Goal: Task Accomplishment & Management: Manage account settings

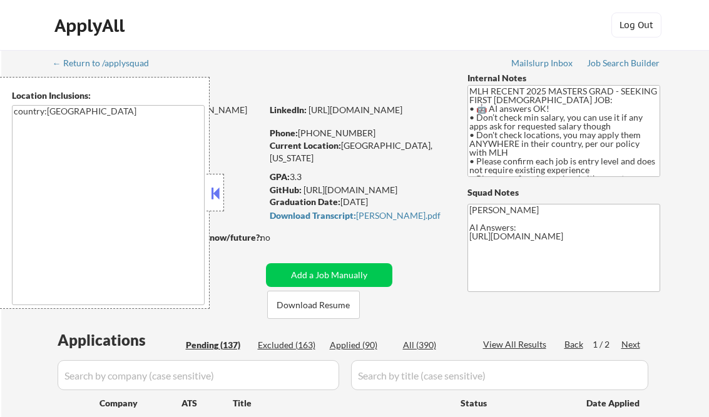
select select ""pending""
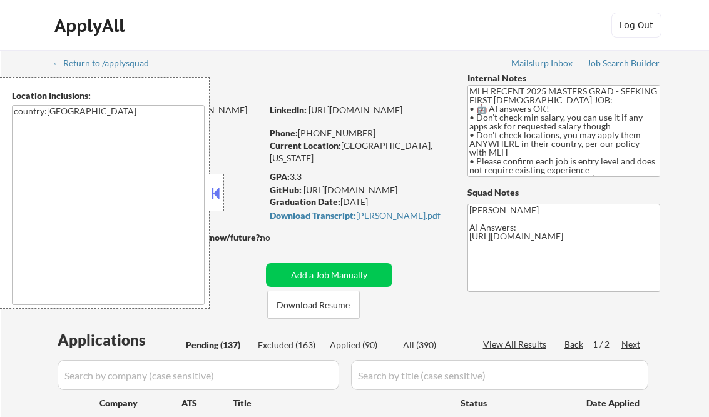
select select ""pending""
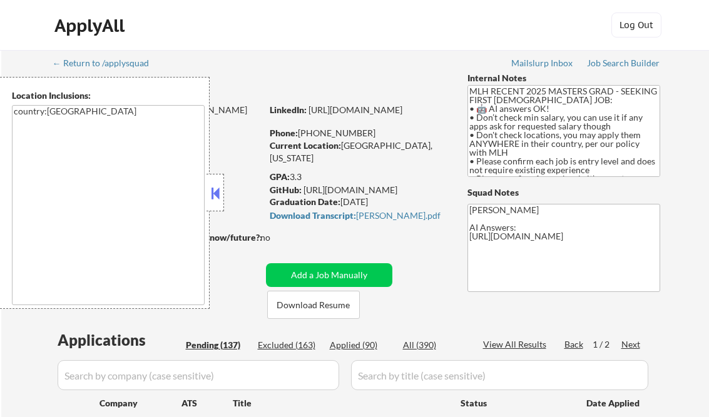
select select ""pending""
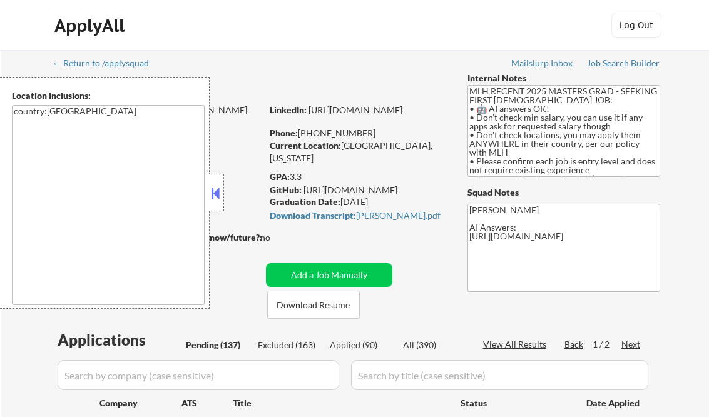
select select ""pending""
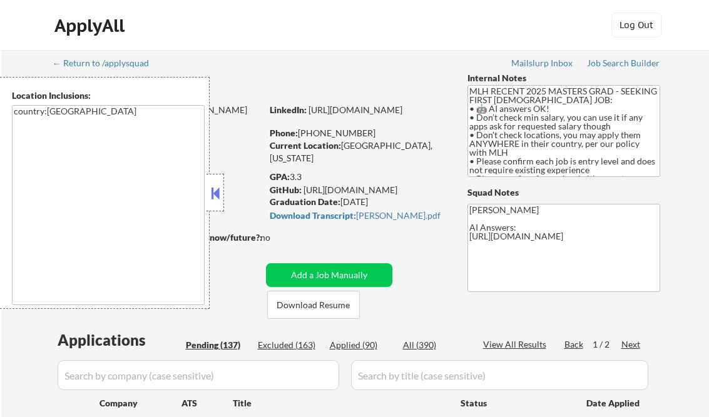
select select ""pending""
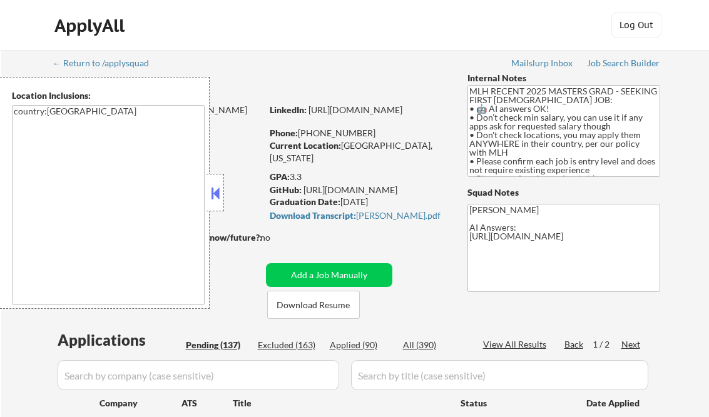
select select ""pending""
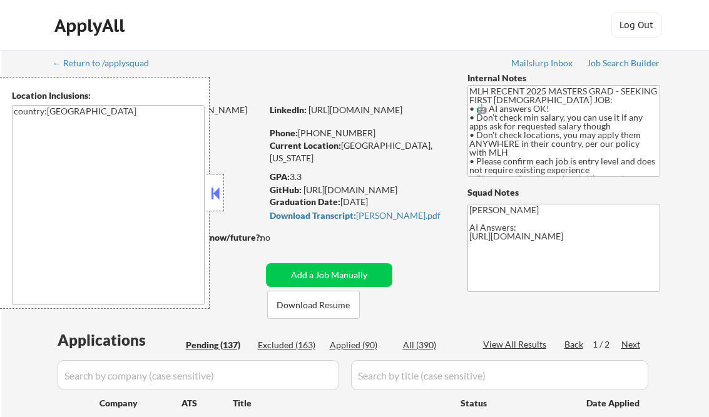
select select ""pending""
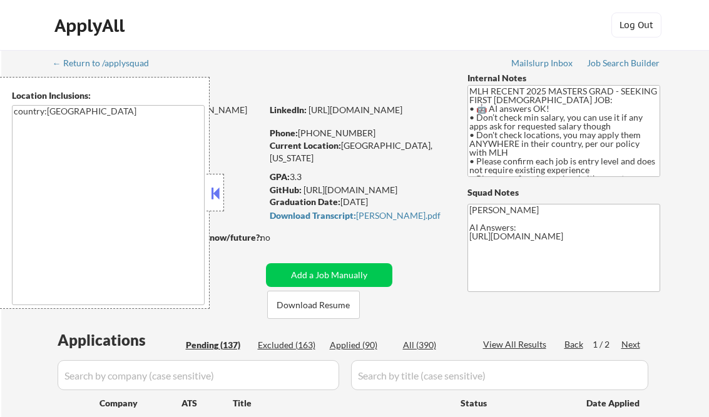
select select ""pending""
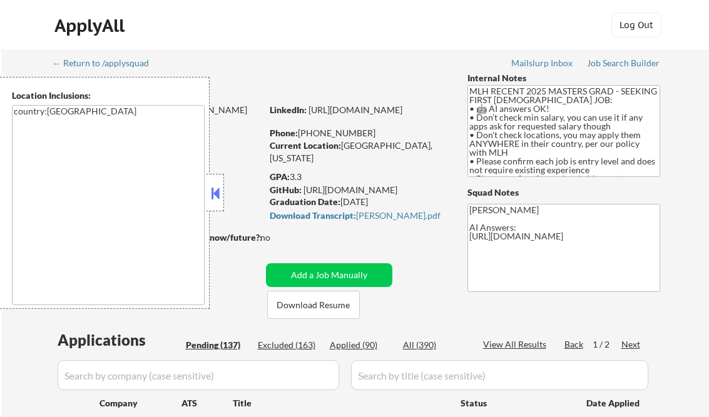
select select ""pending""
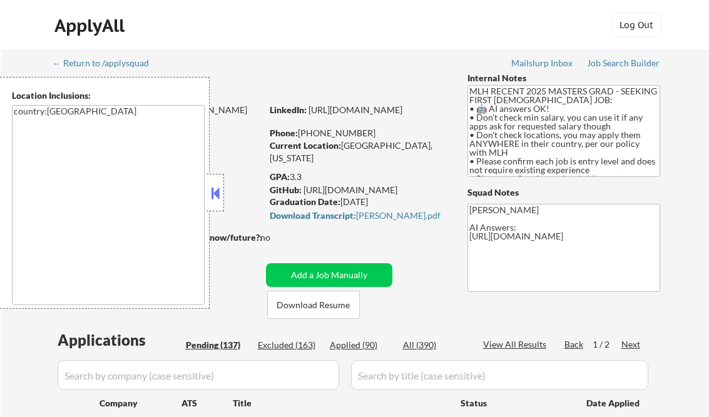
select select ""pending""
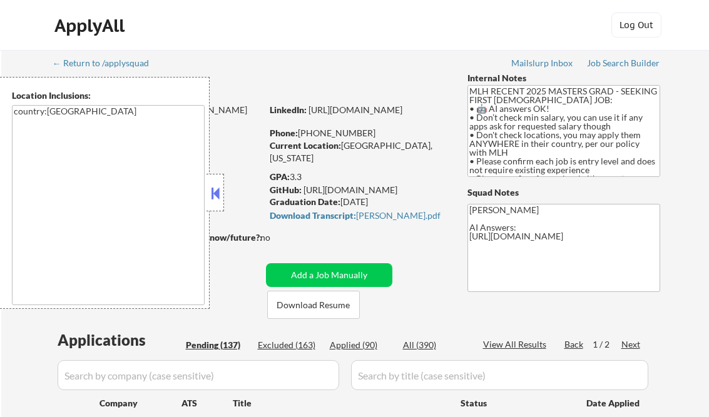
select select ""pending""
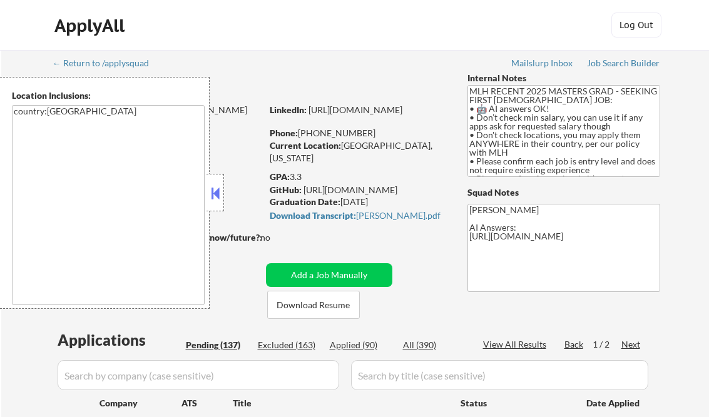
select select ""pending""
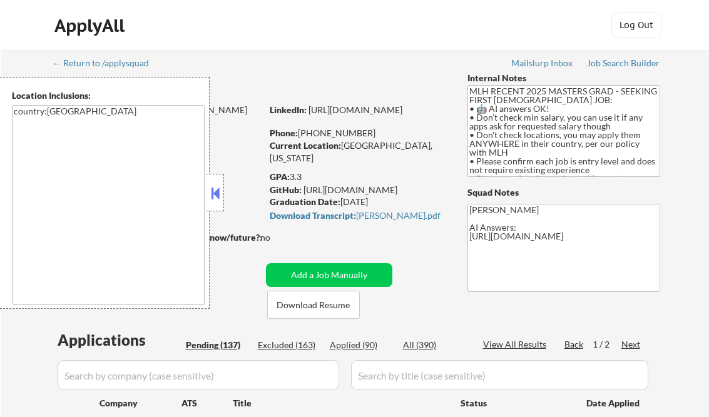
select select ""pending""
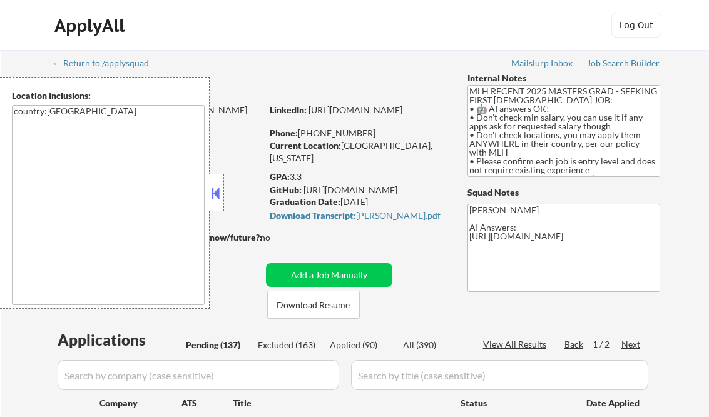
select select ""pending""
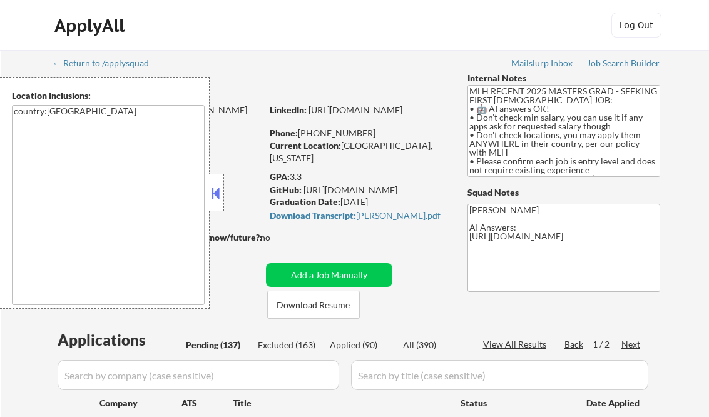
select select ""pending""
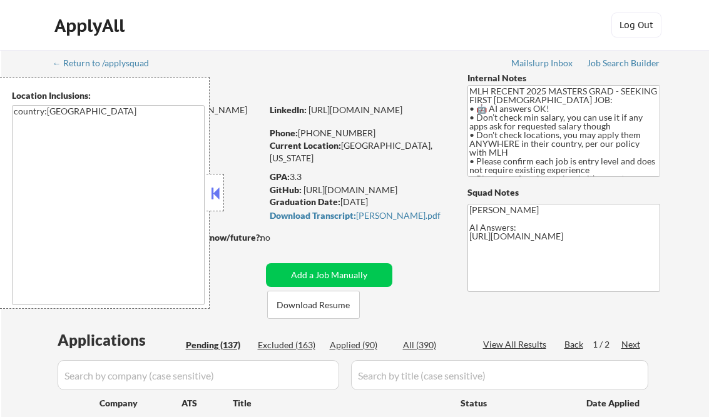
select select ""pending""
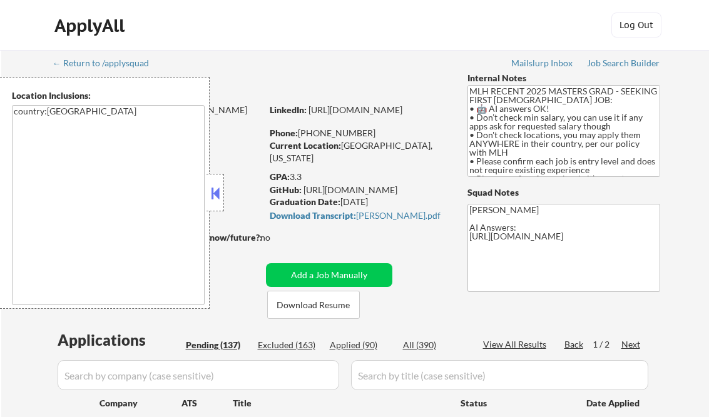
select select ""pending""
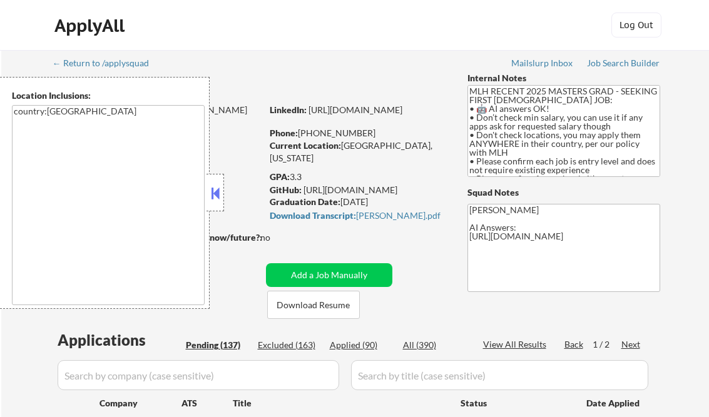
select select ""pending""
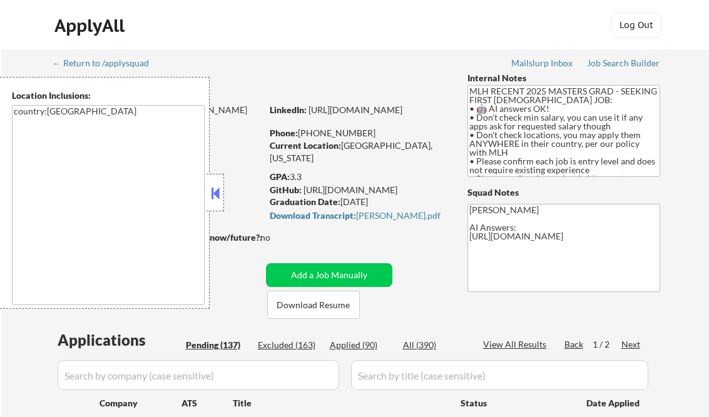
select select ""pending""
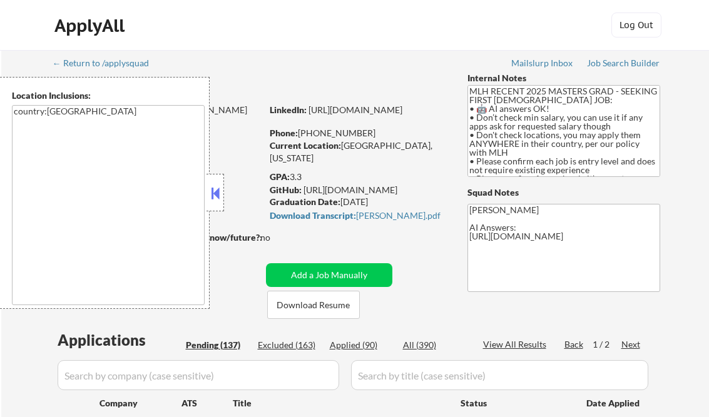
select select ""pending""
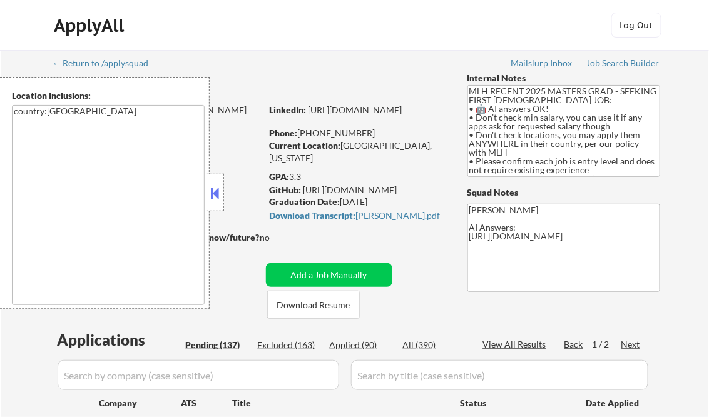
click at [213, 188] on button at bounding box center [215, 193] width 14 height 19
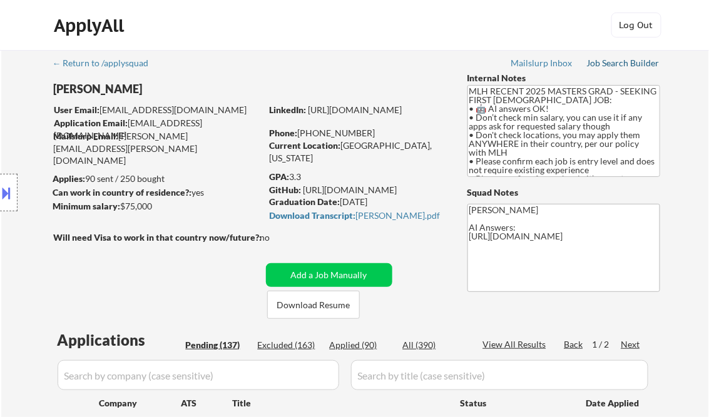
drag, startPoint x: 625, startPoint y: 61, endPoint x: 593, endPoint y: 25, distance: 48.3
click at [625, 61] on div "Job Search Builder" at bounding box center [623, 63] width 73 height 9
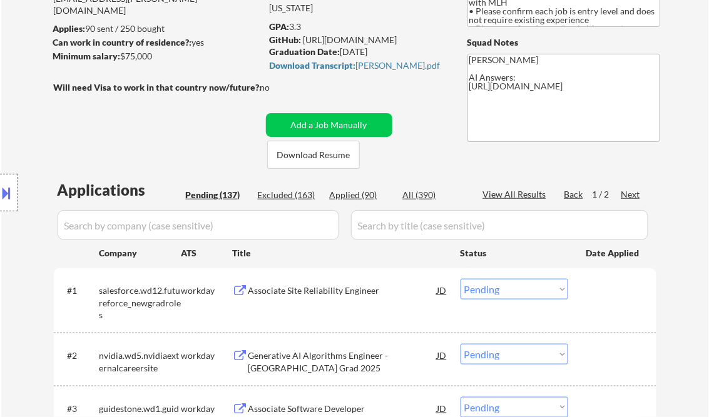
scroll to position [250, 0]
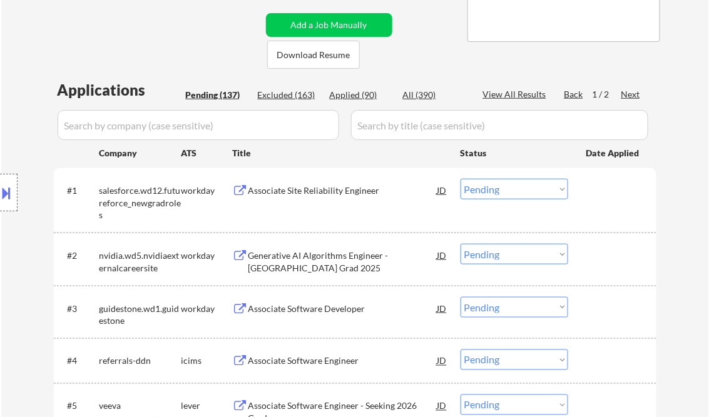
click at [297, 195] on div "Associate Site Reliability Engineer" at bounding box center [342, 191] width 189 height 13
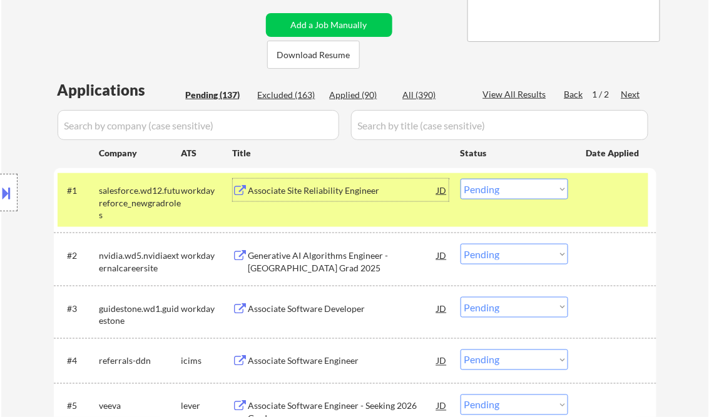
click at [496, 185] on select "Choose an option... Pending Applied Excluded (Questions) Excluded (Expired) Exc…" at bounding box center [514, 189] width 108 height 21
click at [460, 179] on select "Choose an option... Pending Applied Excluded (Questions) Excluded (Expired) Exc…" at bounding box center [514, 189] width 108 height 21
select select ""pending""
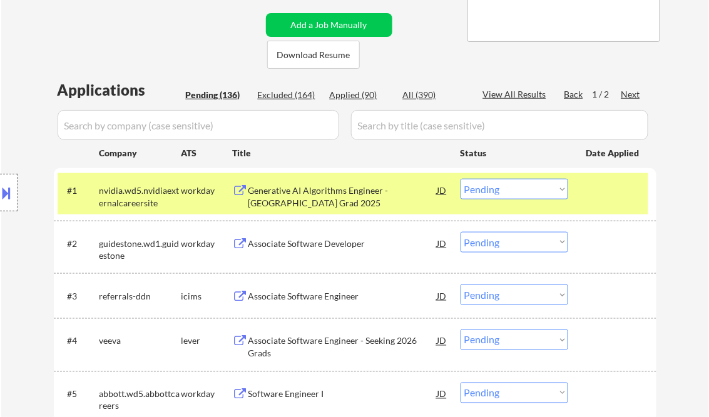
click at [341, 193] on div "Generative AI Algorithms Engineer - New College Grad 2025" at bounding box center [342, 197] width 189 height 24
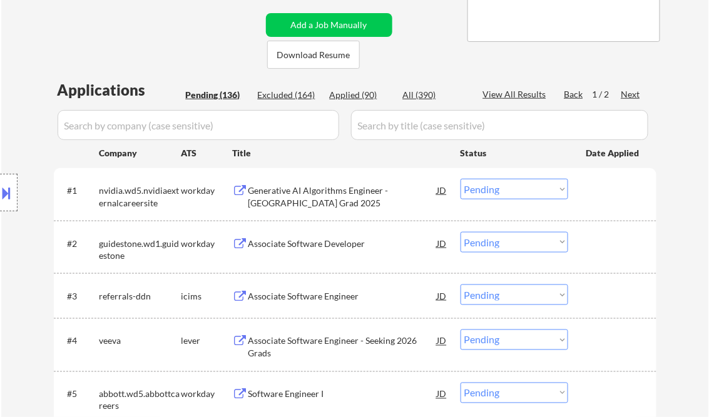
select select ""pending""
drag, startPoint x: 488, startPoint y: 191, endPoint x: 491, endPoint y: 199, distance: 8.1
click at [488, 191] on select "Choose an option... Pending Applied Excluded (Questions) Excluded (Expired) Exc…" at bounding box center [514, 189] width 108 height 21
click at [460, 179] on select "Choose an option... Pending Applied Excluded (Questions) Excluded (Expired) Exc…" at bounding box center [514, 189] width 108 height 21
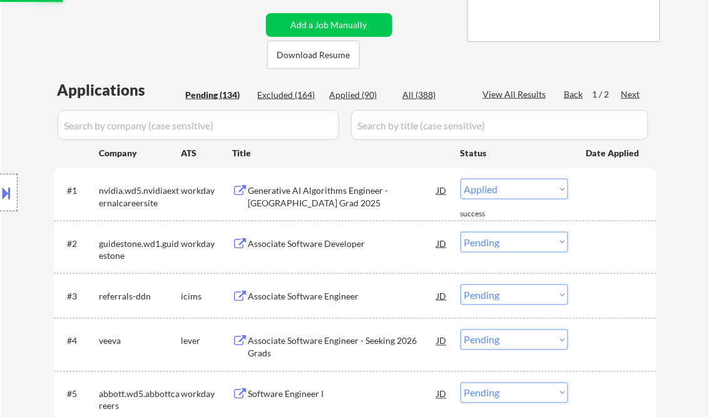
click at [317, 247] on div "Associate Software Developer" at bounding box center [342, 244] width 189 height 13
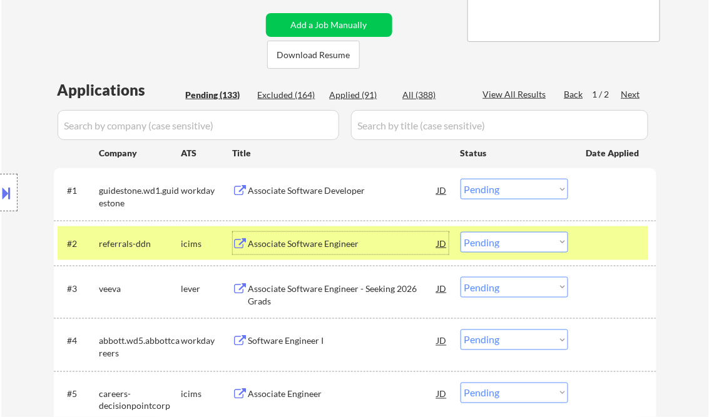
click at [508, 192] on select "Choose an option... Pending Applied Excluded (Questions) Excluded (Expired) Exc…" at bounding box center [514, 189] width 108 height 21
click at [460, 179] on select "Choose an option... Pending Applied Excluded (Questions) Excluded (Expired) Exc…" at bounding box center [514, 189] width 108 height 21
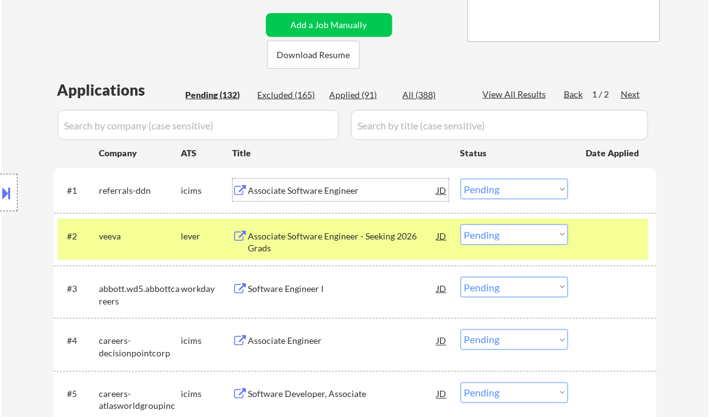
click at [310, 193] on div "Associate Software Engineer" at bounding box center [342, 191] width 189 height 13
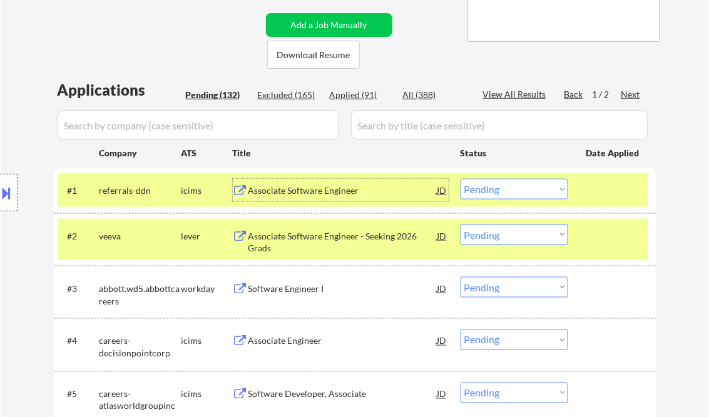
click at [517, 189] on select "Choose an option... Pending Applied Excluded (Questions) Excluded (Expired) Exc…" at bounding box center [514, 189] width 108 height 21
click at [460, 179] on select "Choose an option... Pending Applied Excluded (Questions) Excluded (Expired) Exc…" at bounding box center [514, 189] width 108 height 21
click at [302, 235] on div "Associate Software Engineer - Seeking 2026 Grads" at bounding box center [342, 242] width 189 height 24
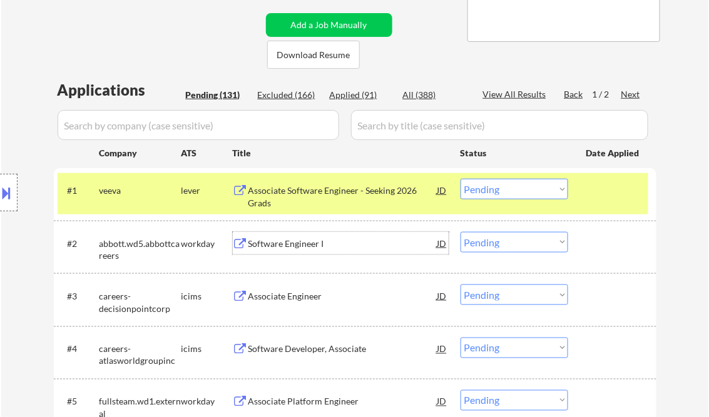
click at [314, 194] on div "Associate Software Engineer - Seeking 2026 Grads" at bounding box center [342, 197] width 189 height 24
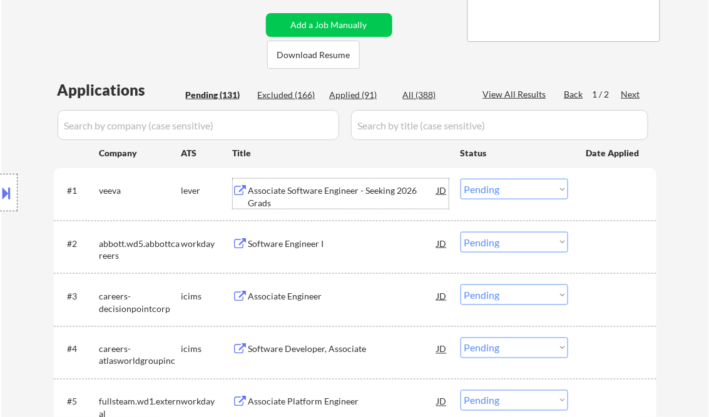
drag, startPoint x: 496, startPoint y: 188, endPoint x: 501, endPoint y: 196, distance: 10.4
click at [496, 188] on select "Choose an option... Pending Applied Excluded (Questions) Excluded (Expired) Exc…" at bounding box center [514, 189] width 108 height 21
click at [460, 179] on select "Choose an option... Pending Applied Excluded (Questions) Excluded (Expired) Exc…" at bounding box center [514, 189] width 108 height 21
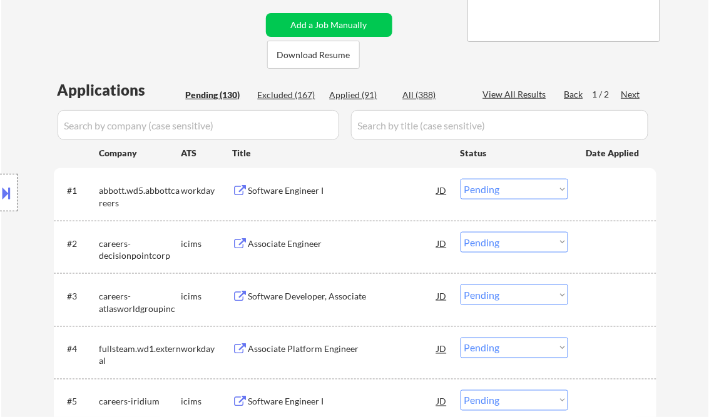
click at [310, 190] on div "Software Engineer I" at bounding box center [342, 191] width 189 height 13
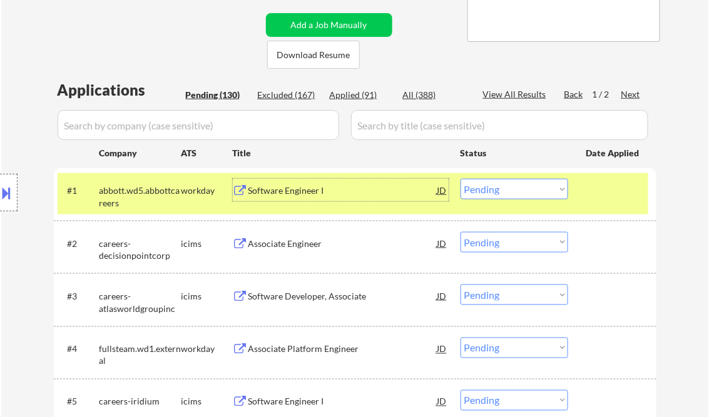
click at [514, 193] on select "Choose an option... Pending Applied Excluded (Questions) Excluded (Expired) Exc…" at bounding box center [514, 189] width 108 height 21
click at [460, 179] on select "Choose an option... Pending Applied Excluded (Questions) Excluded (Expired) Exc…" at bounding box center [514, 189] width 108 height 21
click at [315, 245] on div "Associate Engineer" at bounding box center [342, 244] width 189 height 13
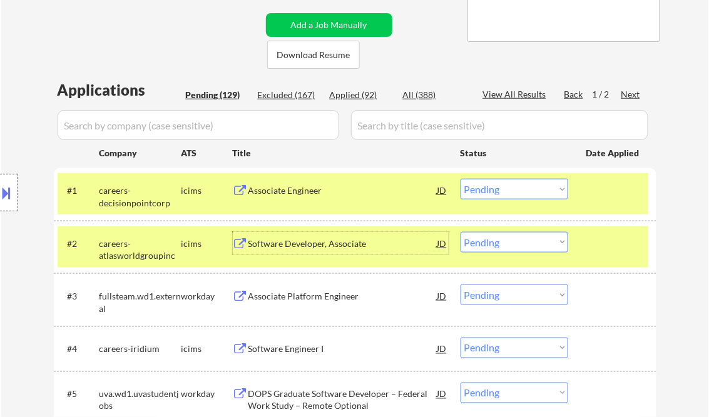
click at [486, 186] on select "Choose an option... Pending Applied Excluded (Questions) Excluded (Expired) Exc…" at bounding box center [514, 189] width 108 height 21
click at [460, 179] on select "Choose an option... Pending Applied Excluded (Questions) Excluded (Expired) Exc…" at bounding box center [514, 189] width 108 height 21
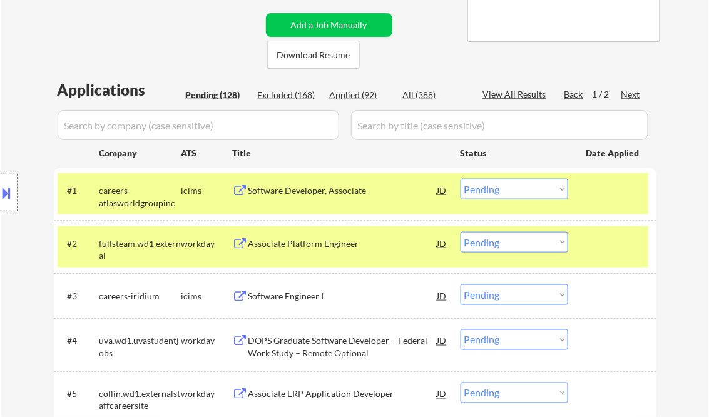
click at [292, 192] on div "Software Developer, Associate" at bounding box center [342, 191] width 189 height 13
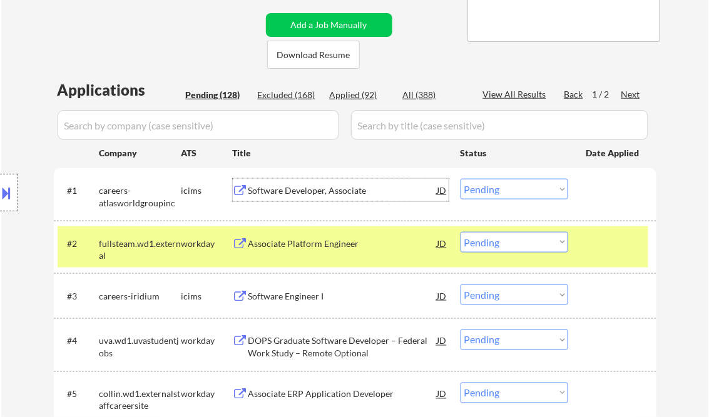
click at [507, 193] on select "Choose an option... Pending Applied Excluded (Questions) Excluded (Expired) Exc…" at bounding box center [514, 189] width 108 height 21
click at [460, 179] on select "Choose an option... Pending Applied Excluded (Questions) Excluded (Expired) Exc…" at bounding box center [514, 189] width 108 height 21
click at [359, 249] on div "Associate Platform Engineer" at bounding box center [342, 244] width 189 height 13
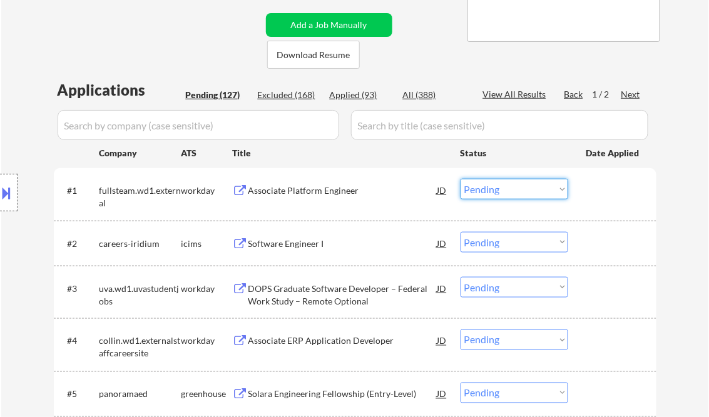
drag, startPoint x: 497, startPoint y: 194, endPoint x: 499, endPoint y: 200, distance: 6.5
click at [497, 194] on select "Choose an option... Pending Applied Excluded (Questions) Excluded (Expired) Exc…" at bounding box center [514, 189] width 108 height 21
click at [460, 179] on select "Choose an option... Pending Applied Excluded (Questions) Excluded (Expired) Exc…" at bounding box center [514, 189] width 108 height 21
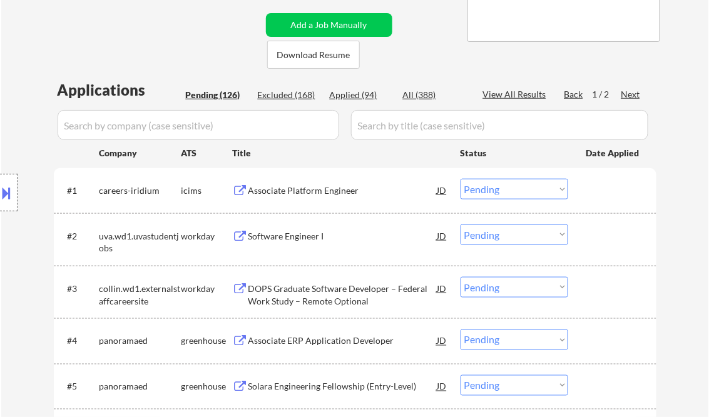
click at [283, 194] on div "Associate Platform Engineer" at bounding box center [342, 191] width 189 height 13
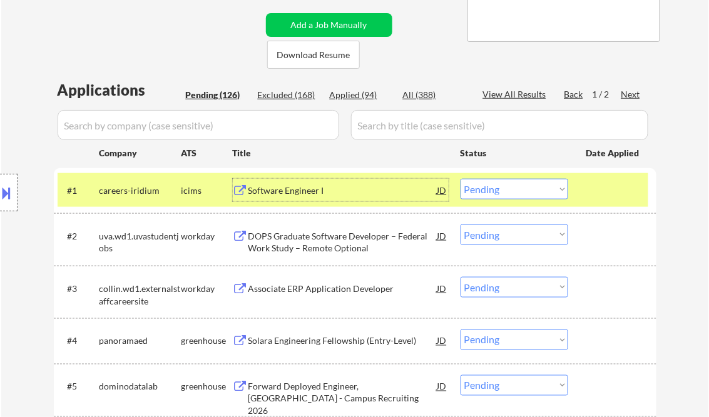
drag, startPoint x: 494, startPoint y: 187, endPoint x: 499, endPoint y: 191, distance: 6.7
click at [494, 187] on select "Choose an option... Pending Applied Excluded (Questions) Excluded (Expired) Exc…" at bounding box center [514, 189] width 108 height 21
click at [460, 179] on select "Choose an option... Pending Applied Excluded (Questions) Excluded (Expired) Exc…" at bounding box center [514, 189] width 108 height 21
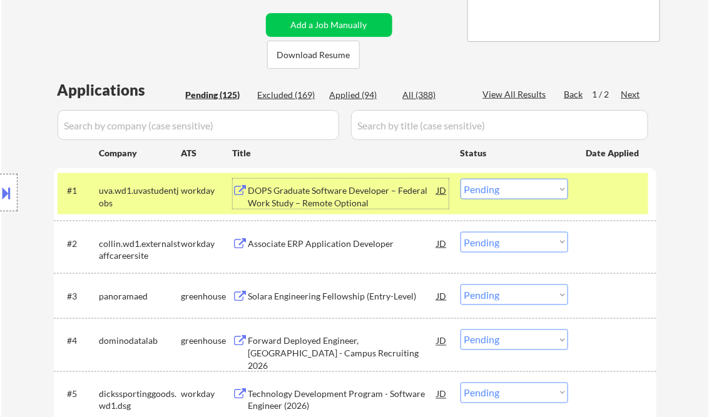
click at [317, 194] on div "DOPS Graduate Software Developer – Federal Work Study – Remote Optional" at bounding box center [342, 197] width 189 height 24
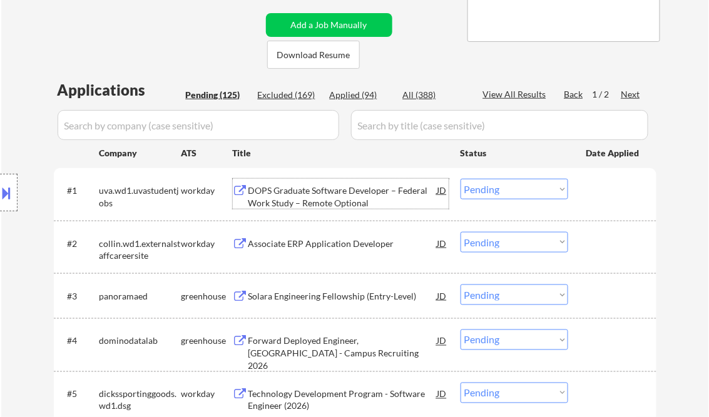
drag, startPoint x: 485, startPoint y: 189, endPoint x: 506, endPoint y: 198, distance: 22.7
click at [485, 189] on select "Choose an option... Pending Applied Excluded (Questions) Excluded (Expired) Exc…" at bounding box center [514, 189] width 108 height 21
click at [460, 179] on select "Choose an option... Pending Applied Excluded (Questions) Excluded (Expired) Exc…" at bounding box center [514, 189] width 108 height 21
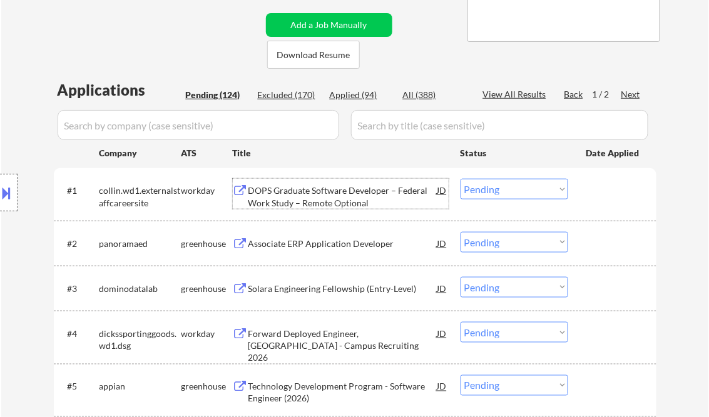
click at [313, 204] on div "DOPS Graduate Software Developer – Federal Work Study – Remote Optional" at bounding box center [342, 197] width 189 height 24
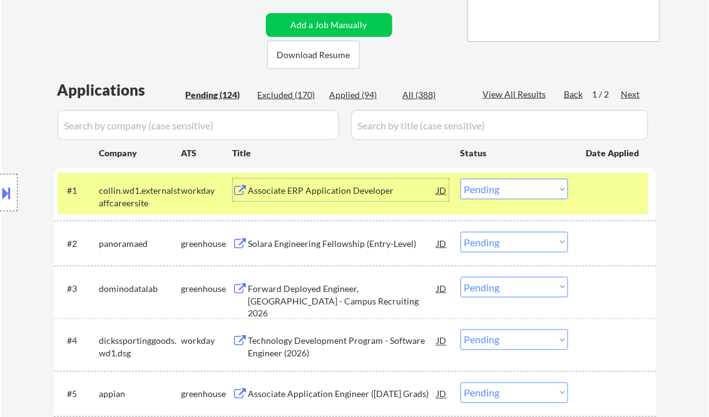
click at [532, 191] on select "Choose an option... Pending Applied Excluded (Questions) Excluded (Expired) Exc…" at bounding box center [514, 189] width 108 height 21
click at [460, 179] on select "Choose an option... Pending Applied Excluded (Questions) Excluded (Expired) Exc…" at bounding box center [514, 189] width 108 height 21
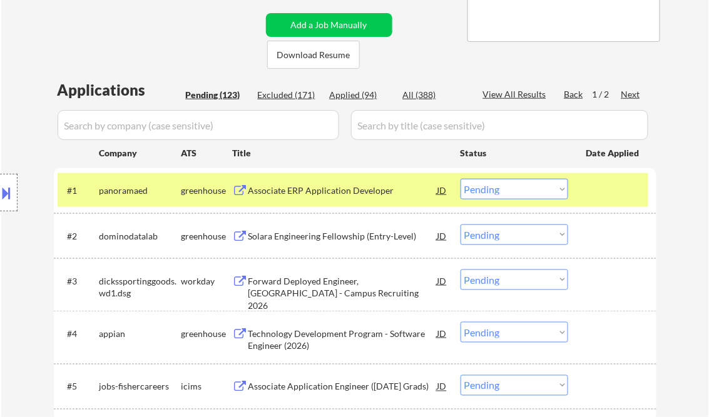
click at [327, 189] on div "Associate ERP Application Developer" at bounding box center [342, 191] width 189 height 13
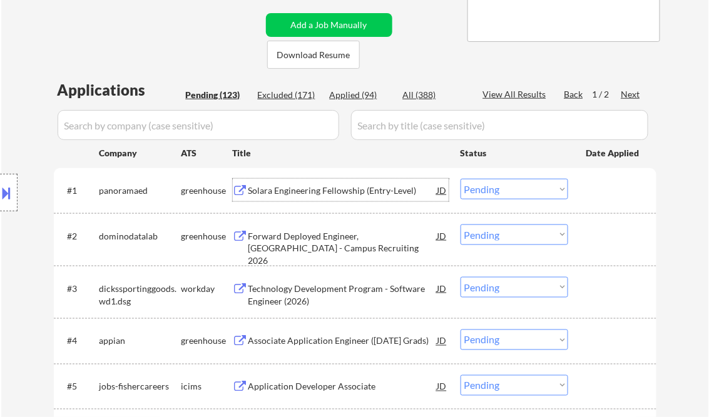
drag, startPoint x: 491, startPoint y: 189, endPoint x: 511, endPoint y: 201, distance: 23.1
click at [491, 189] on select "Choose an option... Pending Applied Excluded (Questions) Excluded (Expired) Exc…" at bounding box center [514, 189] width 108 height 21
click at [460, 179] on select "Choose an option... Pending Applied Excluded (Questions) Excluded (Expired) Exc…" at bounding box center [514, 189] width 108 height 21
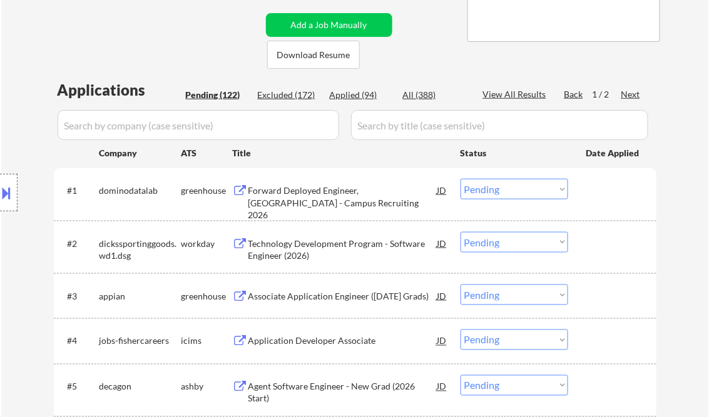
click at [330, 190] on div "Forward Deployed Engineer, New Grad - Campus Recruiting 2026" at bounding box center [342, 203] width 189 height 37
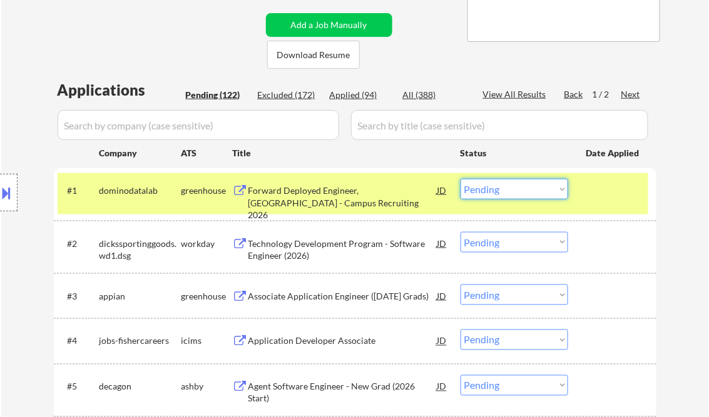
click at [523, 189] on select "Choose an option... Pending Applied Excluded (Questions) Excluded (Expired) Exc…" at bounding box center [514, 189] width 108 height 21
click at [460, 179] on select "Choose an option... Pending Applied Excluded (Questions) Excluded (Expired) Exc…" at bounding box center [514, 189] width 108 height 21
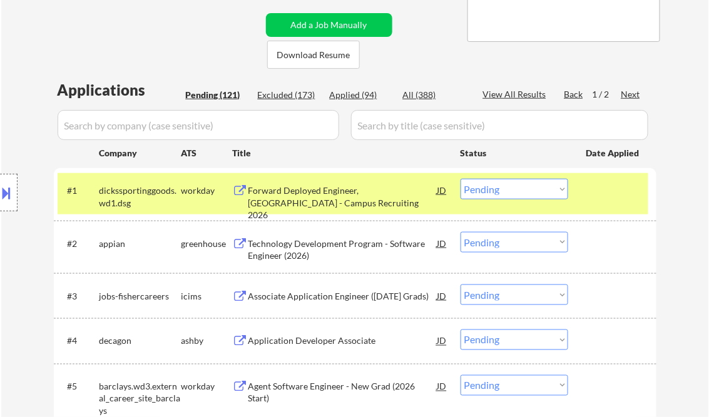
click at [327, 193] on div "Forward Deployed Engineer, New Grad - Campus Recruiting 2026" at bounding box center [342, 203] width 189 height 37
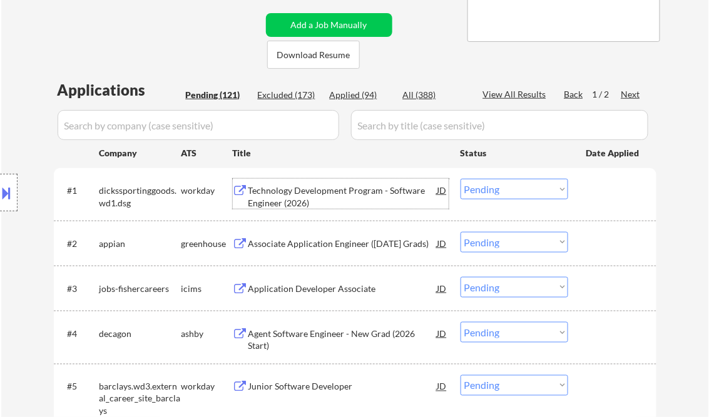
drag, startPoint x: 490, startPoint y: 191, endPoint x: 496, endPoint y: 198, distance: 8.8
click at [490, 191] on select "Choose an option... Pending Applied Excluded (Questions) Excluded (Expired) Exc…" at bounding box center [514, 189] width 108 height 21
click at [460, 179] on select "Choose an option... Pending Applied Excluded (Questions) Excluded (Expired) Exc…" at bounding box center [514, 189] width 108 height 21
select select ""pending""
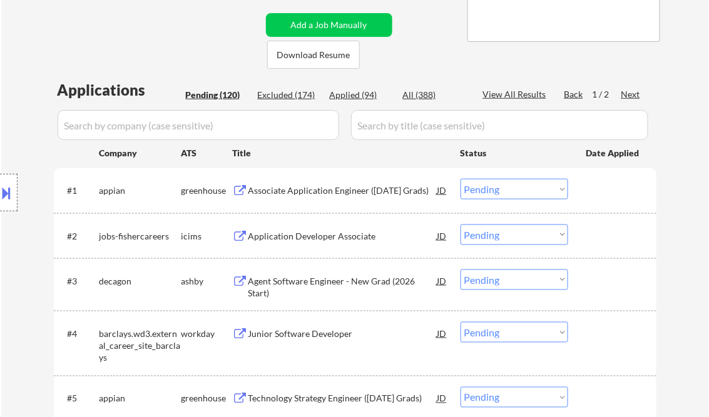
click at [325, 190] on div "Associate Application Engineer (Dec 2025 Grads)" at bounding box center [342, 191] width 189 height 13
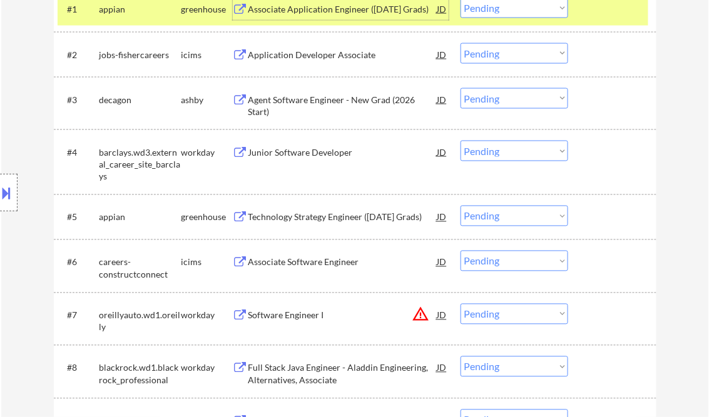
scroll to position [450, 0]
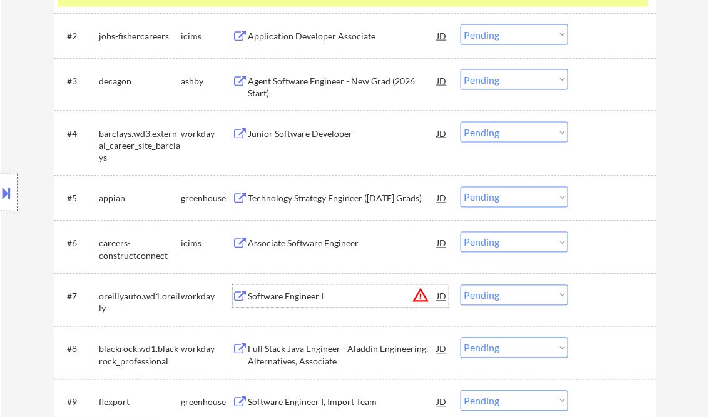
click at [307, 296] on div "Software Engineer I" at bounding box center [342, 297] width 189 height 13
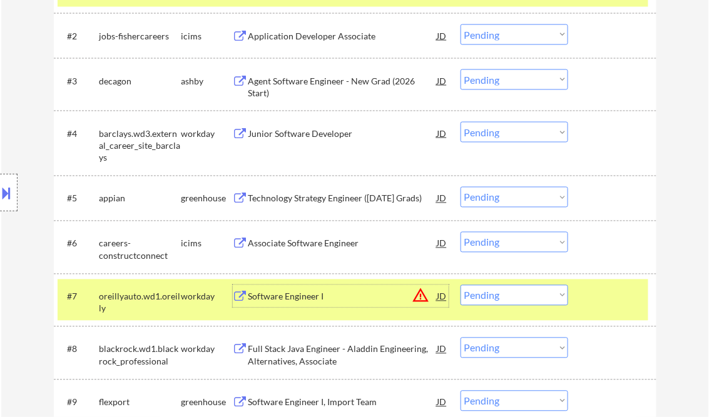
click at [492, 294] on select "Choose an option... Pending Applied Excluded (Questions) Excluded (Expired) Exc…" at bounding box center [514, 295] width 108 height 21
click at [460, 285] on select "Choose an option... Pending Applied Excluded (Questions) Excluded (Expired) Exc…" at bounding box center [514, 295] width 108 height 21
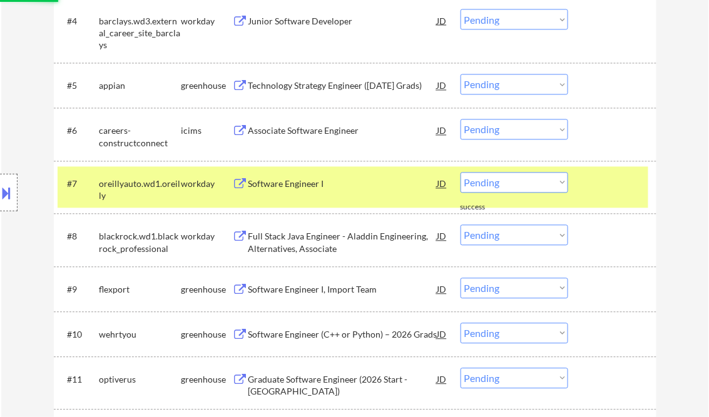
scroll to position [601, 0]
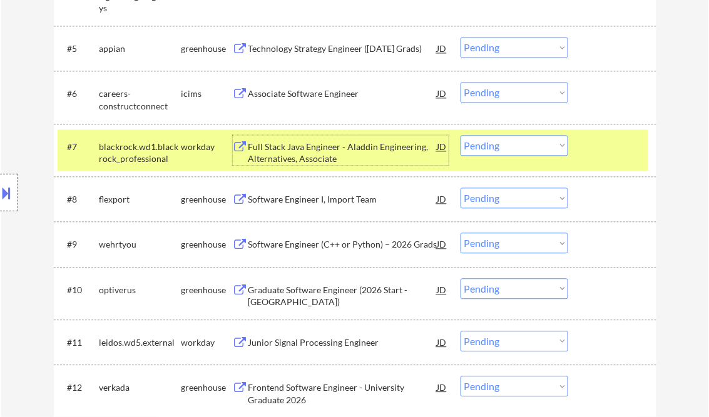
click at [295, 151] on div "Full Stack Java Engineer - Aladdin Engineering, Alternatives, Associate" at bounding box center [342, 153] width 189 height 24
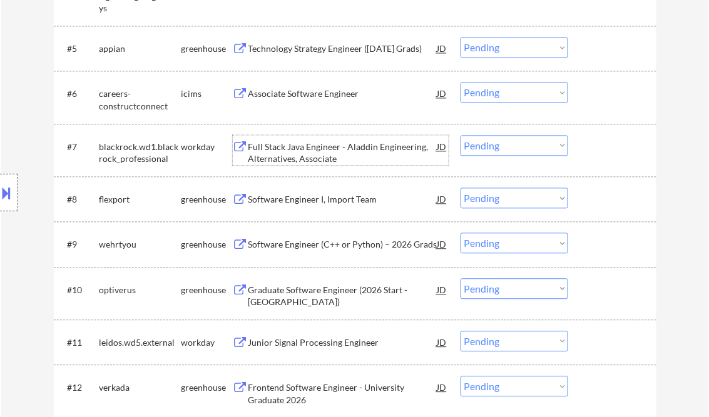
drag, startPoint x: 514, startPoint y: 141, endPoint x: 516, endPoint y: 155, distance: 14.4
click at [514, 140] on select "Choose an option... Pending Applied Excluded (Questions) Excluded (Expired) Exc…" at bounding box center [514, 145] width 108 height 21
click at [460, 135] on select "Choose an option... Pending Applied Excluded (Questions) Excluded (Expired) Exc…" at bounding box center [514, 145] width 108 height 21
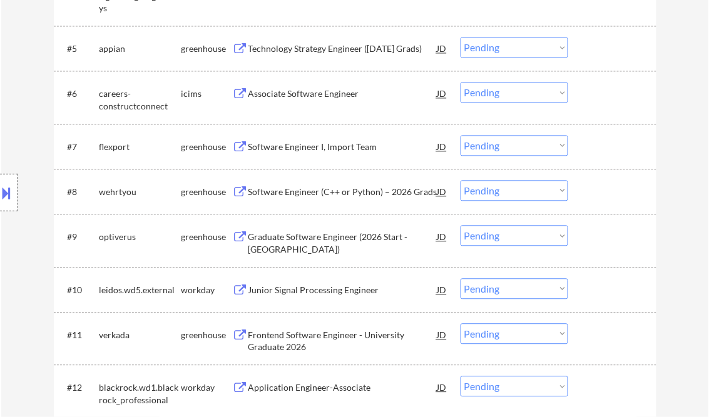
click at [305, 150] on div "Software Engineer I, Import Team" at bounding box center [342, 147] width 189 height 13
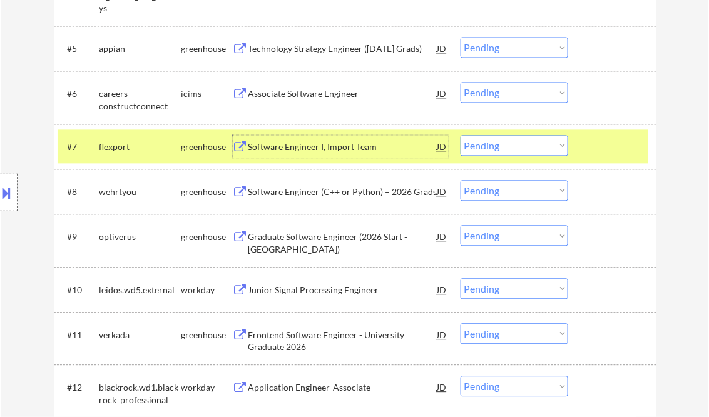
click at [487, 151] on select "Choose an option... Pending Applied Excluded (Questions) Excluded (Expired) Exc…" at bounding box center [514, 145] width 108 height 21
click at [460, 135] on select "Choose an option... Pending Applied Excluded (Questions) Excluded (Expired) Exc…" at bounding box center [514, 145] width 108 height 21
select select ""pending""
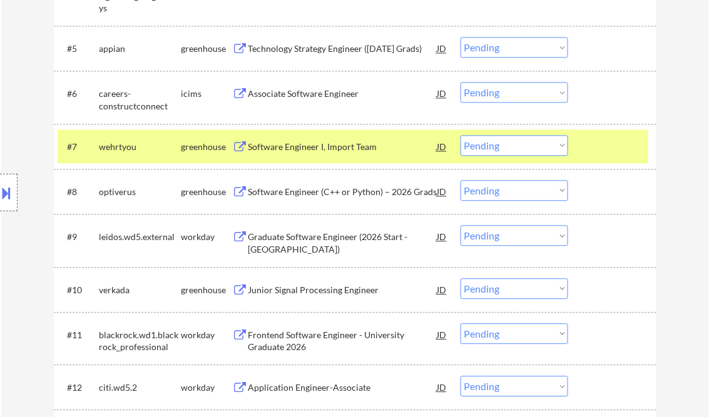
click at [296, 94] on div "Associate Software Engineer" at bounding box center [342, 94] width 189 height 13
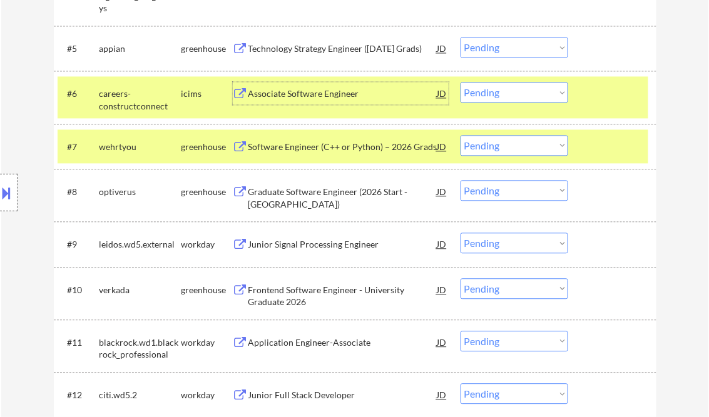
drag, startPoint x: 525, startPoint y: 92, endPoint x: 534, endPoint y: 98, distance: 10.9
click at [525, 92] on select "Choose an option... Pending Applied Excluded (Questions) Excluded (Expired) Exc…" at bounding box center [514, 92] width 108 height 21
click at [460, 82] on select "Choose an option... Pending Applied Excluded (Questions) Excluded (Expired) Exc…" at bounding box center [514, 92] width 108 height 21
select select ""pending""
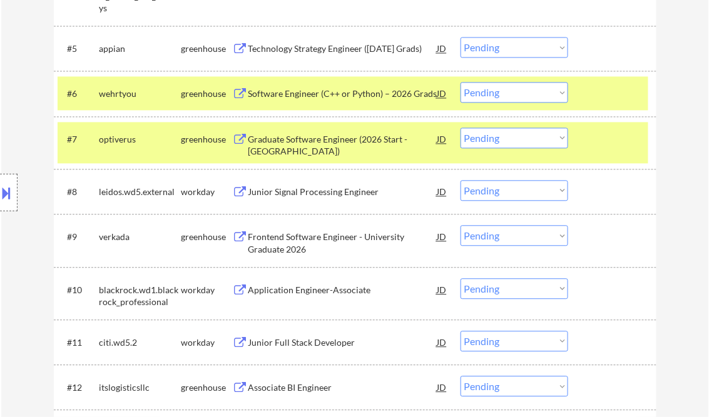
click at [330, 193] on div "Junior Signal Processing Engineer" at bounding box center [342, 192] width 189 height 13
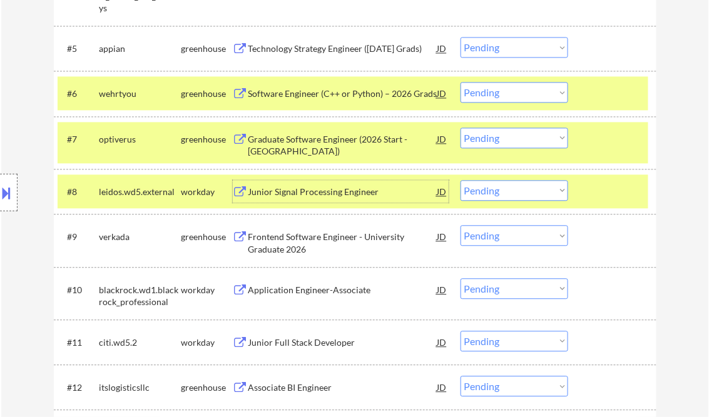
click at [472, 198] on select "Choose an option... Pending Applied Excluded (Questions) Excluded (Expired) Exc…" at bounding box center [514, 190] width 108 height 21
click at [460, 180] on select "Choose an option... Pending Applied Excluded (Questions) Excluded (Expired) Exc…" at bounding box center [514, 190] width 108 height 21
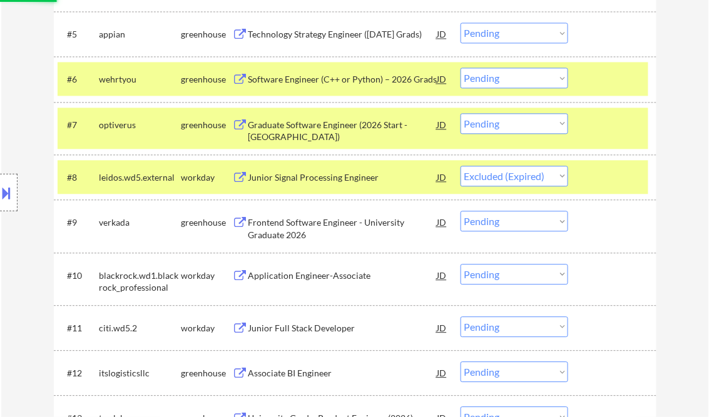
scroll to position [651, 0]
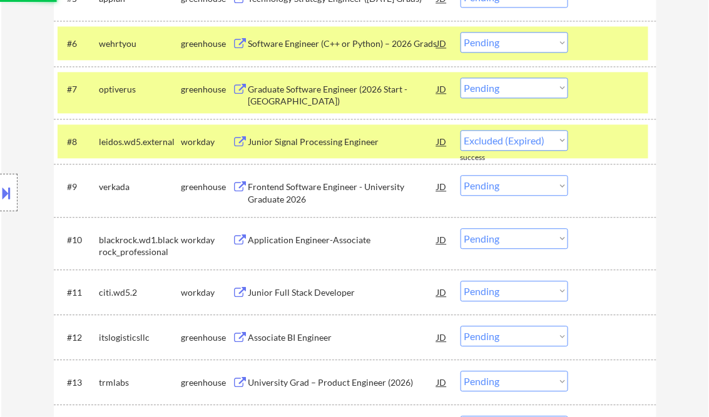
select select ""pending""
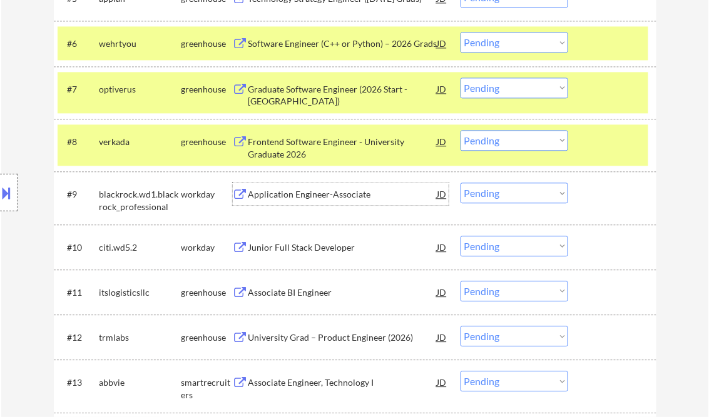
click at [332, 194] on div "Application Engineer-Associate" at bounding box center [342, 194] width 189 height 13
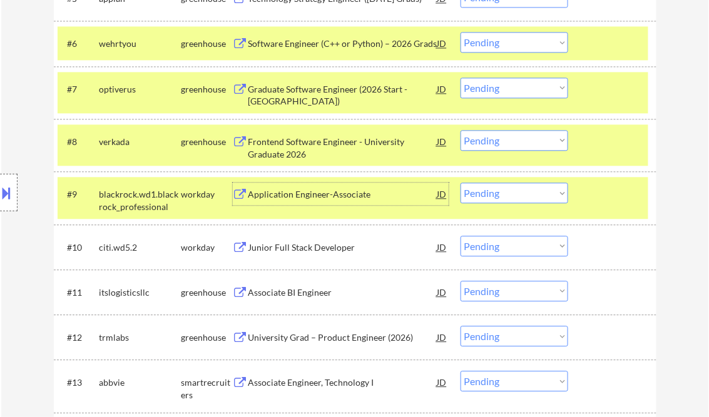
drag, startPoint x: 492, startPoint y: 193, endPoint x: 524, endPoint y: 205, distance: 33.8
click at [494, 193] on select "Choose an option... Pending Applied Excluded (Questions) Excluded (Expired) Exc…" at bounding box center [514, 193] width 108 height 21
click at [460, 183] on select "Choose an option... Pending Applied Excluded (Questions) Excluded (Expired) Exc…" at bounding box center [514, 193] width 108 height 21
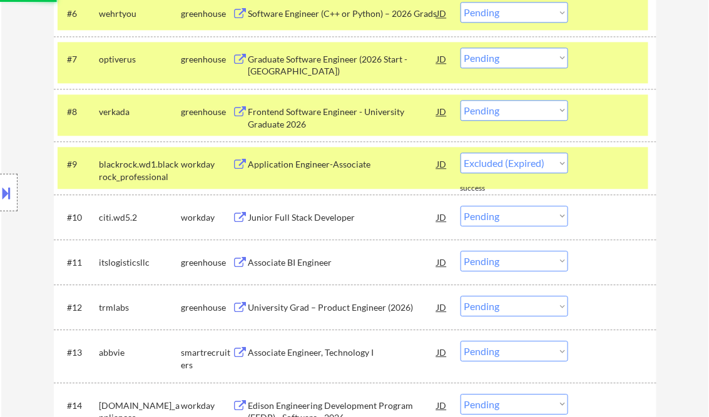
scroll to position [701, 0]
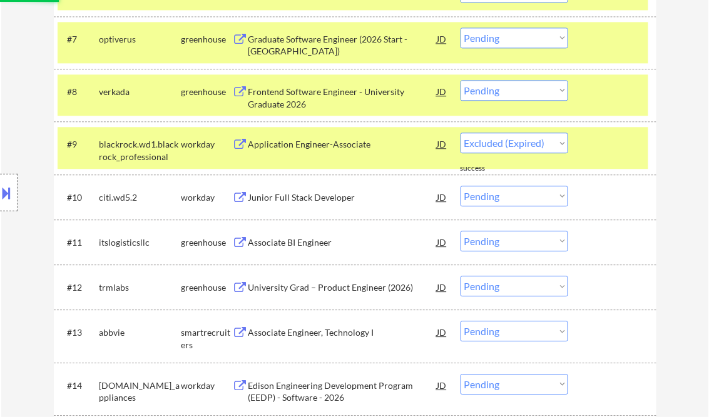
select select ""pending""
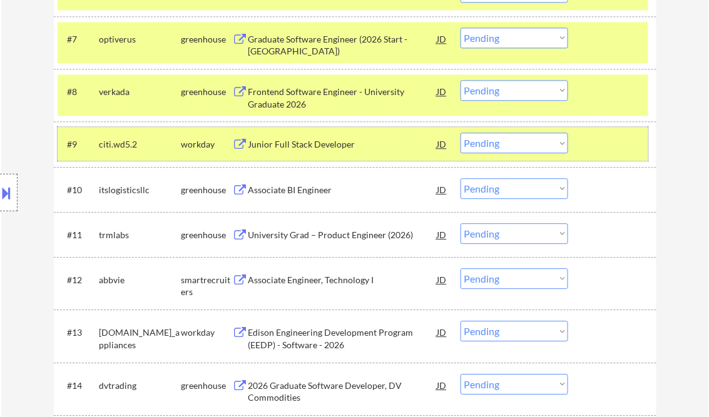
drag, startPoint x: 604, startPoint y: 139, endPoint x: 602, endPoint y: 110, distance: 28.9
click at [606, 138] on div at bounding box center [613, 144] width 55 height 23
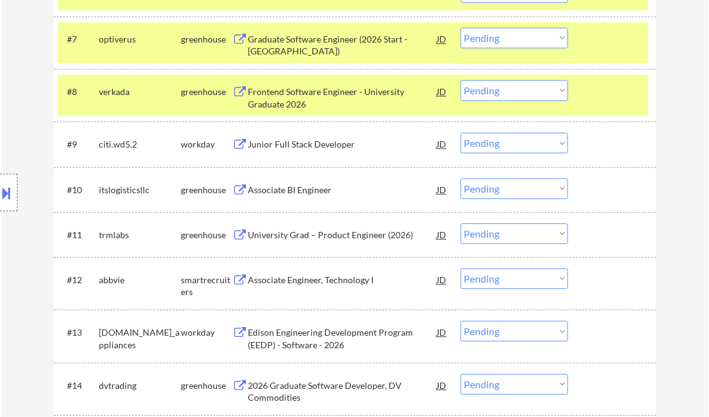
click at [581, 92] on div "#8 verkada greenhouse Frontend Software Engineer - University Graduate 2026 JD …" at bounding box center [353, 94] width 591 height 41
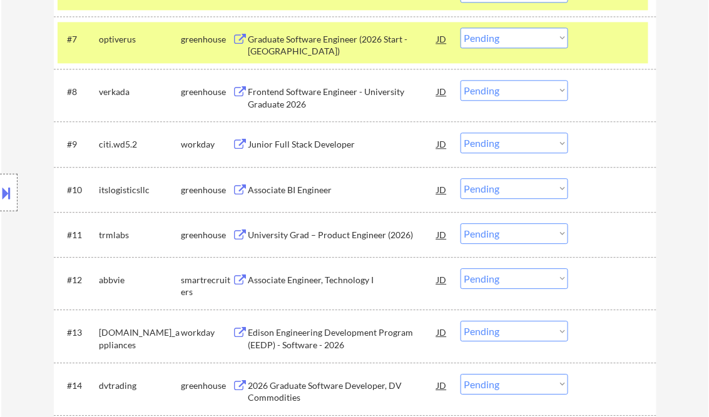
click at [290, 150] on div "Junior Full Stack Developer" at bounding box center [342, 144] width 189 height 13
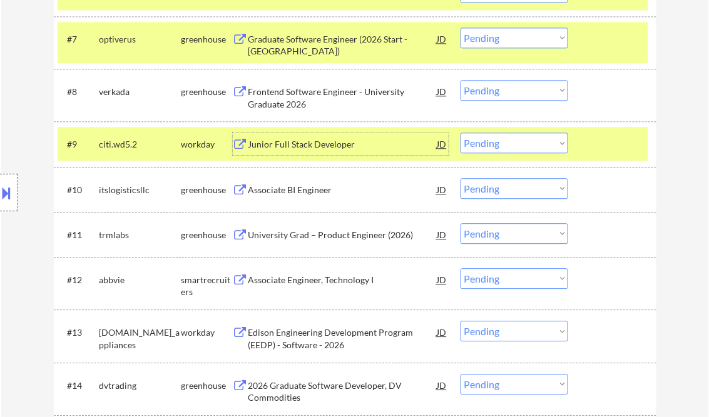
click at [324, 185] on div "Associate BI Engineer" at bounding box center [342, 190] width 189 height 13
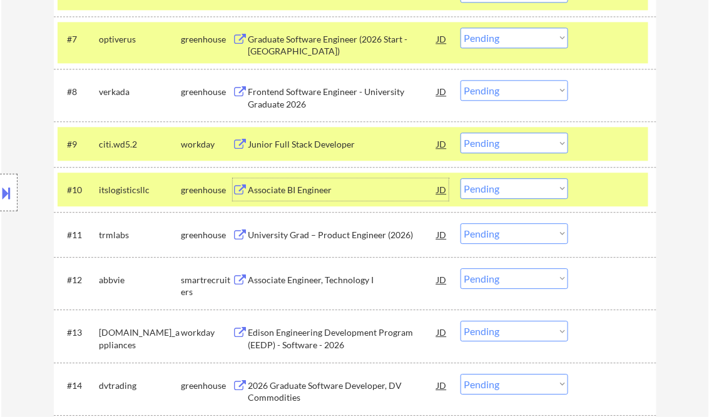
click at [494, 184] on select "Choose an option... Pending Applied Excluded (Questions) Excluded (Expired) Exc…" at bounding box center [514, 188] width 108 height 21
click at [503, 191] on select "Choose an option... Pending Applied Excluded (Questions) Excluded (Expired) Exc…" at bounding box center [514, 188] width 108 height 21
click at [460, 178] on select "Choose an option... Pending Applied Excluded (Questions) Excluded (Expired) Exc…" at bounding box center [514, 188] width 108 height 21
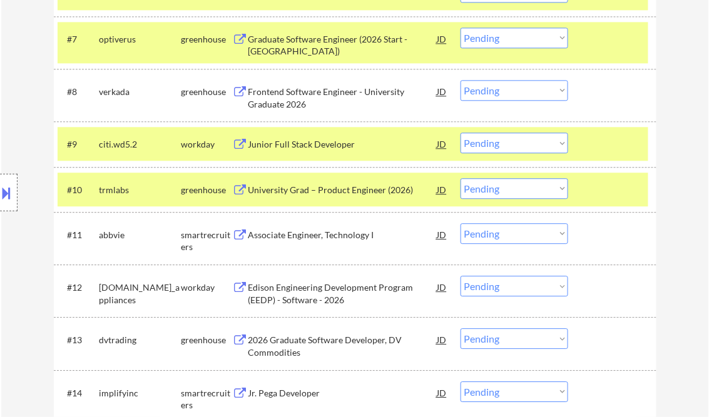
click at [351, 149] on div "Junior Full Stack Developer" at bounding box center [342, 144] width 189 height 13
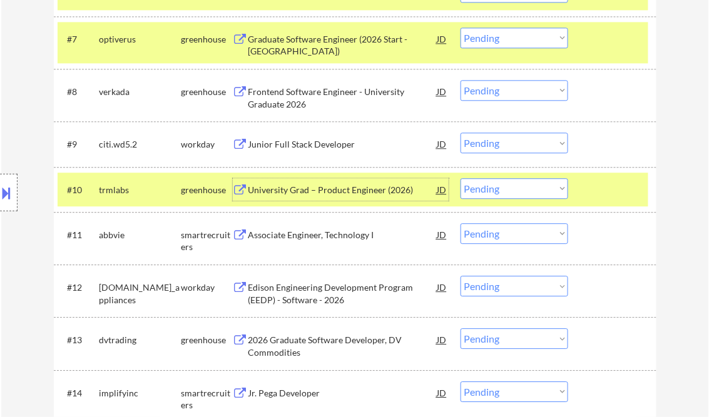
click at [344, 185] on div "University Grad – Product Engineer (2026)" at bounding box center [342, 190] width 189 height 13
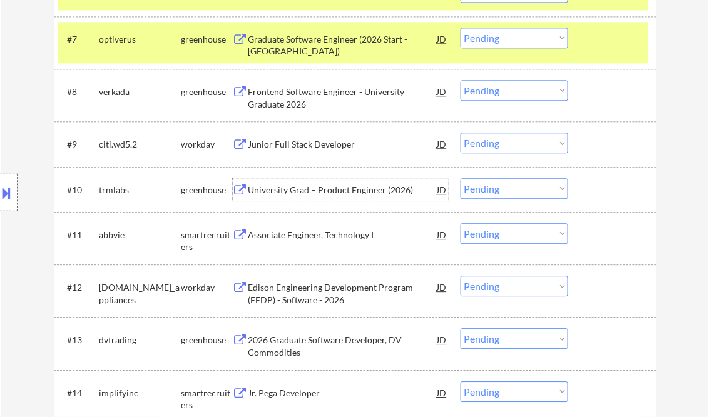
click at [518, 188] on select "Choose an option... Pending Applied Excluded (Questions) Excluded (Expired) Exc…" at bounding box center [514, 188] width 108 height 21
click at [460, 178] on select "Choose an option... Pending Applied Excluded (Questions) Excluded (Expired) Exc…" at bounding box center [514, 188] width 108 height 21
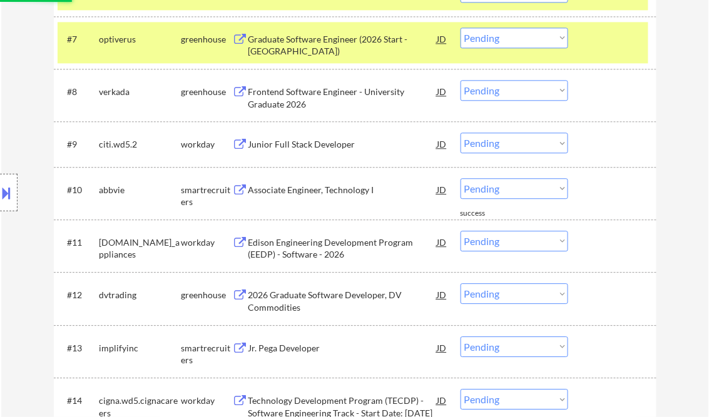
click at [325, 199] on div "Associate Engineer, Technology I" at bounding box center [342, 189] width 189 height 23
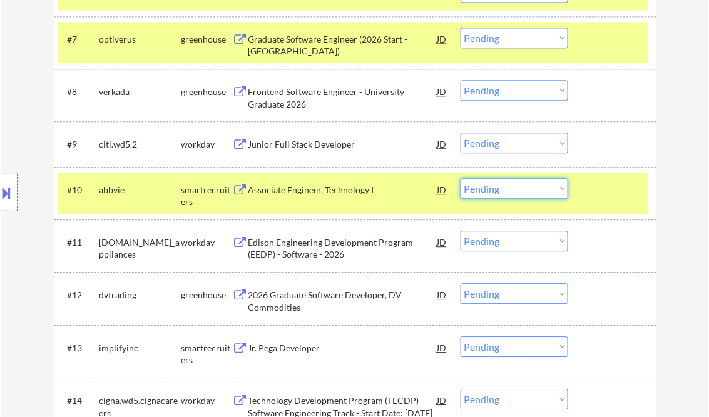
drag, startPoint x: 526, startPoint y: 191, endPoint x: 523, endPoint y: 200, distance: 9.1
click at [526, 191] on select "Choose an option... Pending Applied Excluded (Questions) Excluded (Expired) Exc…" at bounding box center [514, 188] width 108 height 21
click at [460, 178] on select "Choose an option... Pending Applied Excluded (Questions) Excluded (Expired) Exc…" at bounding box center [514, 188] width 108 height 21
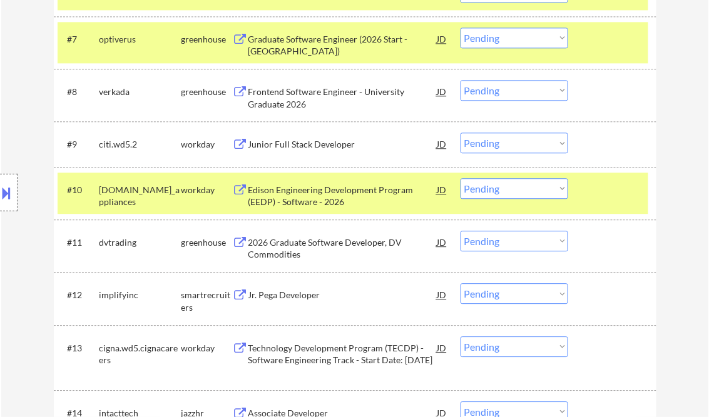
click at [324, 200] on div "Edison Engineering Development Program (EEDP) - Software - 2026" at bounding box center [342, 196] width 189 height 24
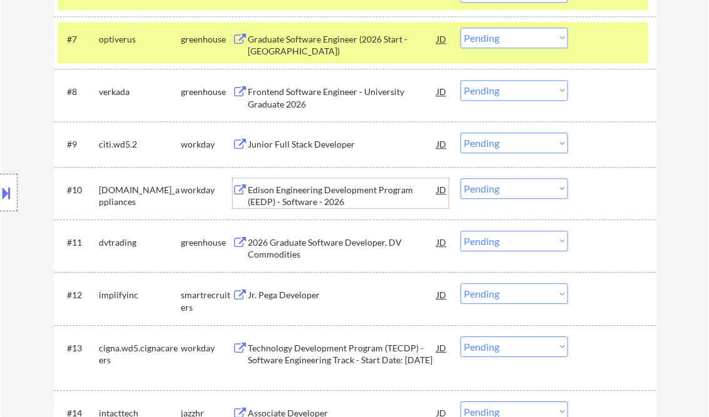
click at [487, 188] on select "Choose an option... Pending Applied Excluded (Questions) Excluded (Expired) Exc…" at bounding box center [514, 188] width 108 height 21
click at [460, 178] on select "Choose an option... Pending Applied Excluded (Questions) Excluded (Expired) Exc…" at bounding box center [514, 188] width 108 height 21
select select ""pending""
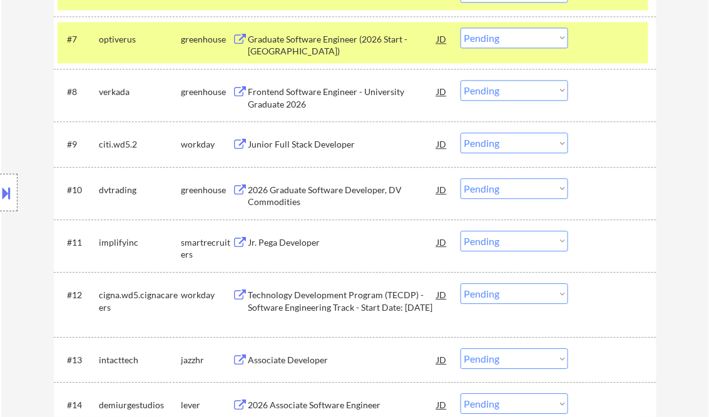
click at [305, 46] on div "Graduate Software Engineer (2026 Start - Chicago)" at bounding box center [342, 45] width 189 height 24
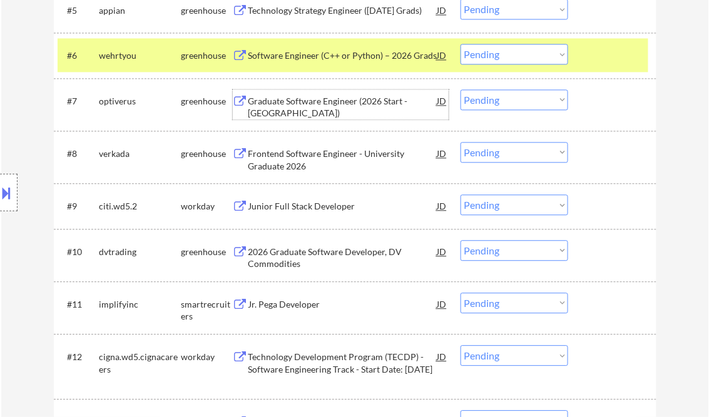
scroll to position [601, 0]
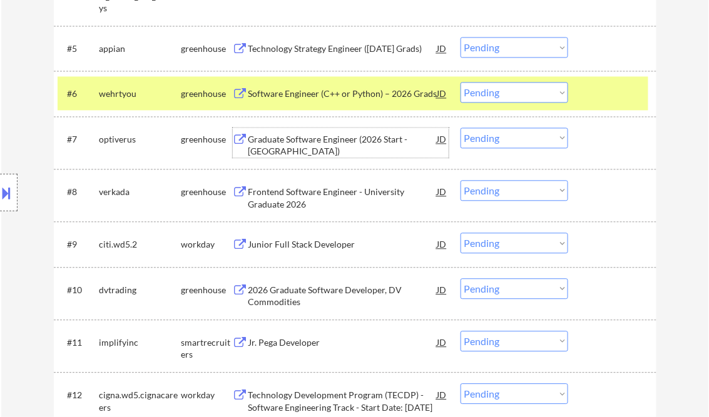
drag, startPoint x: 508, startPoint y: 135, endPoint x: 527, endPoint y: 143, distance: 21.0
click at [509, 135] on select "Choose an option... Pending Applied Excluded (Questions) Excluded (Expired) Exc…" at bounding box center [514, 138] width 108 height 21
click at [460, 128] on select "Choose an option... Pending Applied Excluded (Questions) Excluded (Expired) Exc…" at bounding box center [514, 138] width 108 height 21
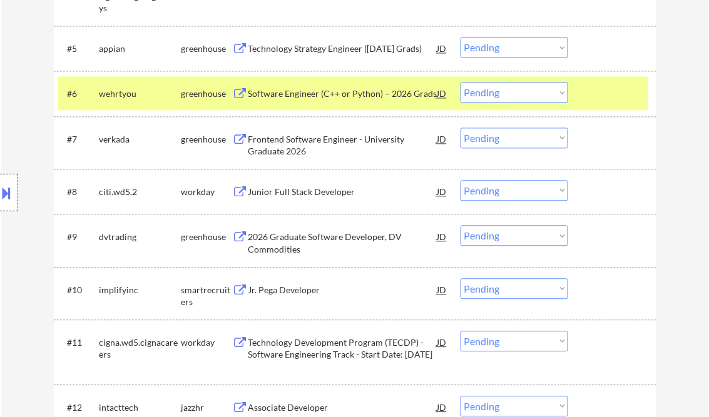
click at [289, 145] on div "Frontend Software Engineer - University Graduate 2026" at bounding box center [342, 145] width 189 height 24
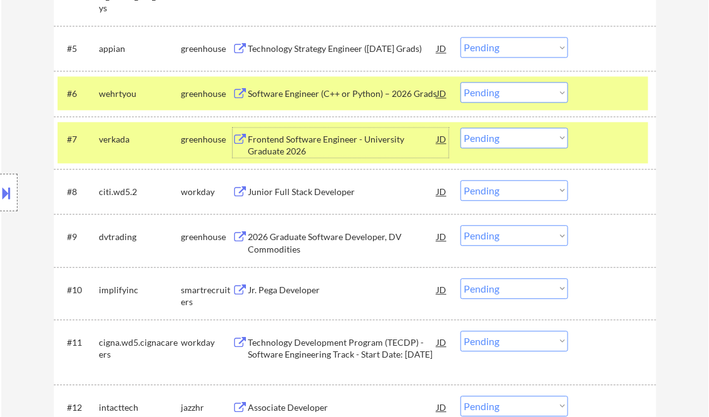
drag, startPoint x: 512, startPoint y: 131, endPoint x: 513, endPoint y: 137, distance: 6.3
click at [512, 131] on select "Choose an option... Pending Applied Excluded (Questions) Excluded (Expired) Exc…" at bounding box center [514, 138] width 108 height 21
click at [460, 128] on select "Choose an option... Pending Applied Excluded (Questions) Excluded (Expired) Exc…" at bounding box center [514, 138] width 108 height 21
select select ""pending""
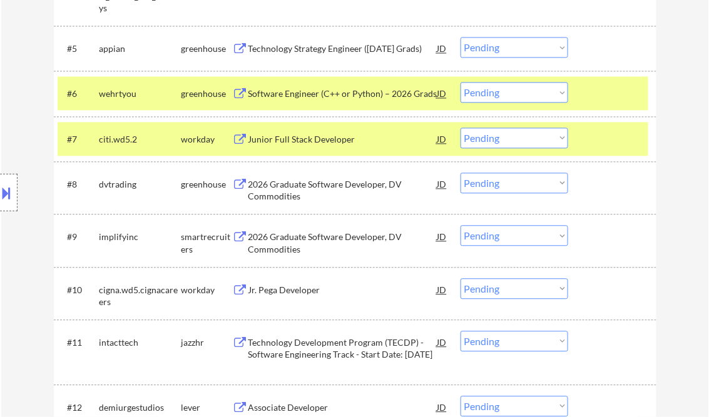
click at [324, 143] on div "Junior Full Stack Developer" at bounding box center [342, 139] width 189 height 13
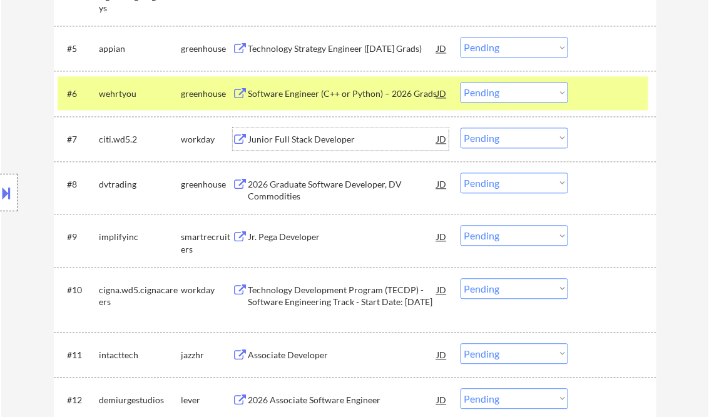
click at [305, 146] on div "Junior Full Stack Developer" at bounding box center [342, 139] width 189 height 23
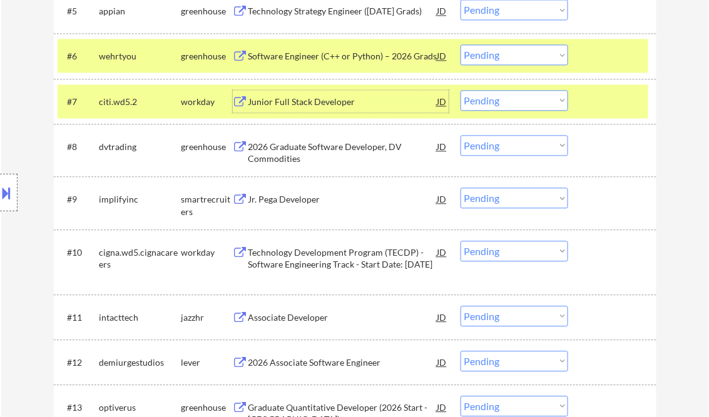
scroll to position [651, 0]
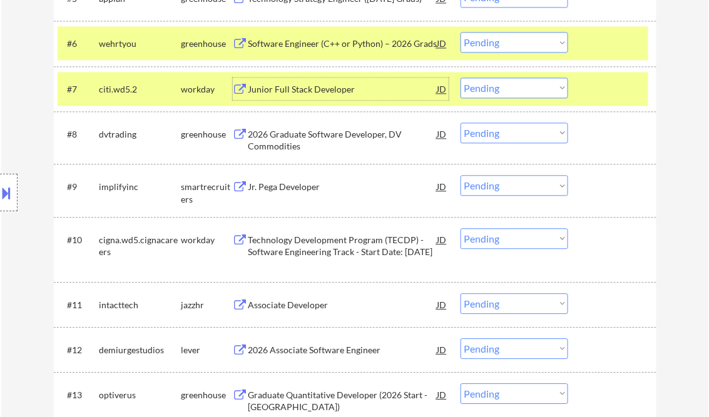
click at [284, 191] on div "Jr. Pega Developer" at bounding box center [342, 187] width 189 height 13
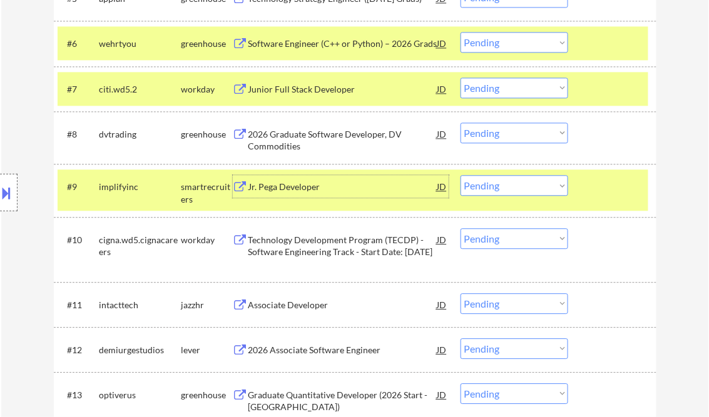
click at [491, 183] on select "Choose an option... Pending Applied Excluded (Questions) Excluded (Expired) Exc…" at bounding box center [514, 185] width 108 height 21
click at [460, 175] on select "Choose an option... Pending Applied Excluded (Questions) Excluded (Expired) Exc…" at bounding box center [514, 185] width 108 height 21
select select ""pending""
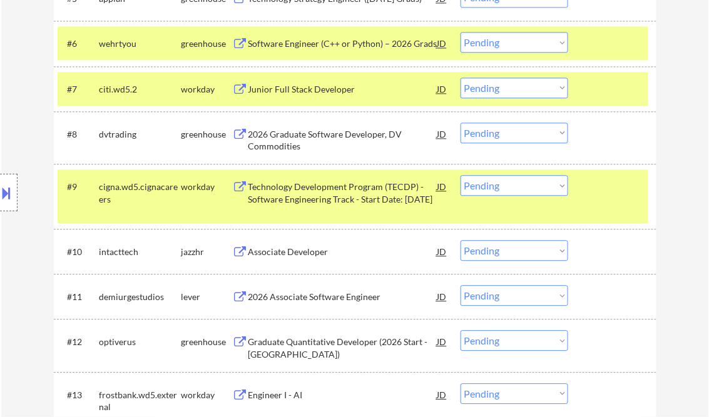
click at [295, 248] on div "Associate Developer" at bounding box center [342, 252] width 189 height 13
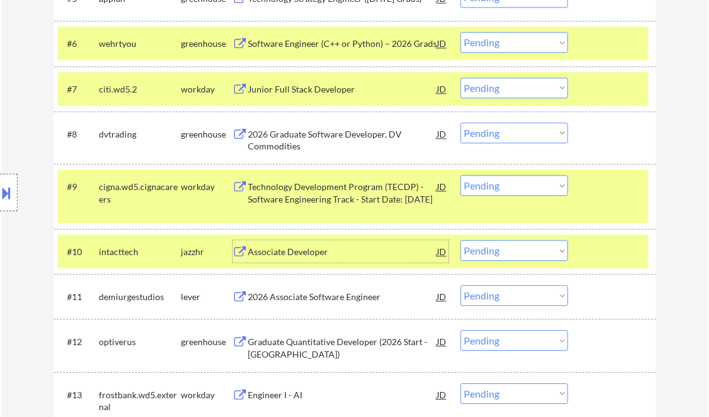
scroll to position [701, 0]
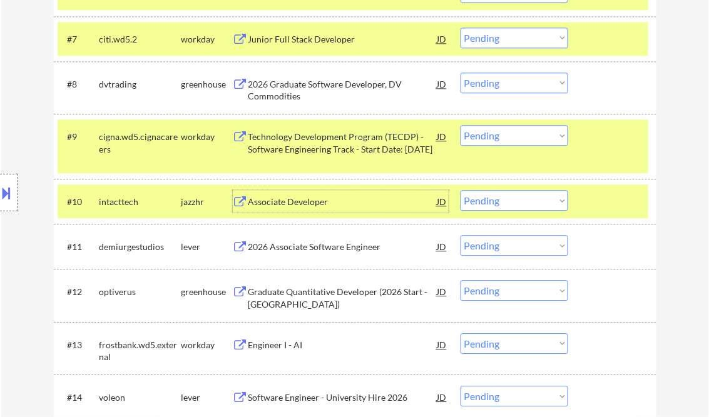
click at [509, 201] on select "Choose an option... Pending Applied Excluded (Questions) Excluded (Expired) Exc…" at bounding box center [514, 200] width 108 height 21
click at [460, 190] on select "Choose an option... Pending Applied Excluded (Questions) Excluded (Expired) Exc…" at bounding box center [514, 200] width 108 height 21
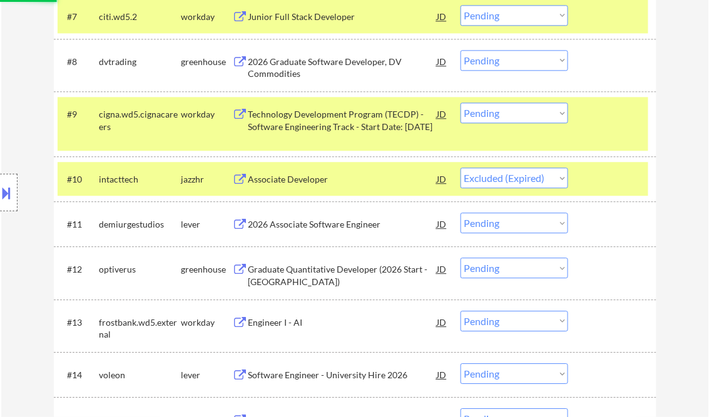
scroll to position [751, 0]
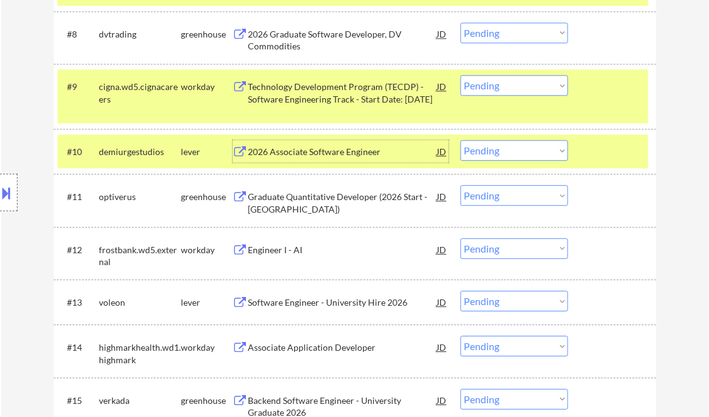
click at [312, 155] on div "2026 Associate Software Engineer" at bounding box center [342, 152] width 189 height 13
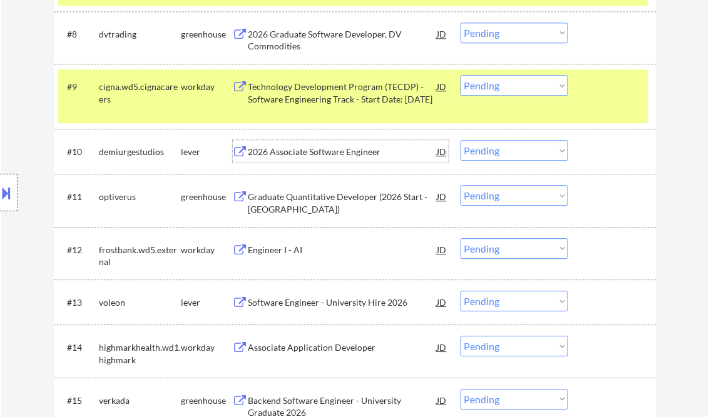
click at [511, 144] on select "Choose an option... Pending Applied Excluded (Questions) Excluded (Expired) Exc…" at bounding box center [514, 150] width 108 height 21
click at [460, 140] on select "Choose an option... Pending Applied Excluded (Questions) Excluded (Expired) Exc…" at bounding box center [514, 150] width 108 height 21
select select ""pending""
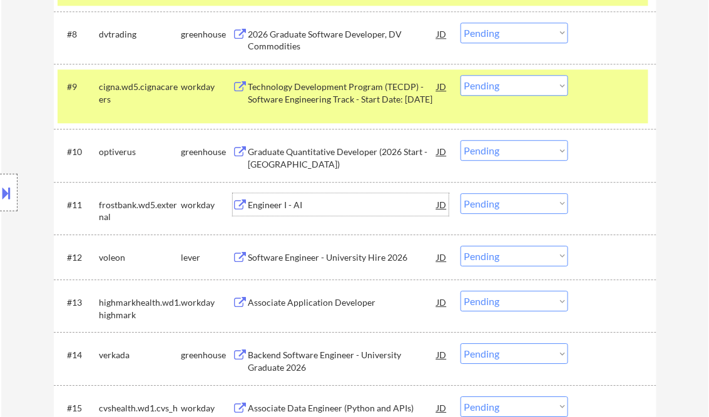
click at [300, 201] on div "Engineer I - AI" at bounding box center [342, 205] width 189 height 13
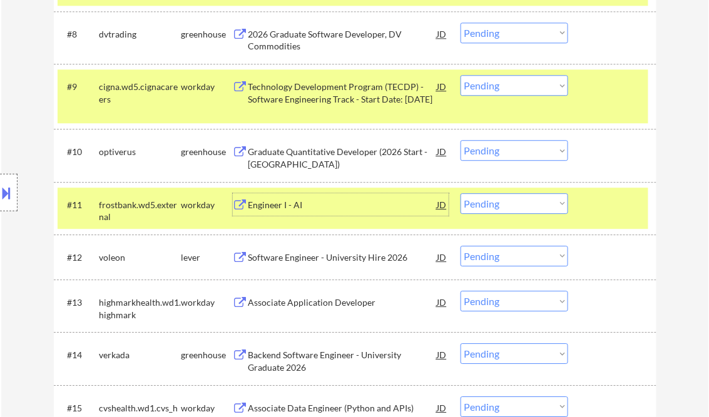
drag, startPoint x: 508, startPoint y: 209, endPoint x: 515, endPoint y: 215, distance: 8.9
click at [508, 209] on select "Choose an option... Pending Applied Excluded (Questions) Excluded (Expired) Exc…" at bounding box center [514, 203] width 108 height 21
click at [460, 193] on select "Choose an option... Pending Applied Excluded (Questions) Excluded (Expired) Exc…" at bounding box center [514, 203] width 108 height 21
click at [350, 255] on div "Software Engineer - University Hire 2026" at bounding box center [342, 258] width 189 height 13
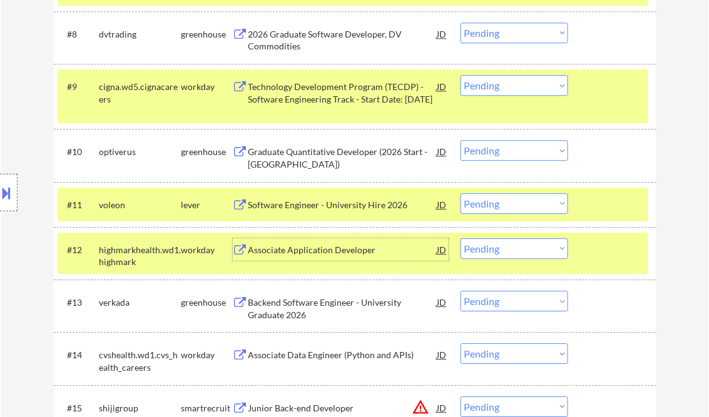
click at [499, 205] on select "Choose an option... Pending Applied Excluded (Questions) Excluded (Expired) Exc…" at bounding box center [514, 203] width 108 height 21
click at [460, 193] on select "Choose an option... Pending Applied Excluded (Questions) Excluded (Expired) Exc…" at bounding box center [514, 203] width 108 height 21
click at [367, 252] on div "Associate Application Developer" at bounding box center [342, 250] width 189 height 13
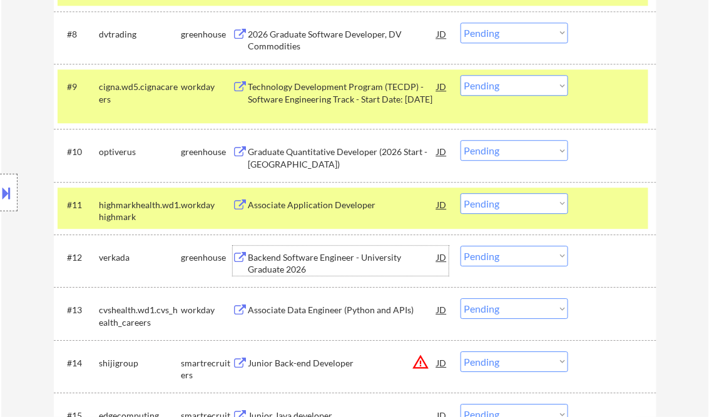
click at [343, 209] on div "Associate Application Developer" at bounding box center [342, 205] width 189 height 13
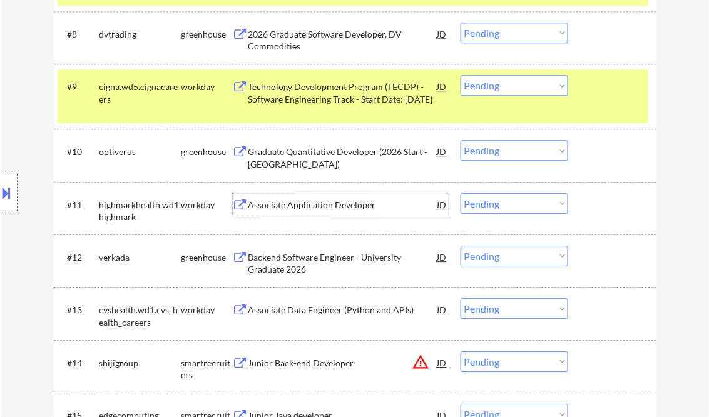
click at [507, 206] on select "Choose an option... Pending Applied Excluded (Questions) Excluded (Expired) Exc…" at bounding box center [514, 203] width 108 height 21
click at [460, 193] on select "Choose an option... Pending Applied Excluded (Questions) Excluded (Expired) Exc…" at bounding box center [514, 203] width 108 height 21
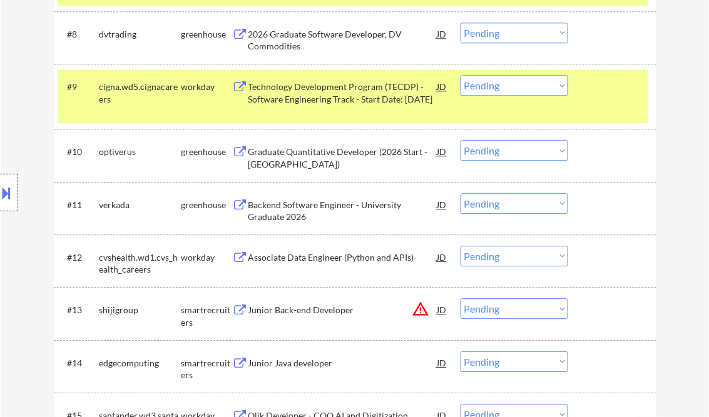
click at [347, 205] on div "Backend Software Engineer - University Graduate 2026" at bounding box center [342, 211] width 189 height 24
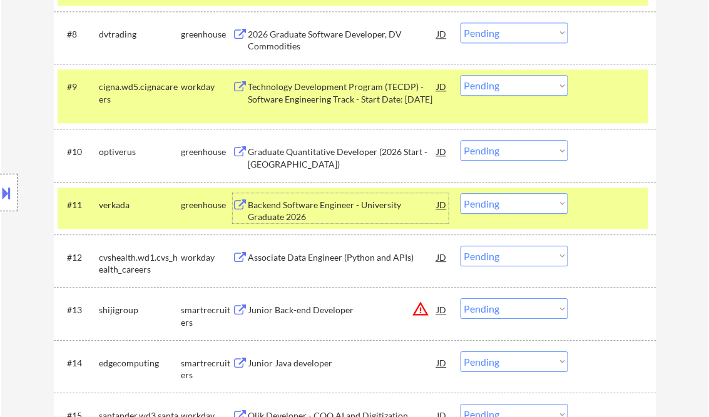
drag, startPoint x: 496, startPoint y: 195, endPoint x: 502, endPoint y: 207, distance: 14.3
click at [496, 195] on select "Choose an option... Pending Applied Excluded (Questions) Excluded (Expired) Exc…" at bounding box center [514, 203] width 108 height 21
click at [460, 193] on select "Choose an option... Pending Applied Excluded (Questions) Excluded (Expired) Exc…" at bounding box center [514, 203] width 108 height 21
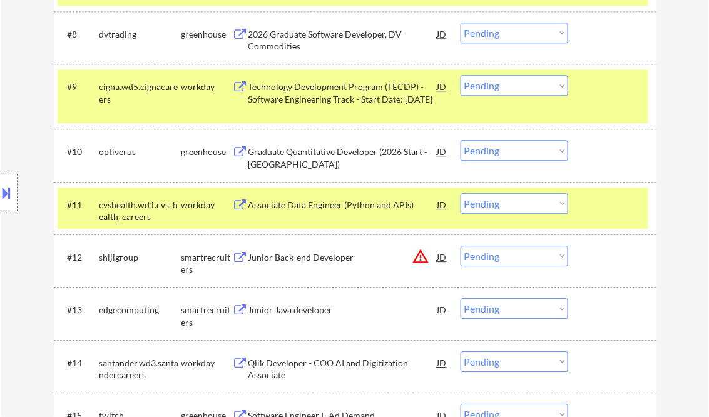
click at [323, 206] on div "Associate Data Engineer (Python and APIs)" at bounding box center [342, 205] width 189 height 13
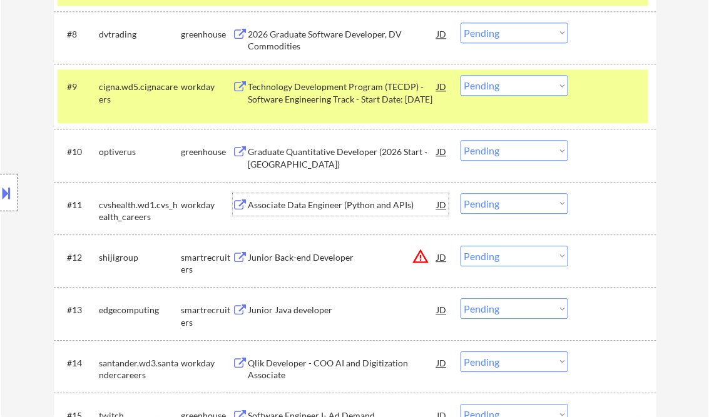
click at [504, 203] on select "Choose an option... Pending Applied Excluded (Questions) Excluded (Expired) Exc…" at bounding box center [514, 203] width 108 height 21
click at [460, 193] on select "Choose an option... Pending Applied Excluded (Questions) Excluded (Expired) Exc…" at bounding box center [514, 203] width 108 height 21
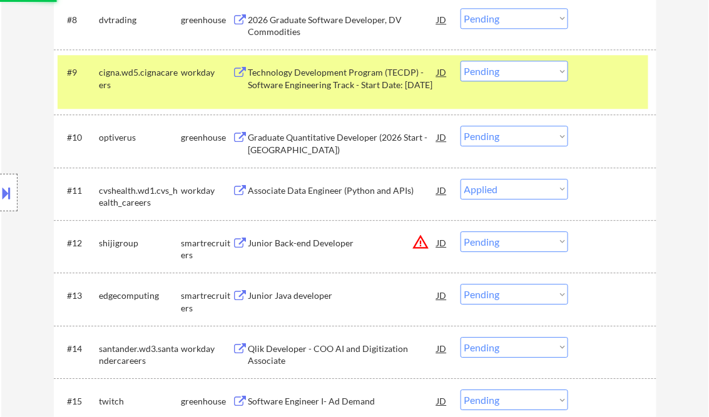
scroll to position [801, 0]
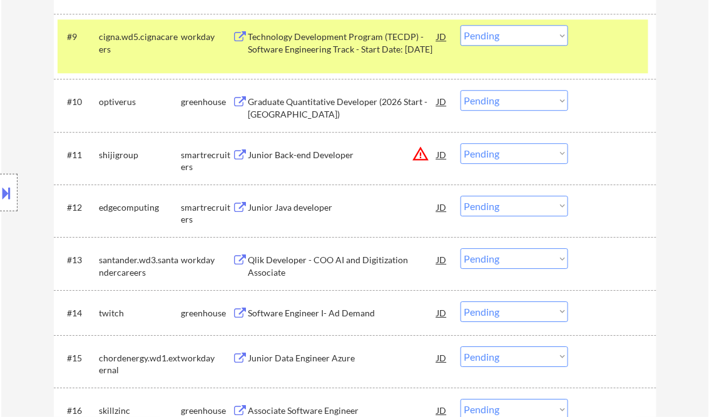
click at [308, 152] on div "Junior Back-end Developer" at bounding box center [342, 155] width 189 height 13
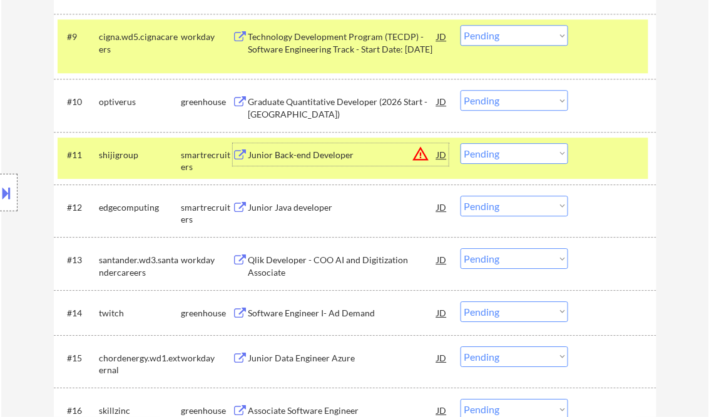
drag, startPoint x: 506, startPoint y: 158, endPoint x: 516, endPoint y: 165, distance: 12.0
click at [507, 158] on select "Choose an option... Pending Applied Excluded (Questions) Excluded (Expired) Exc…" at bounding box center [514, 153] width 108 height 21
click at [460, 143] on select "Choose an option... Pending Applied Excluded (Questions) Excluded (Expired) Exc…" at bounding box center [514, 153] width 108 height 21
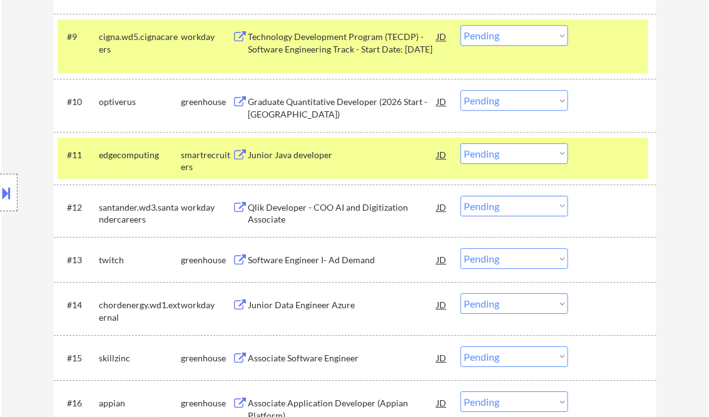
click at [317, 153] on div "Junior Java developer" at bounding box center [342, 155] width 189 height 13
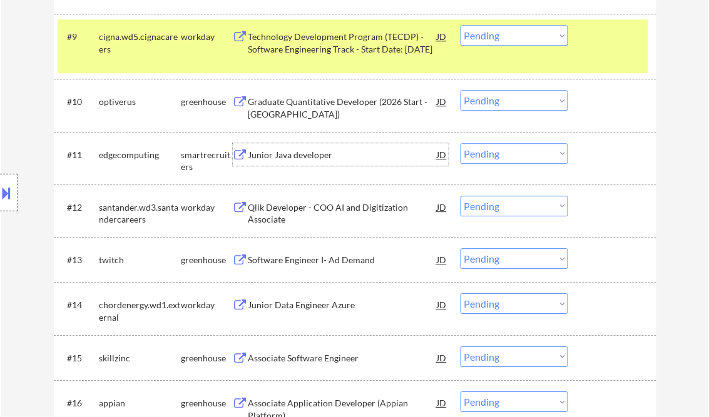
click at [519, 156] on select "Choose an option... Pending Applied Excluded (Questions) Excluded (Expired) Exc…" at bounding box center [514, 153] width 108 height 21
click at [460, 143] on select "Choose an option... Pending Applied Excluded (Questions) Excluded (Expired) Exc…" at bounding box center [514, 153] width 108 height 21
select select ""pending""
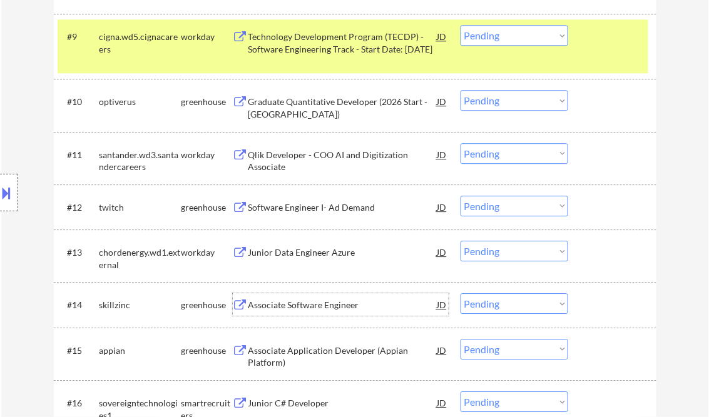
click at [299, 303] on div "Associate Software Engineer" at bounding box center [342, 305] width 189 height 13
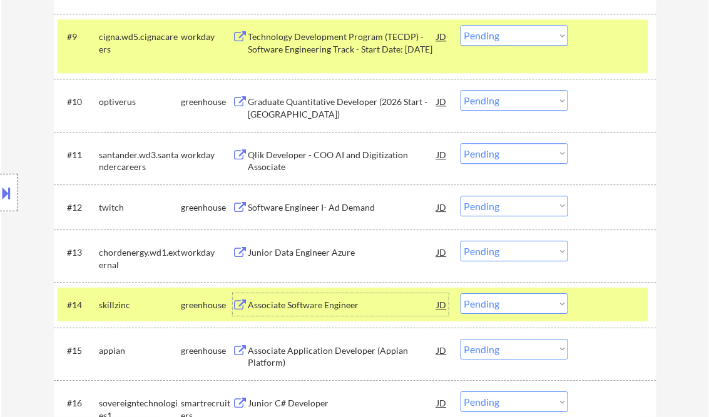
scroll to position [901, 0]
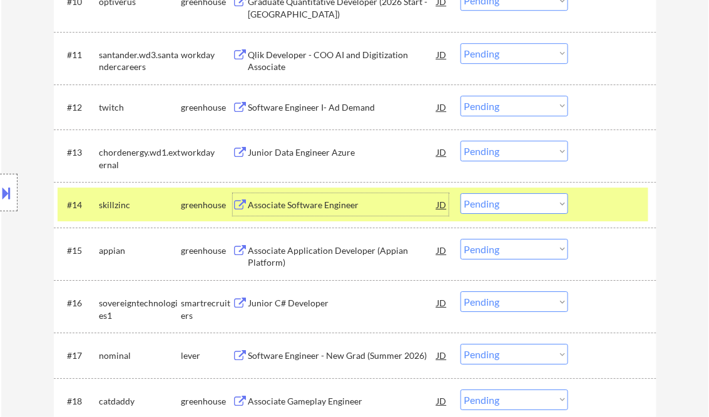
click at [498, 210] on select "Choose an option... Pending Applied Excluded (Questions) Excluded (Expired) Exc…" at bounding box center [514, 203] width 108 height 21
click at [460, 193] on select "Choose an option... Pending Applied Excluded (Questions) Excluded (Expired) Exc…" at bounding box center [514, 203] width 108 height 21
select select ""pending""
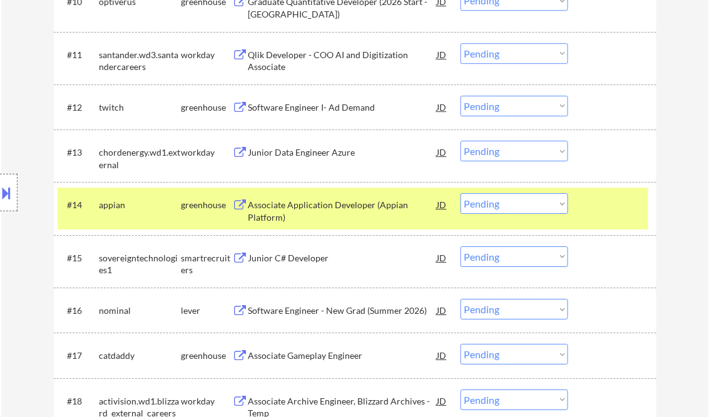
click at [305, 259] on div "Junior C# Developer" at bounding box center [342, 258] width 189 height 13
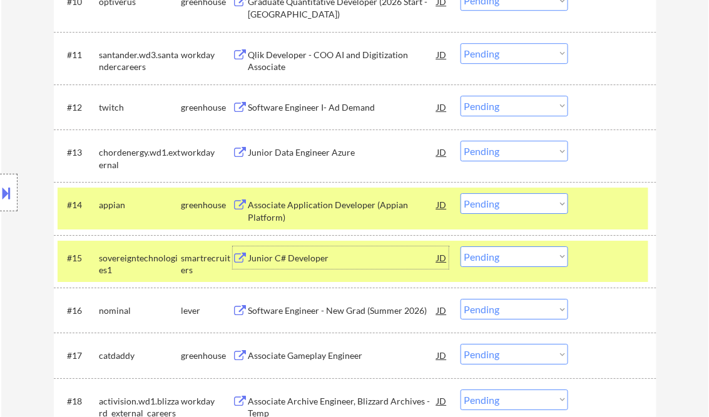
click at [511, 255] on select "Choose an option... Pending Applied Excluded (Questions) Excluded (Expired) Exc…" at bounding box center [514, 257] width 108 height 21
click at [460, 247] on select "Choose an option... Pending Applied Excluded (Questions) Excluded (Expired) Exc…" at bounding box center [514, 257] width 108 height 21
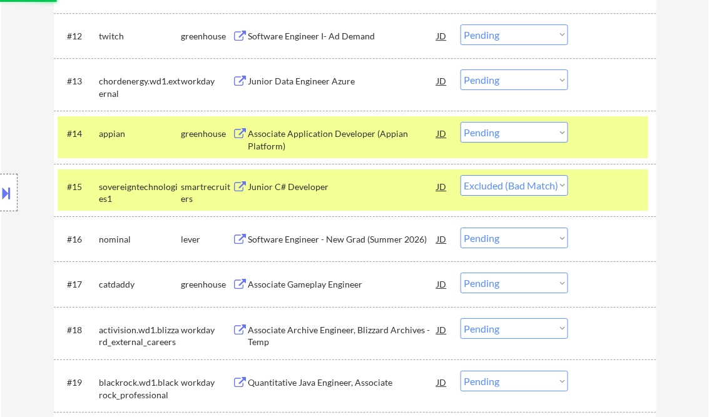
scroll to position [1001, 0]
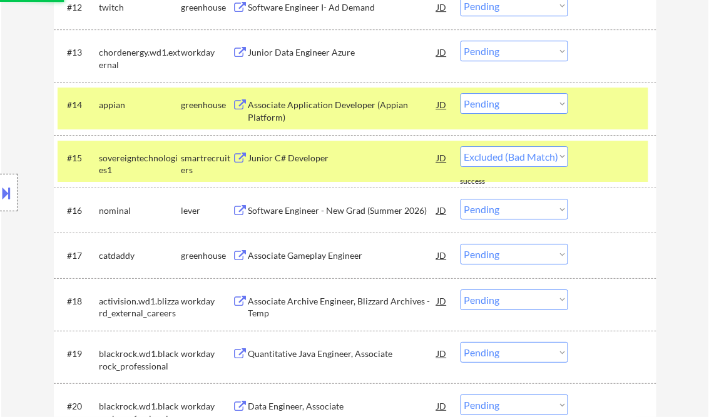
select select ""pending""
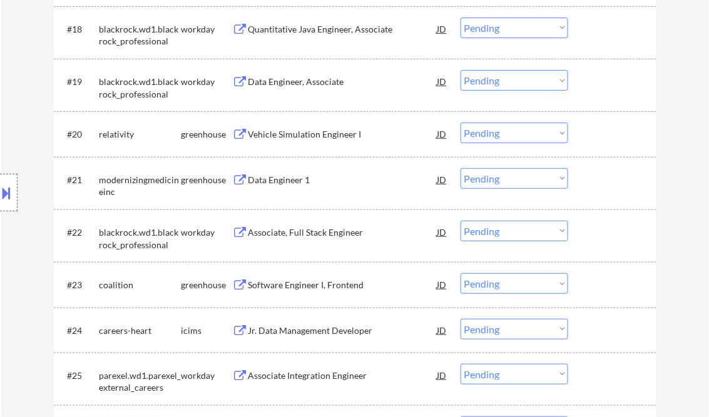
scroll to position [1301, 0]
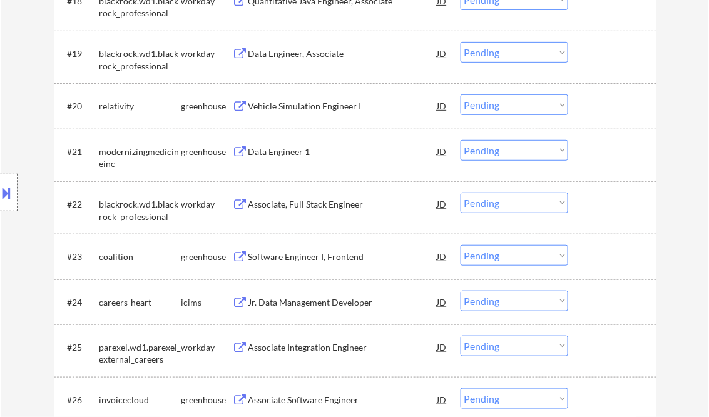
click at [289, 251] on div "Software Engineer I, Frontend" at bounding box center [342, 257] width 189 height 13
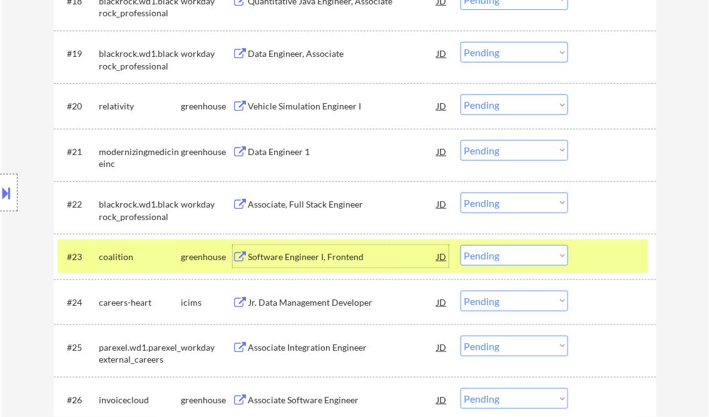
click at [511, 255] on select "Choose an option... Pending Applied Excluded (Questions) Excluded (Expired) Exc…" at bounding box center [514, 255] width 108 height 21
click at [460, 245] on select "Choose an option... Pending Applied Excluded (Questions) Excluded (Expired) Exc…" at bounding box center [514, 255] width 108 height 21
select select ""pending""
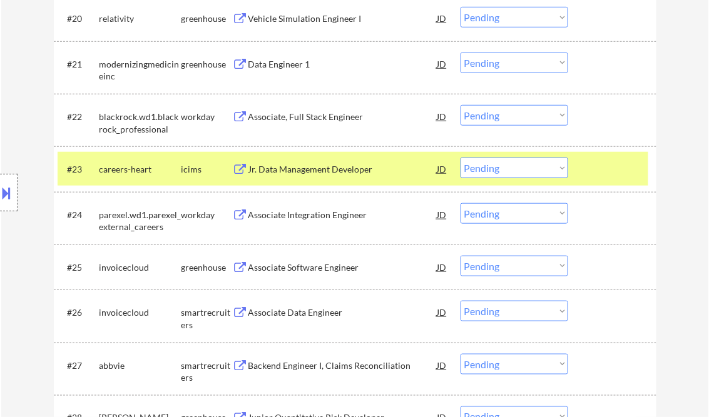
scroll to position [1401, 0]
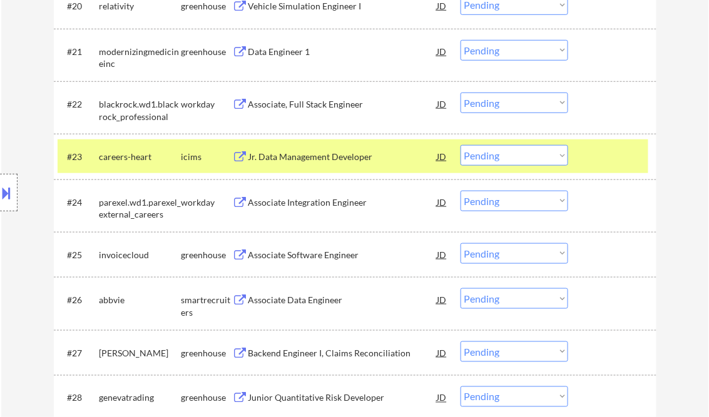
click at [285, 259] on div "Associate Software Engineer" at bounding box center [342, 255] width 189 height 13
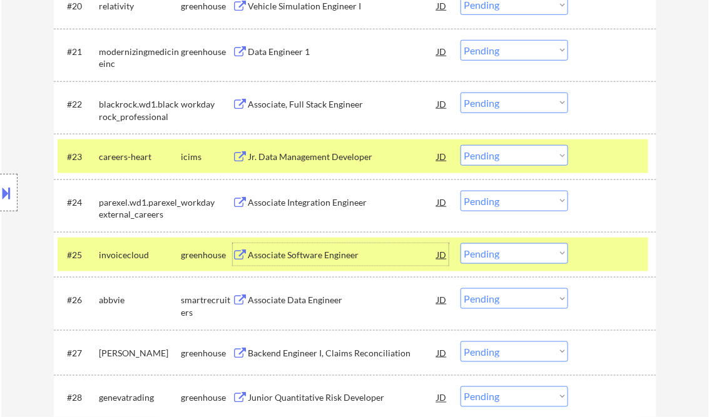
drag, startPoint x: 484, startPoint y: 258, endPoint x: 496, endPoint y: 263, distance: 12.7
click at [484, 258] on select "Choose an option... Pending Applied Excluded (Questions) Excluded (Expired) Exc…" at bounding box center [514, 253] width 108 height 21
click at [460, 243] on select "Choose an option... Pending Applied Excluded (Questions) Excluded (Expired) Exc…" at bounding box center [514, 253] width 108 height 21
select select ""pending""
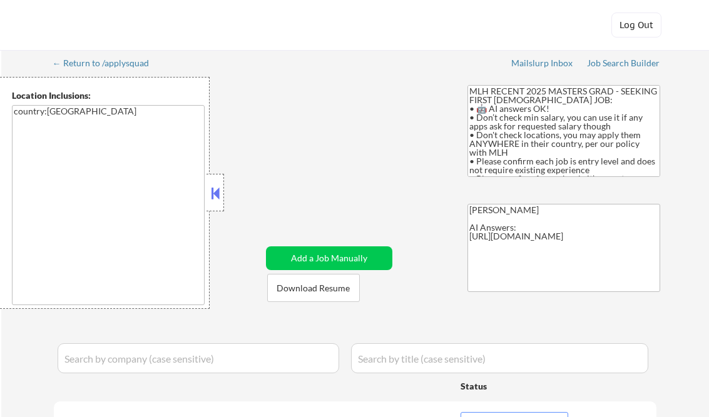
select select ""pending""
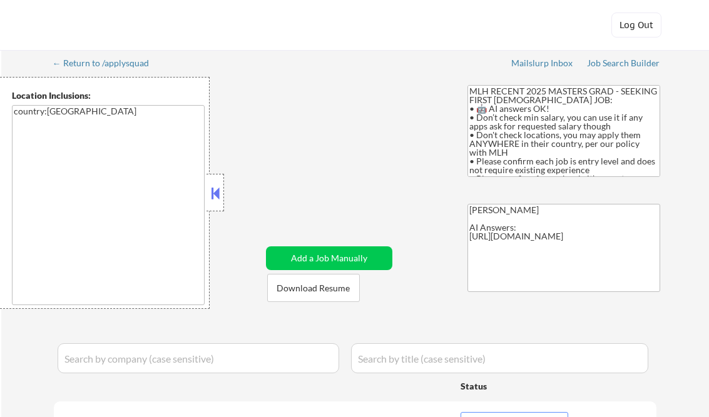
select select ""pending""
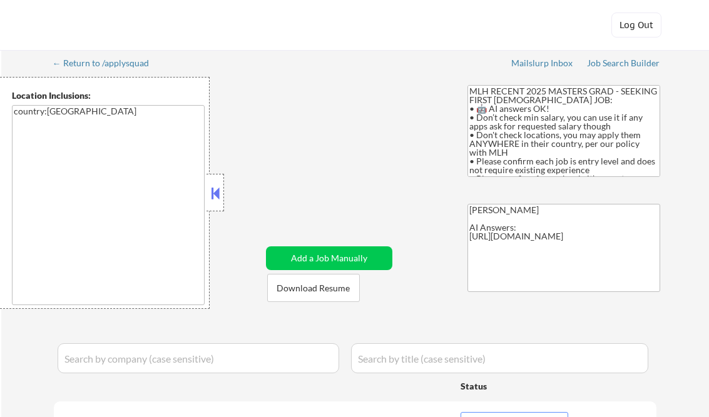
select select ""pending""
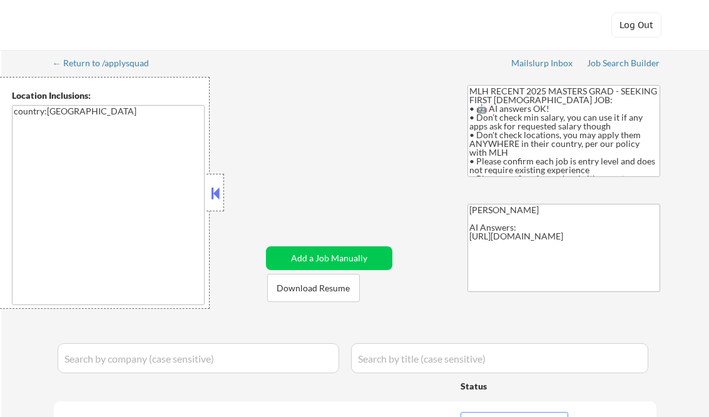
select select ""pending""
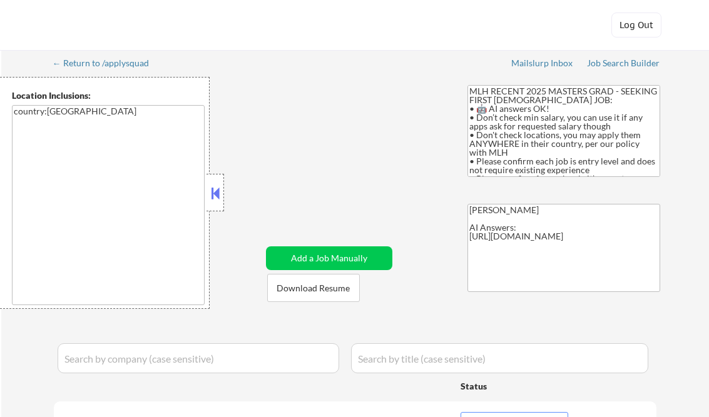
select select ""pending""
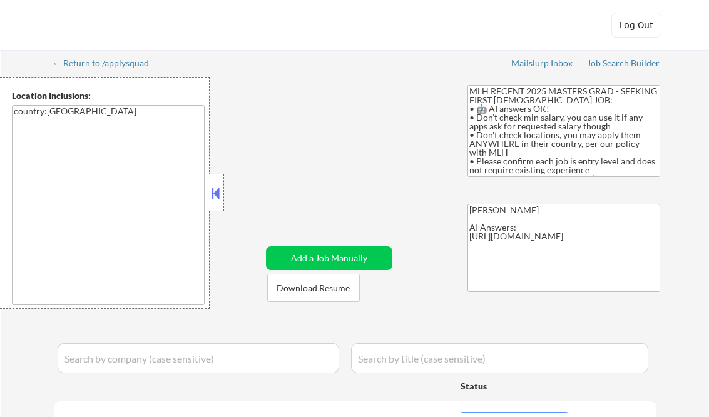
select select ""pending""
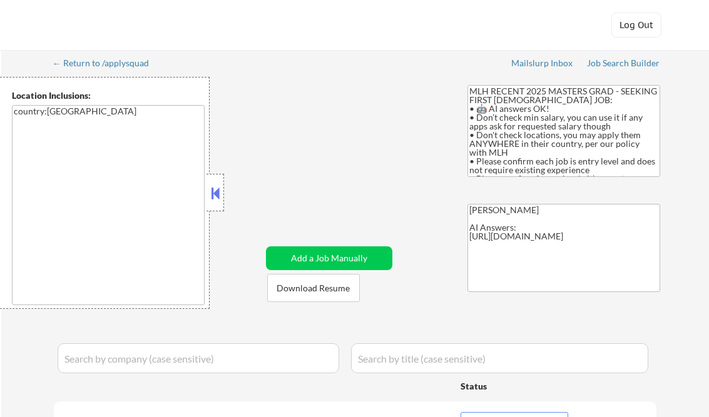
select select ""pending""
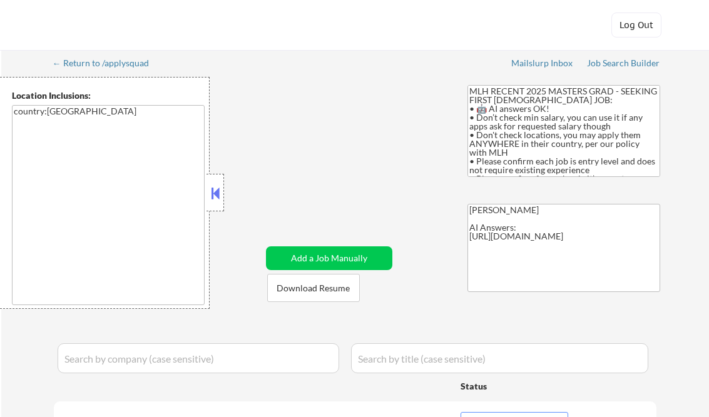
select select ""pending""
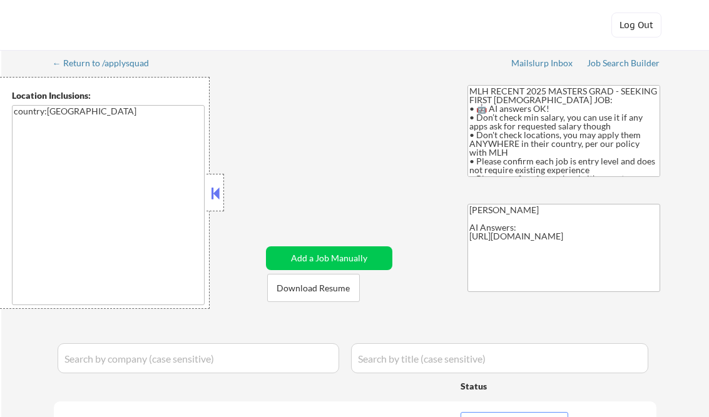
select select ""pending""
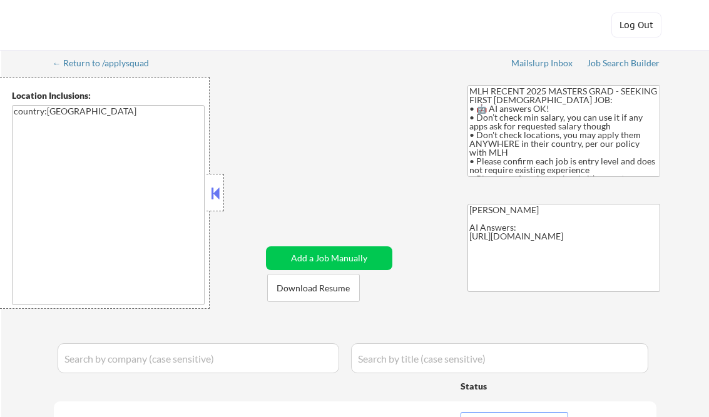
select select ""pending""
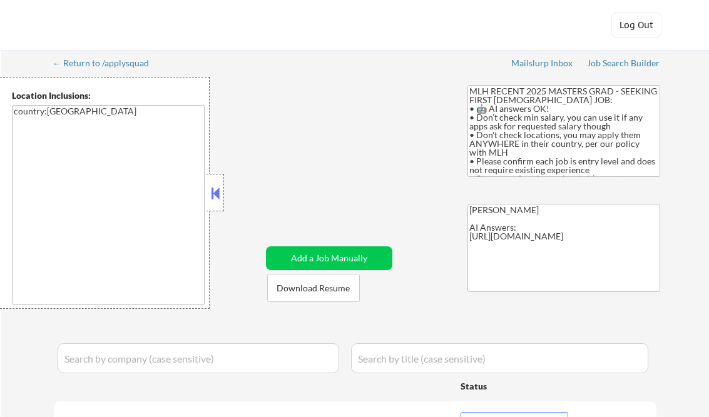
select select ""pending""
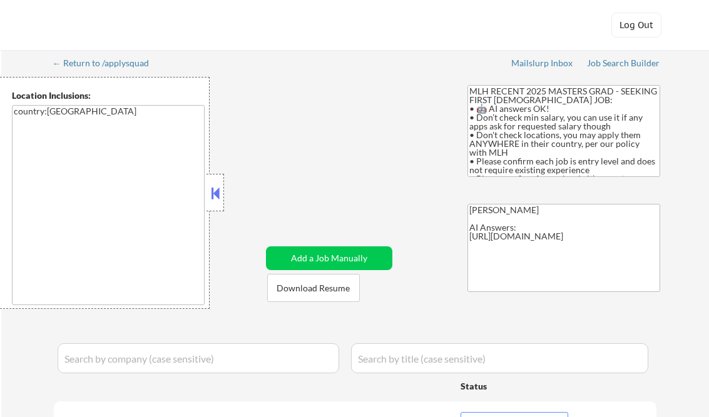
select select ""pending""
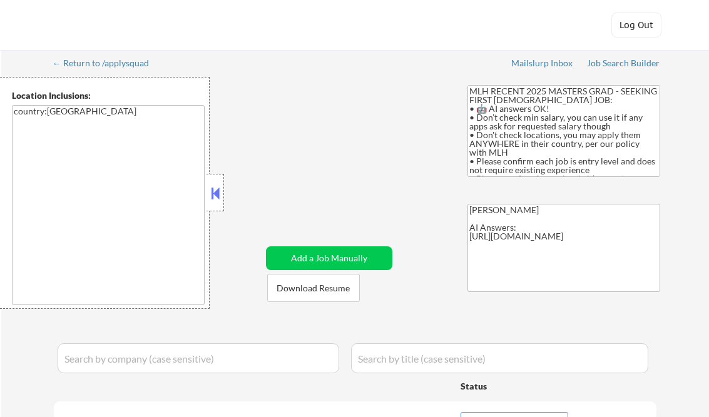
select select ""pending""
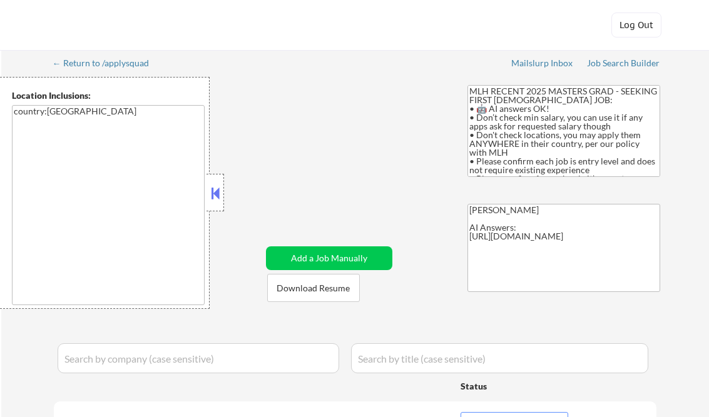
select select ""pending""
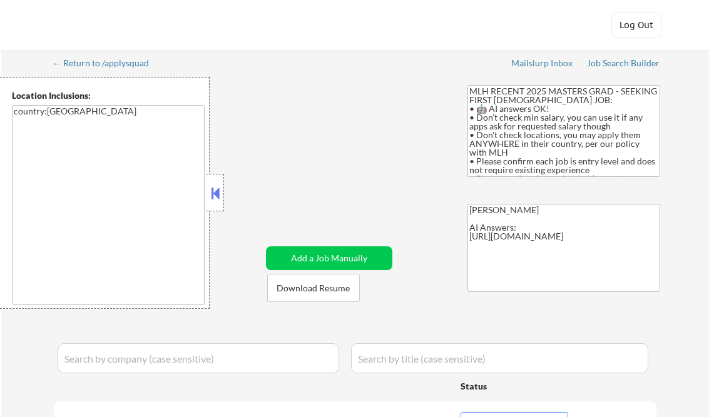
select select ""pending""
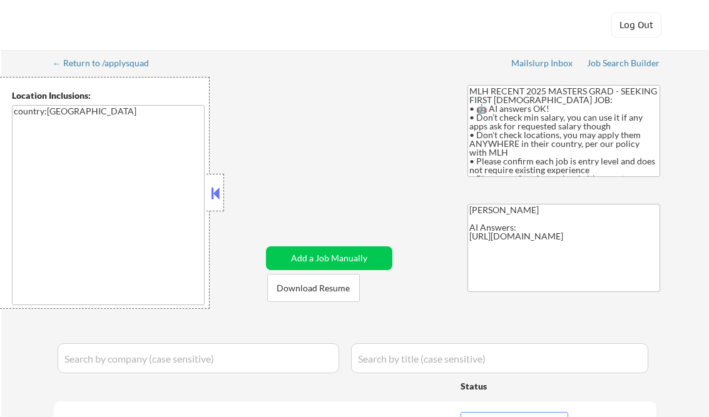
select select ""pending""
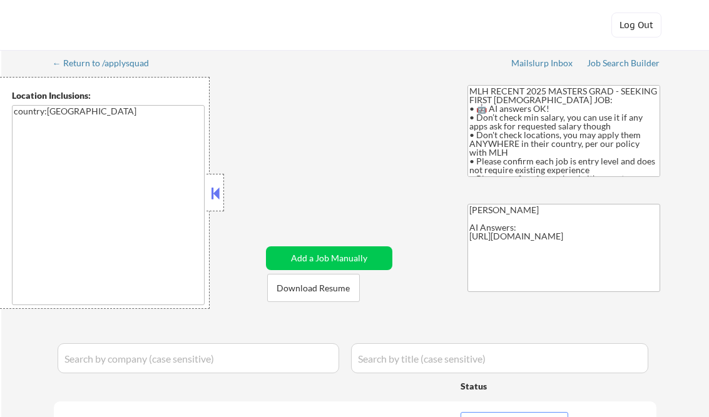
select select ""pending""
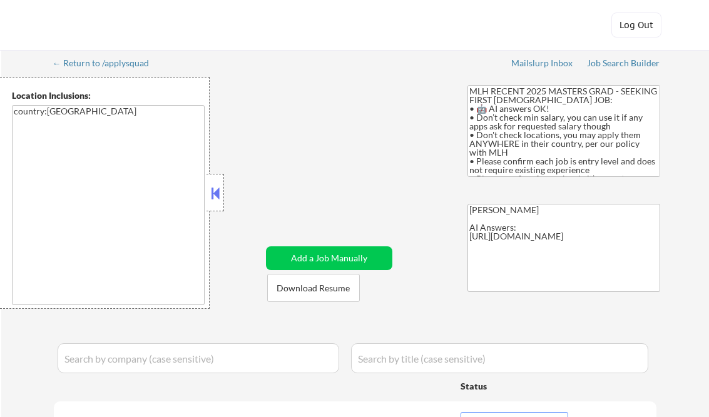
select select ""pending""
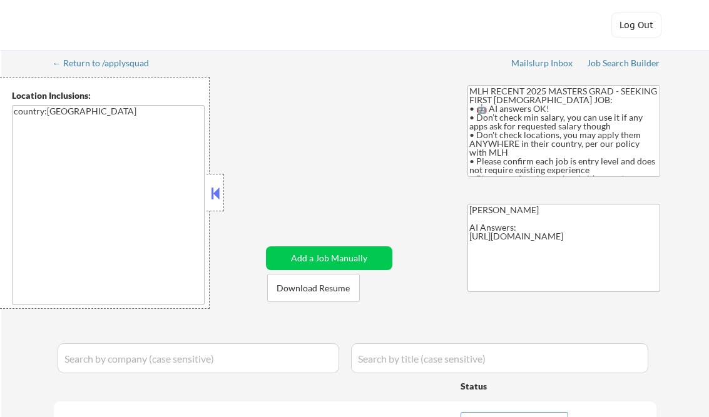
select select ""pending""
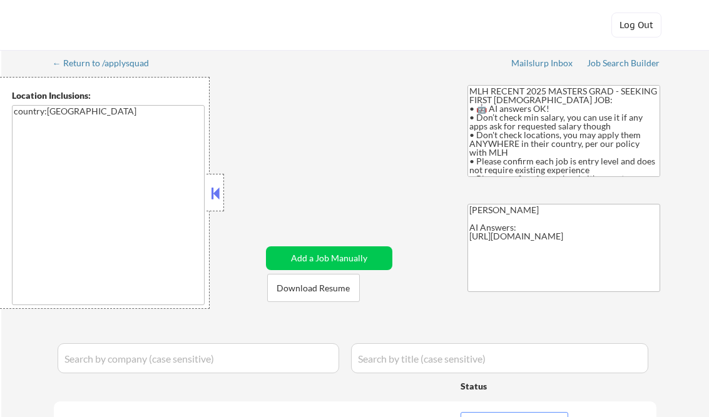
select select ""pending""
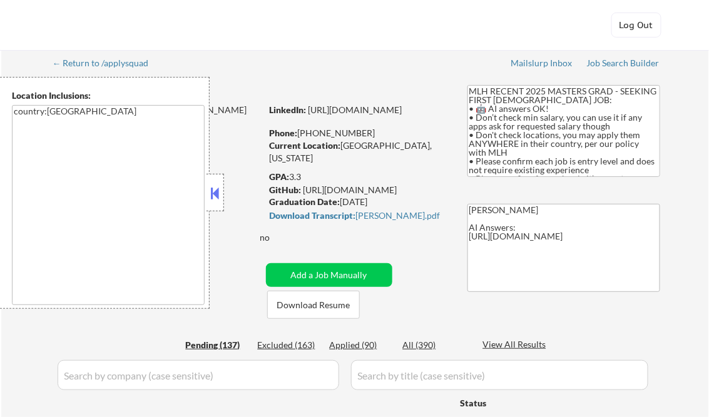
click at [215, 198] on button at bounding box center [215, 193] width 14 height 19
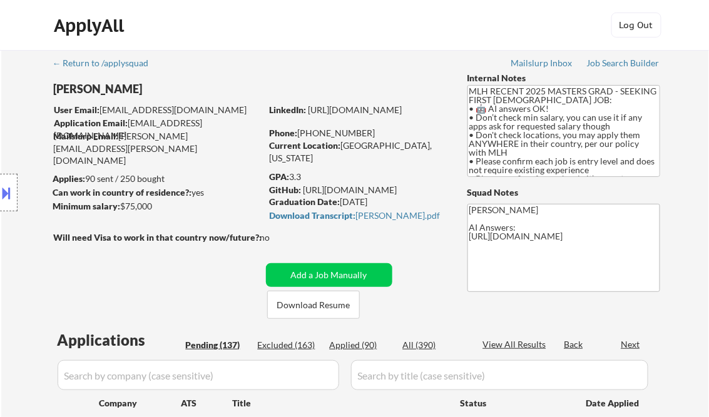
scroll to position [50, 0]
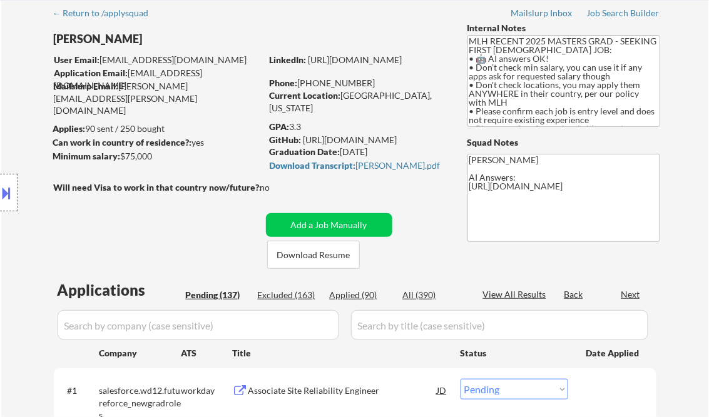
click at [363, 294] on div "Applied (90)" at bounding box center [361, 295] width 63 height 13
select select ""applied""
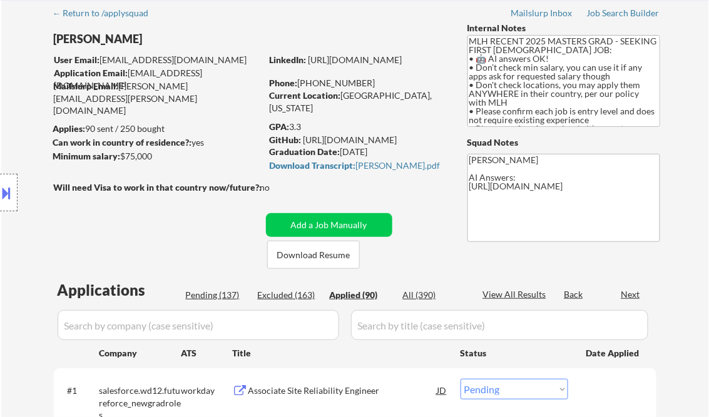
select select ""applied""
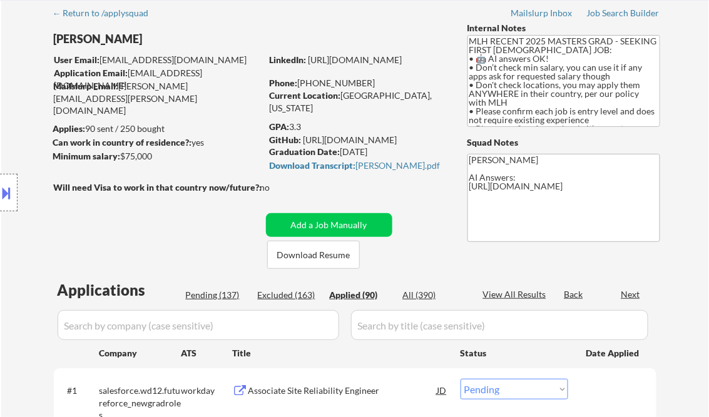
select select ""applied""
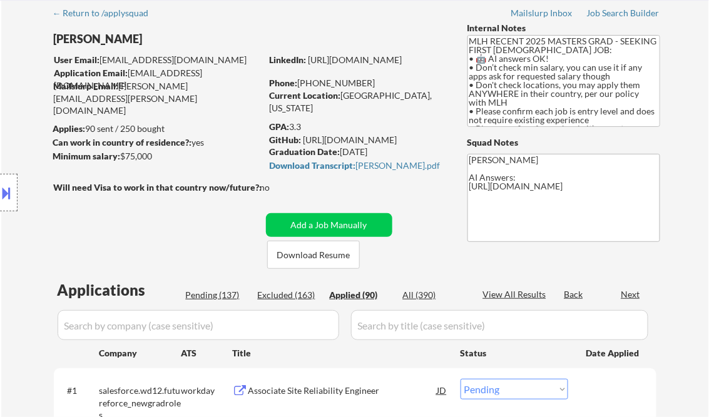
select select ""applied""
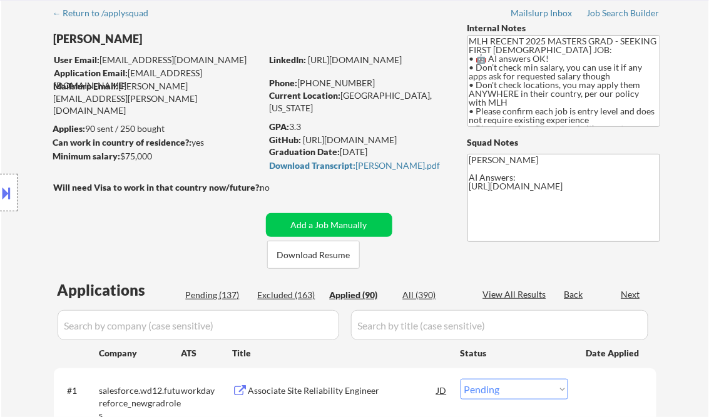
select select ""applied""
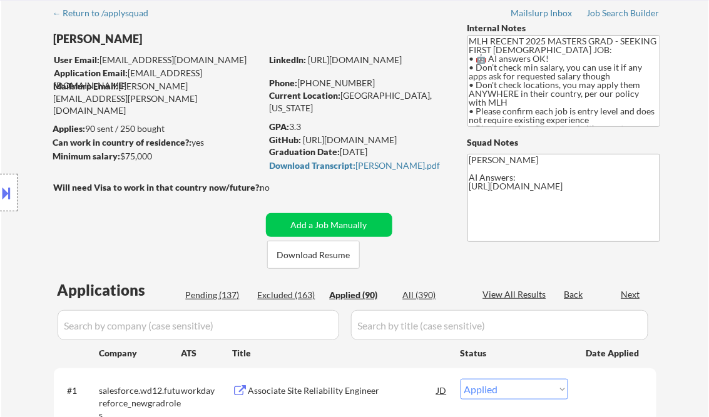
select select ""applied""
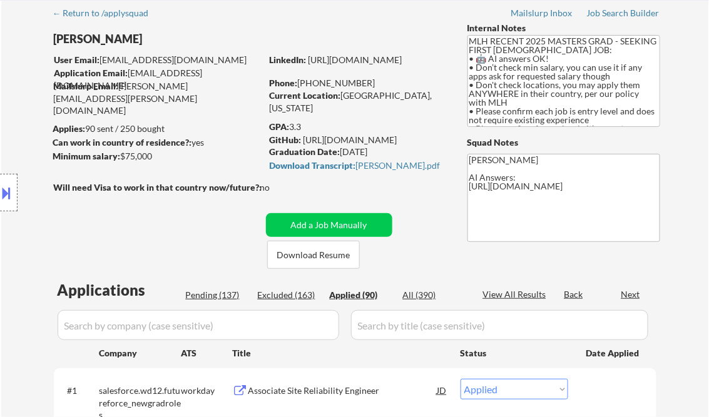
select select ""applied""
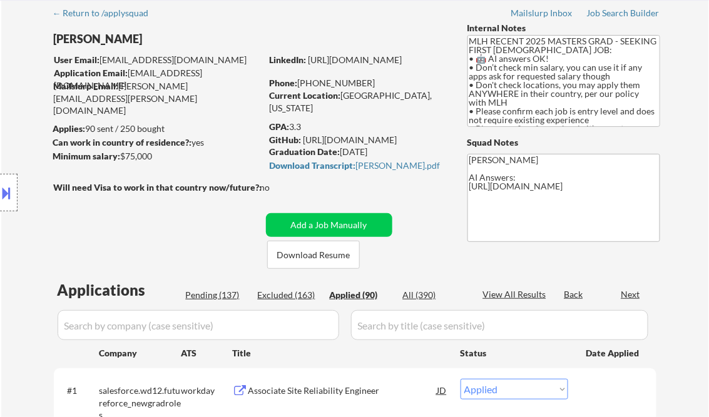
select select ""applied""
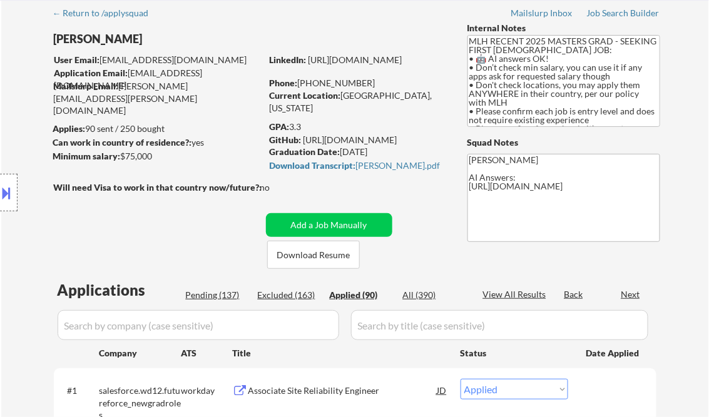
select select ""applied""
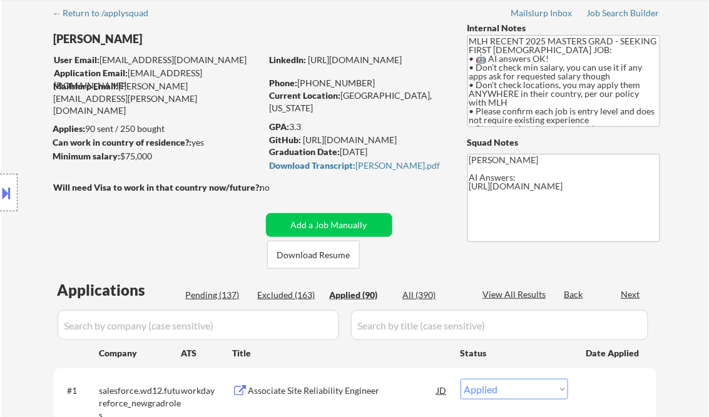
select select ""applied""
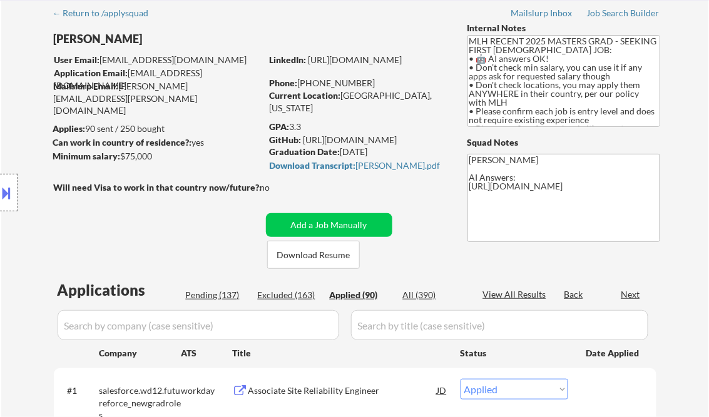
select select ""applied""
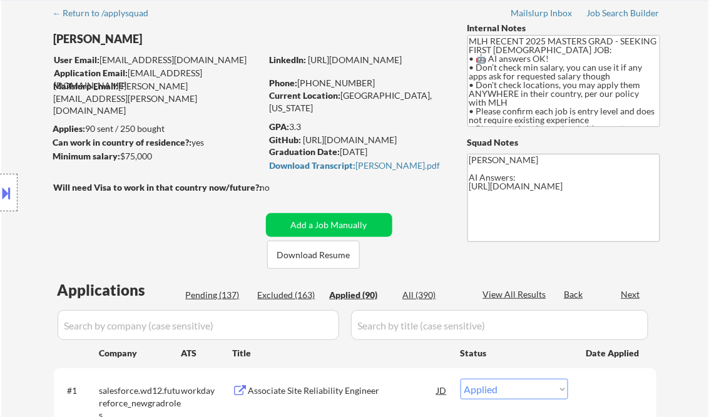
select select ""applied""
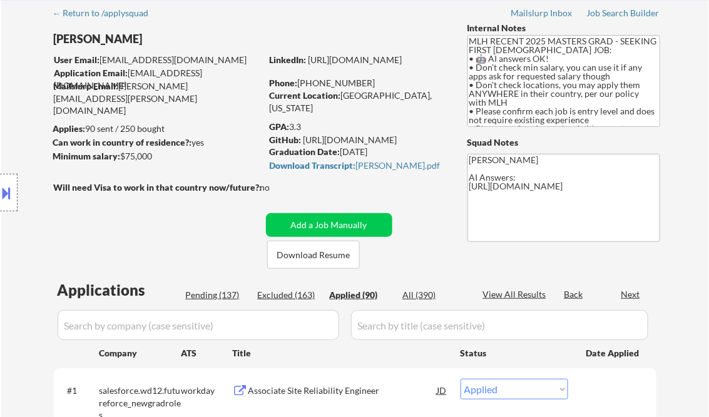
select select ""applied""
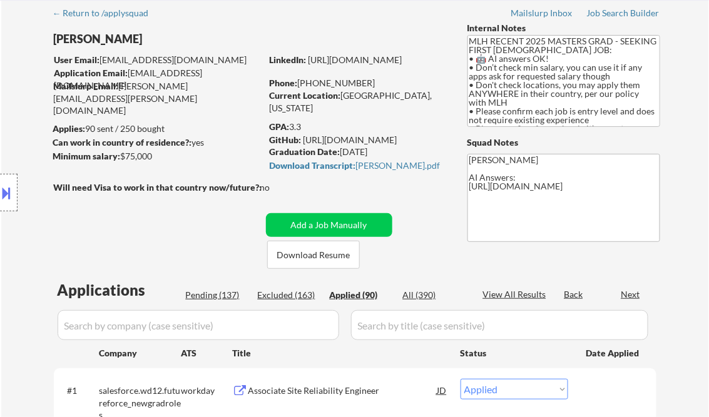
select select ""applied""
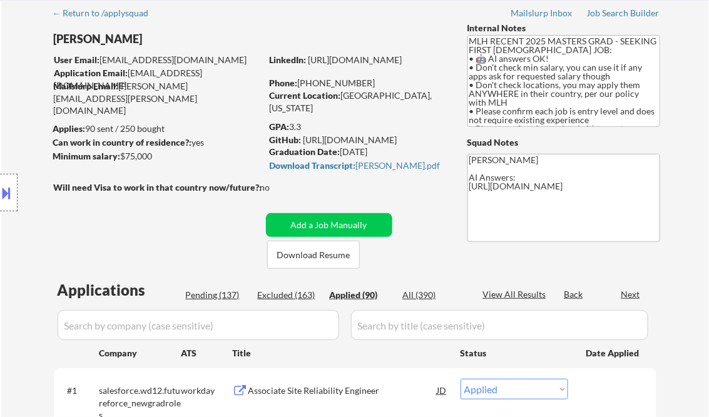
select select ""applied""
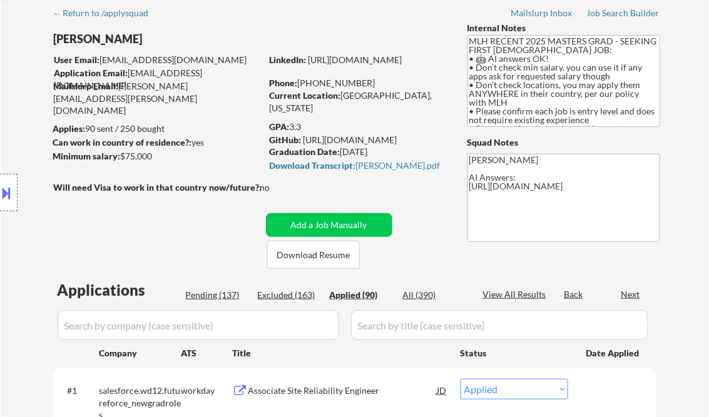
select select ""applied""
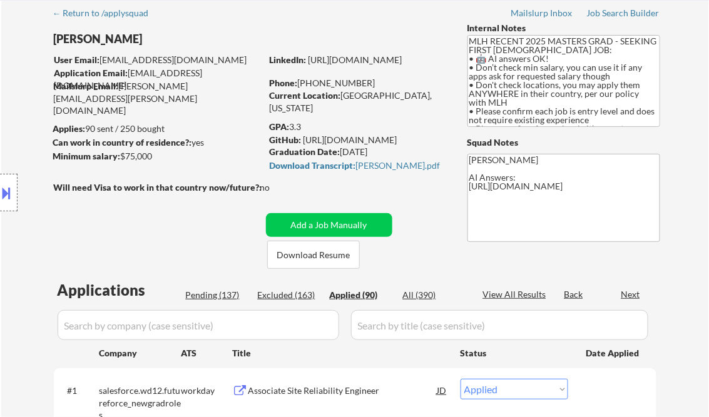
select select ""applied""
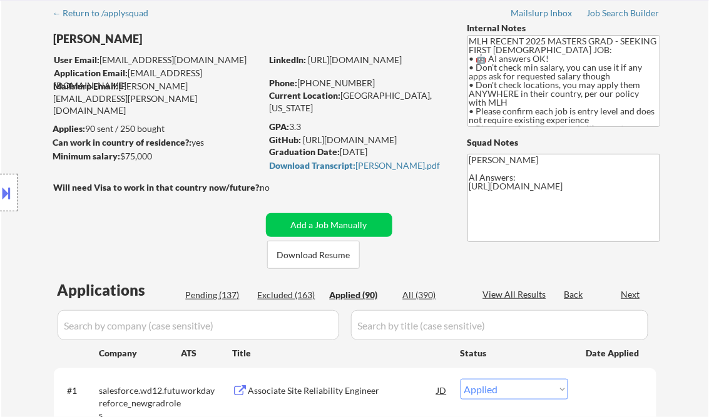
select select ""applied""
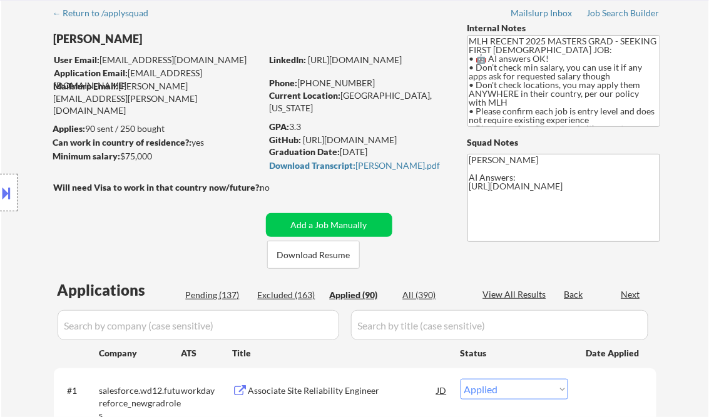
select select ""applied""
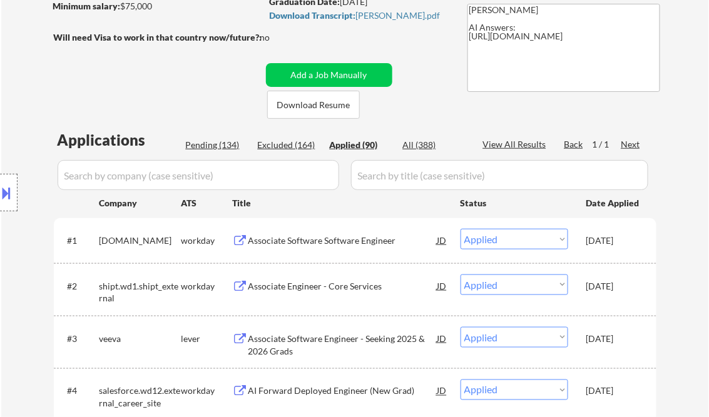
select select ""applied""
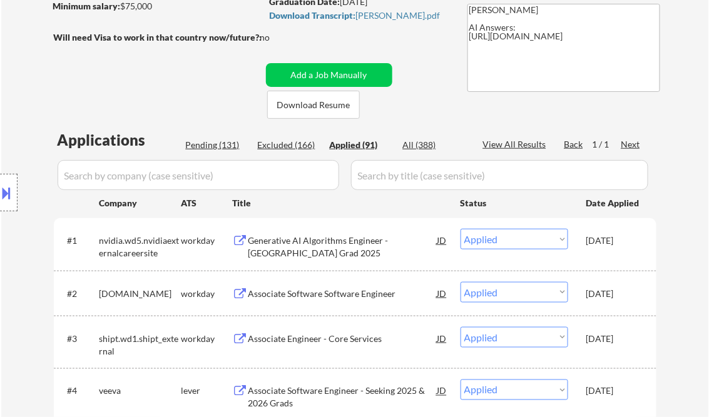
scroll to position [250, 0]
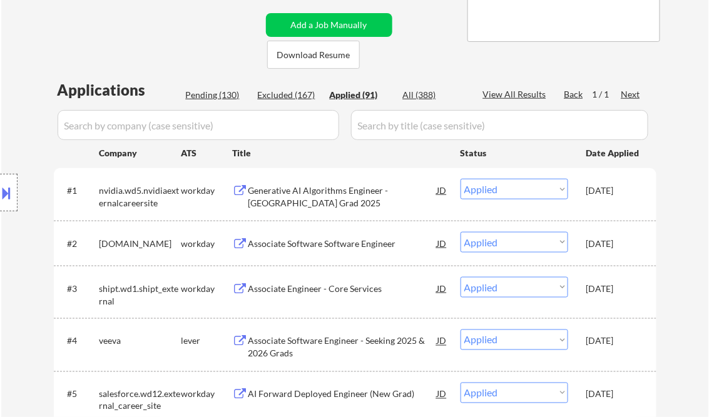
select select ""applied""
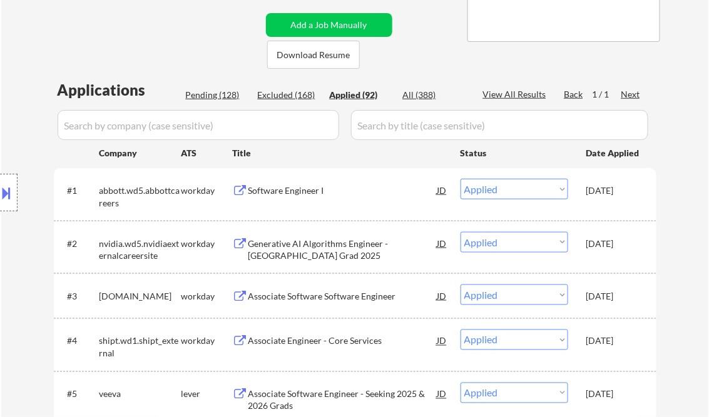
select select ""applied""
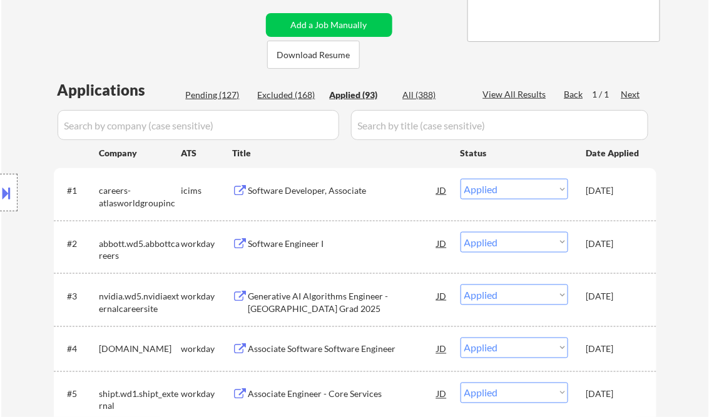
select select ""applied""
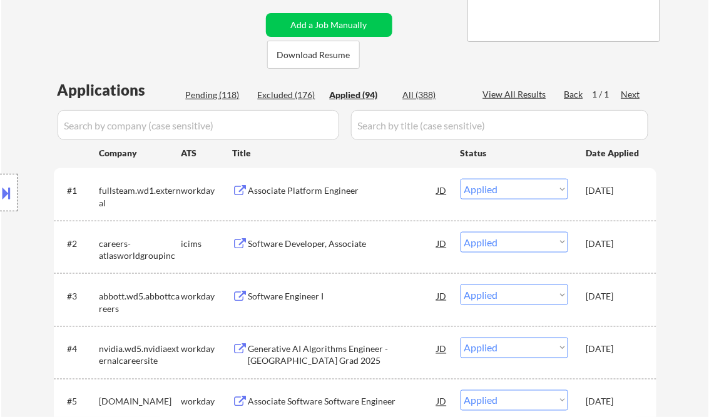
select select ""applied""
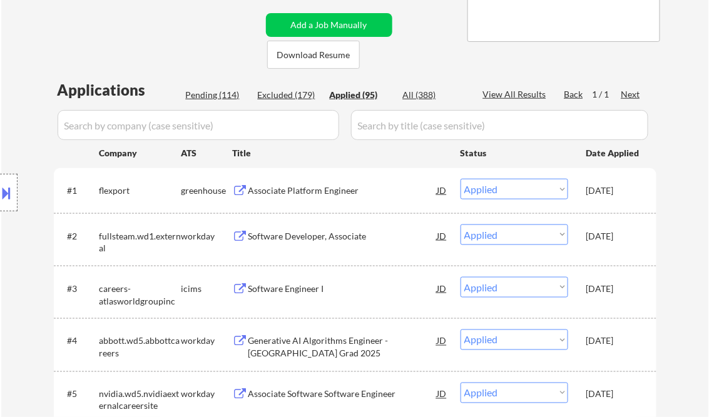
select select ""applied""
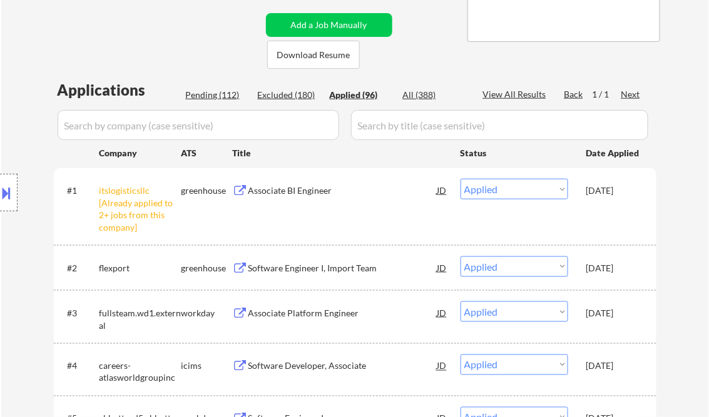
select select ""applied""
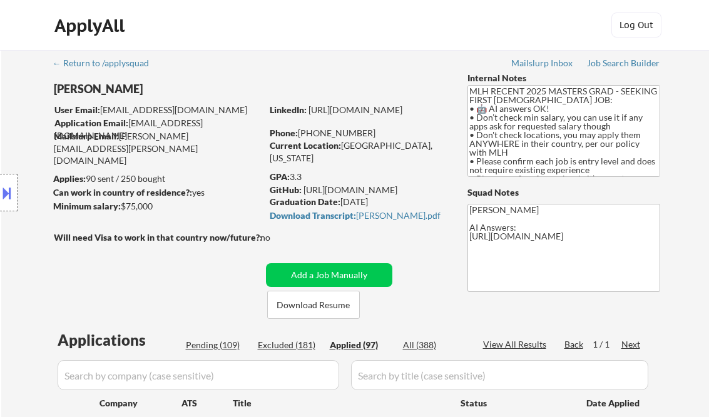
select select ""applied""
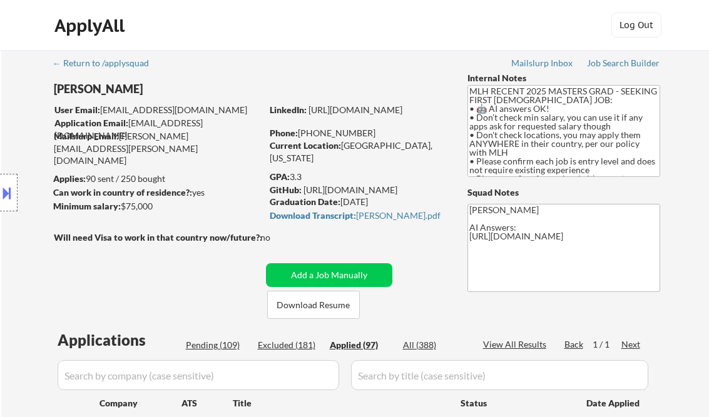
select select ""applied""
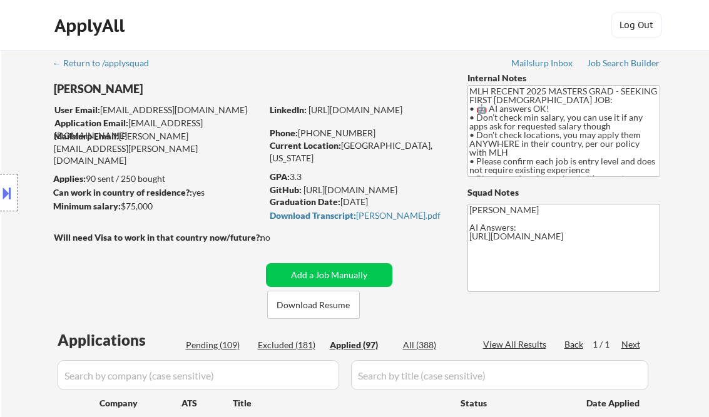
select select ""applied""
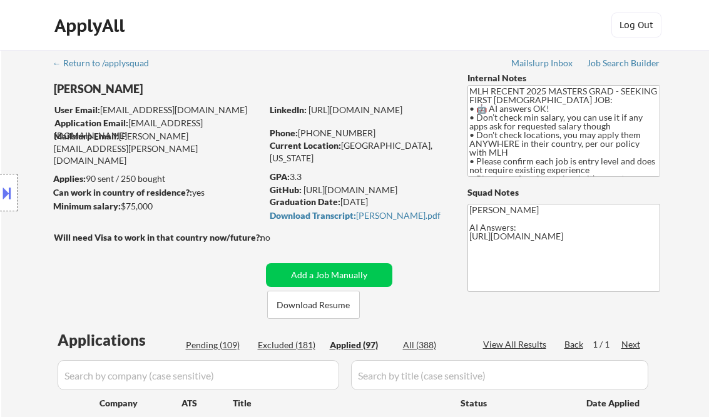
select select ""applied""
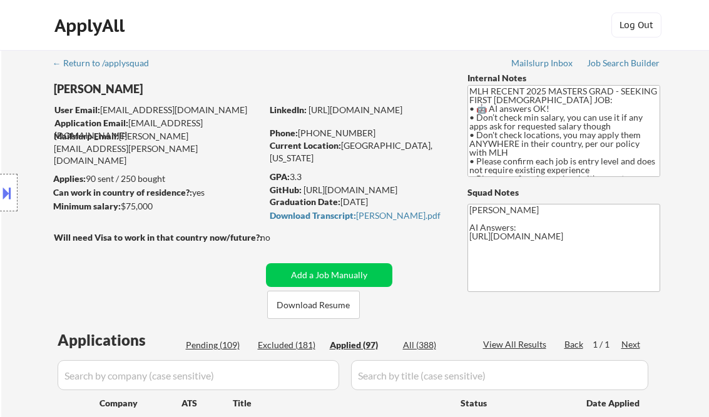
select select ""applied""
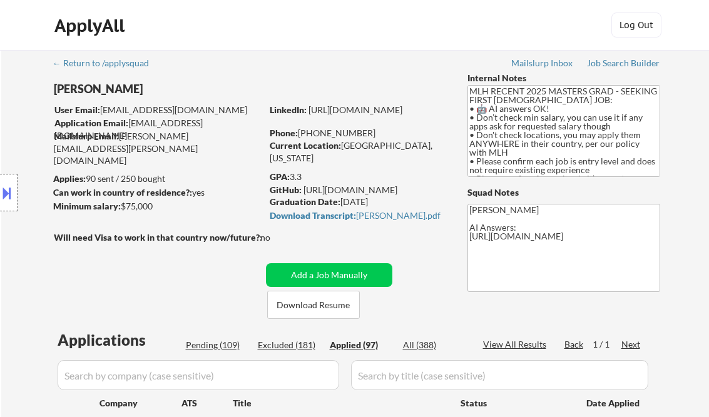
select select ""applied""
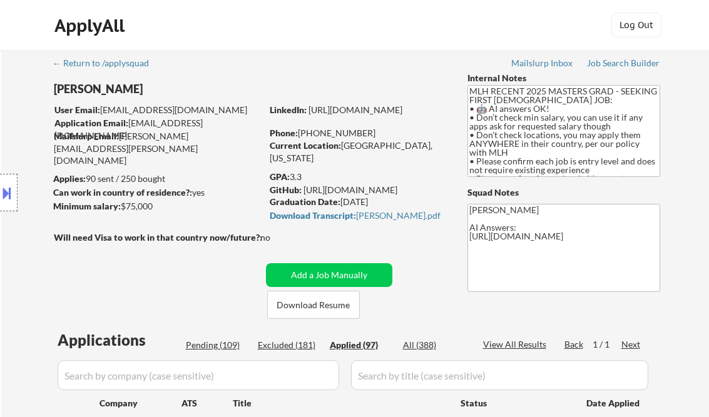
select select ""applied""
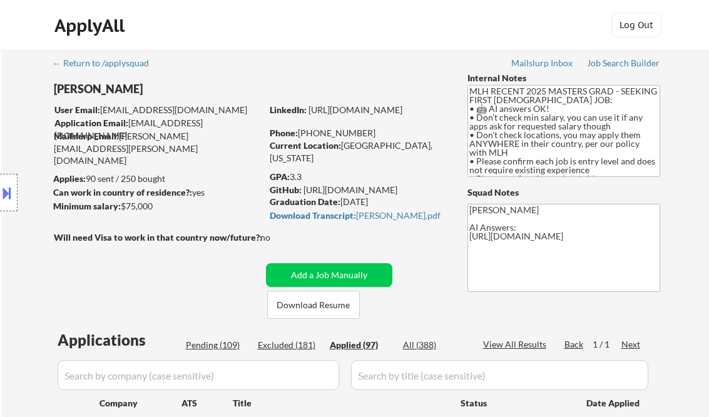
select select ""applied""
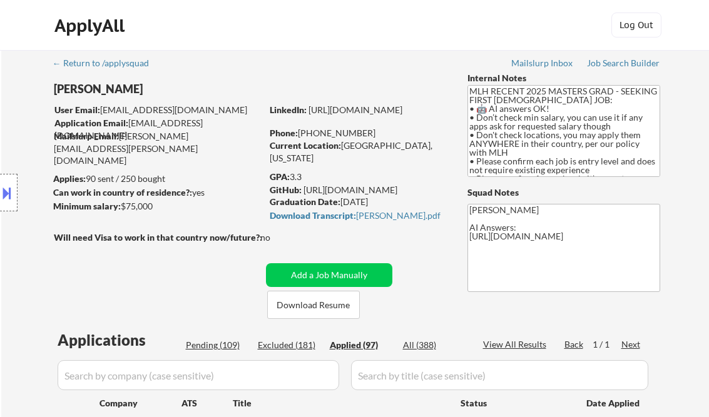
select select ""applied""
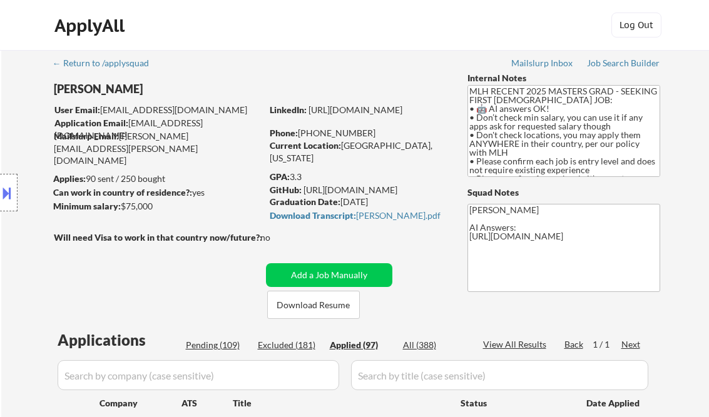
select select ""applied""
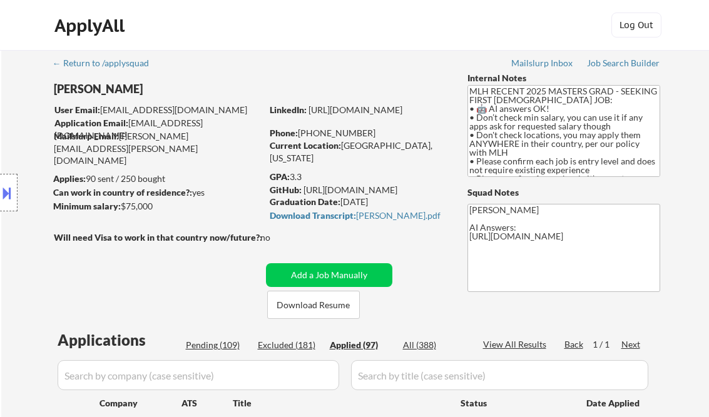
select select ""applied""
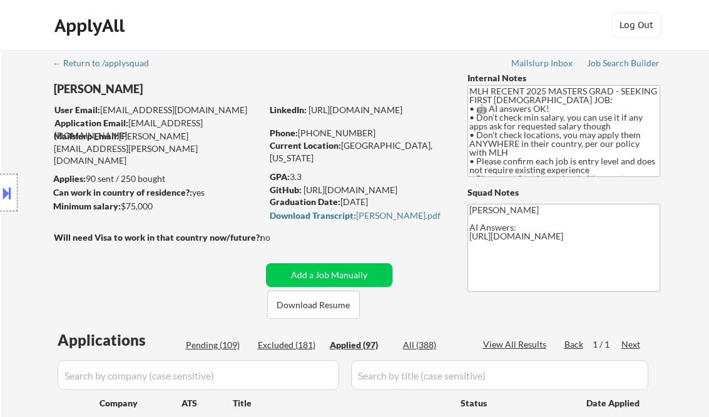
select select ""applied""
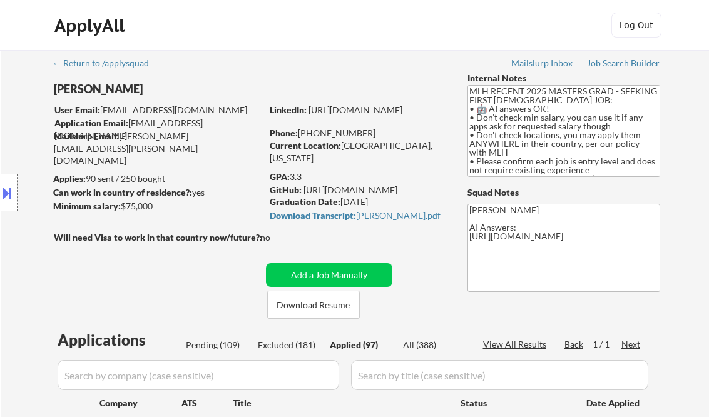
select select ""applied""
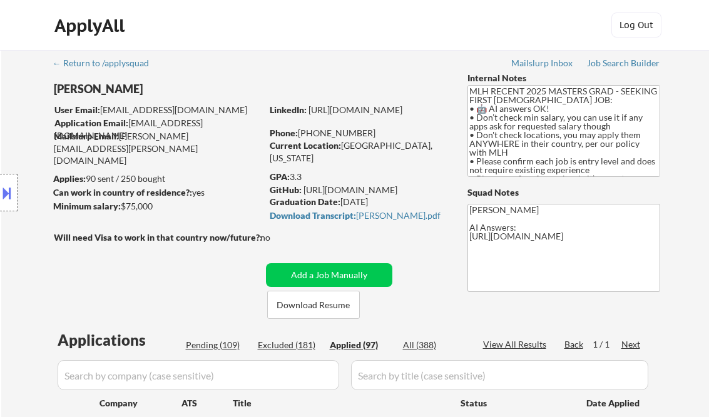
select select ""applied""
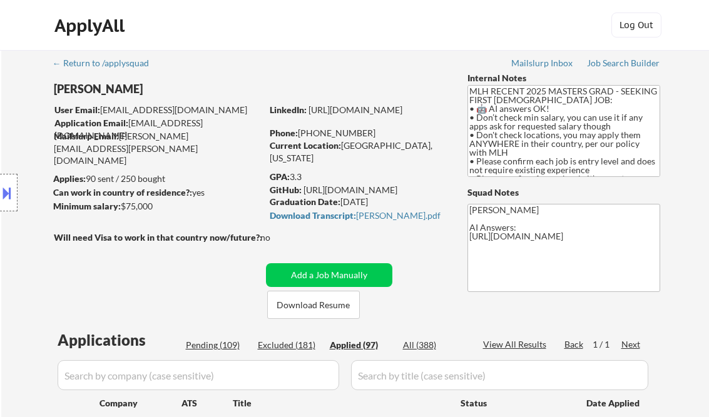
select select ""applied""
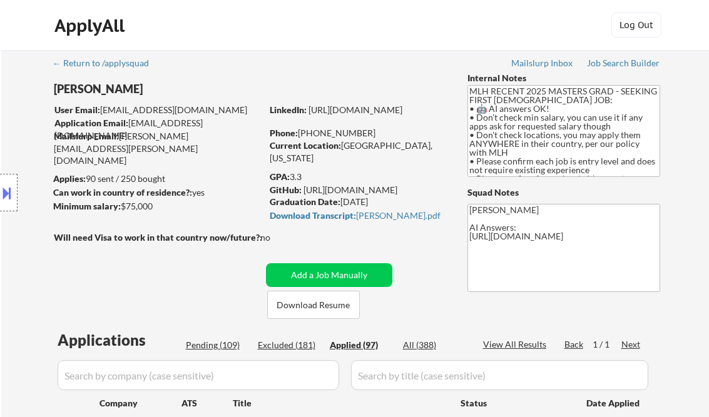
select select ""applied""
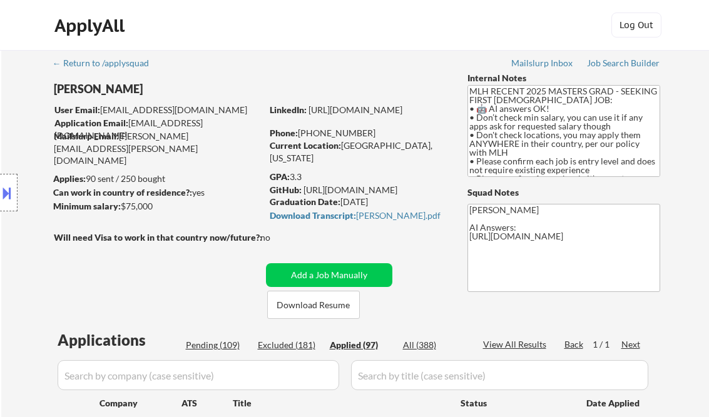
select select ""applied""
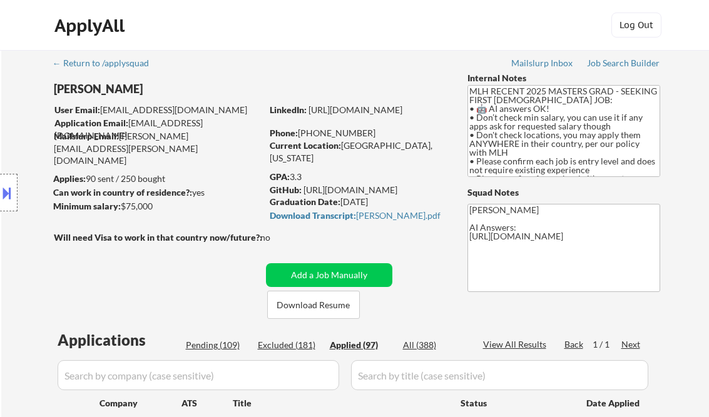
select select ""applied""
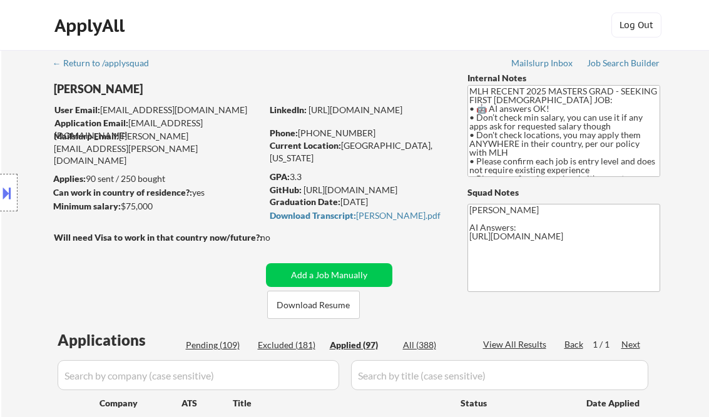
select select ""applied""
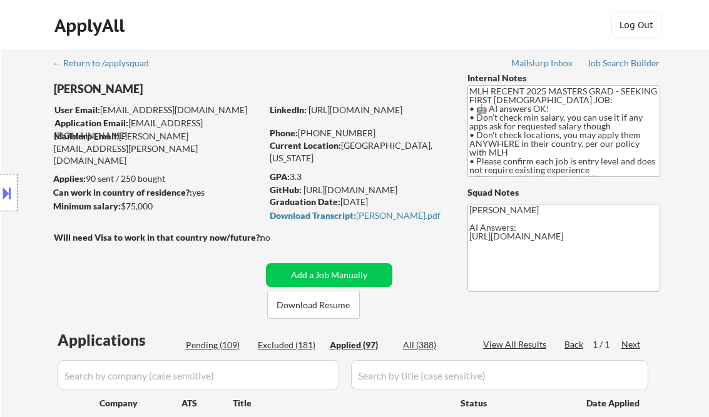
select select ""applied""
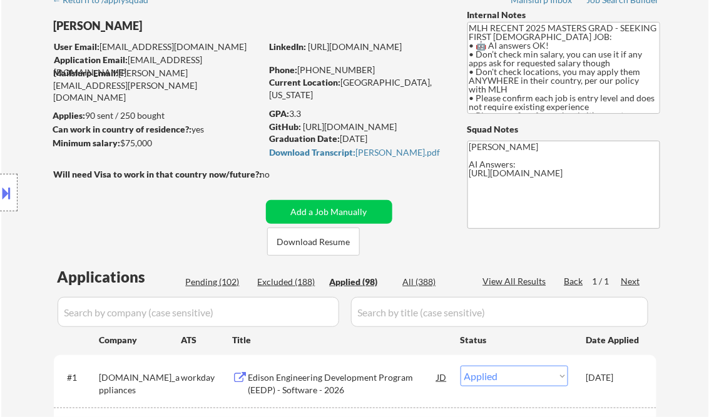
scroll to position [50, 0]
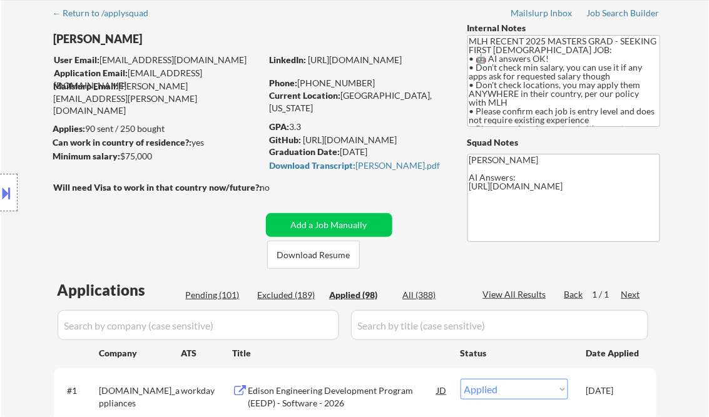
select select ""applied""
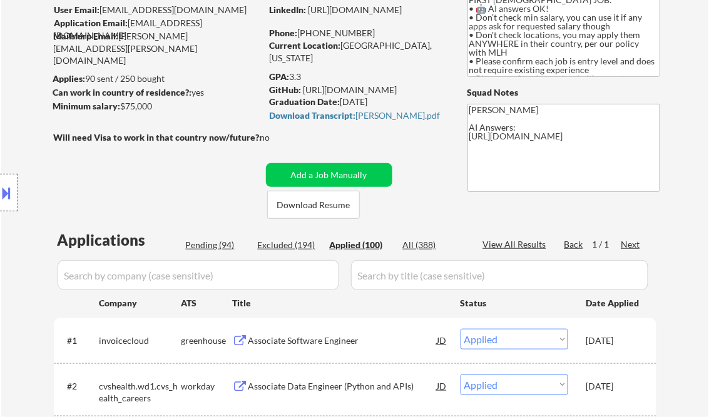
scroll to position [150, 0]
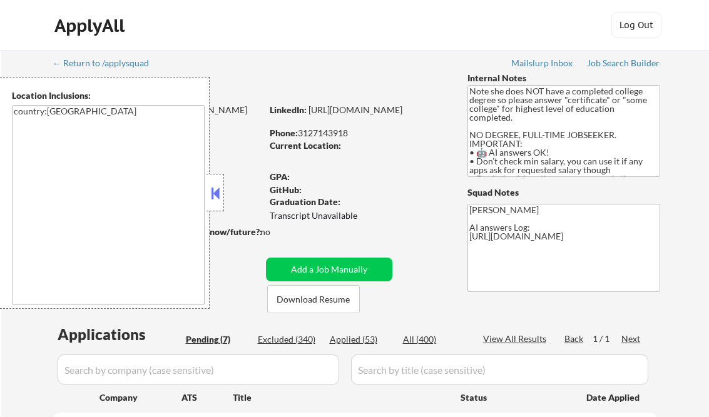
select select ""pending""
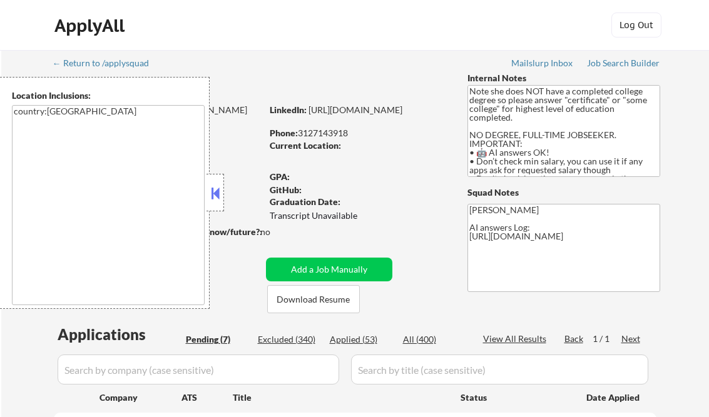
select select ""pending""
click at [214, 196] on button at bounding box center [215, 193] width 14 height 19
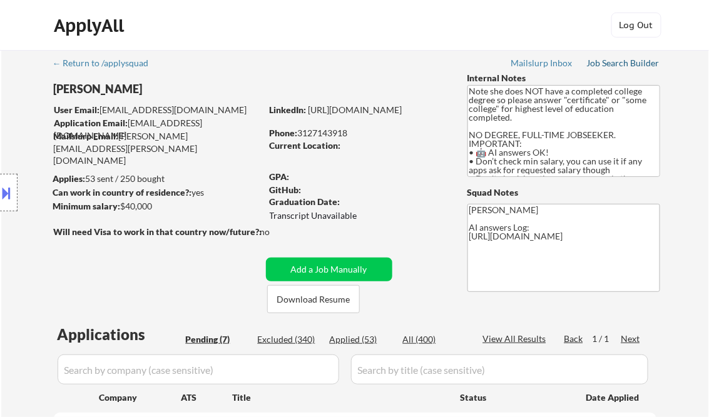
click at [612, 63] on div "Job Search Builder" at bounding box center [623, 63] width 73 height 9
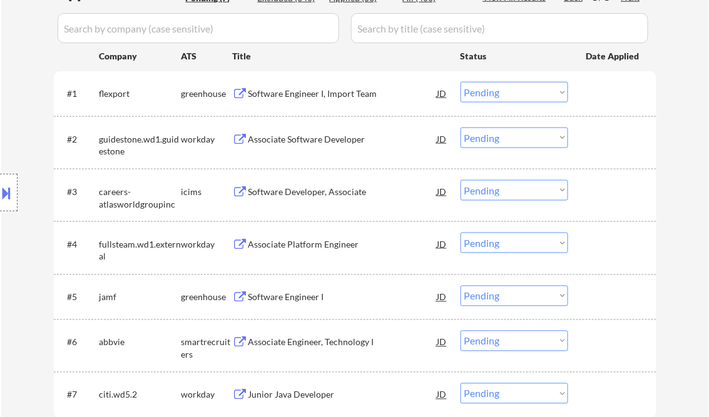
scroll to position [350, 0]
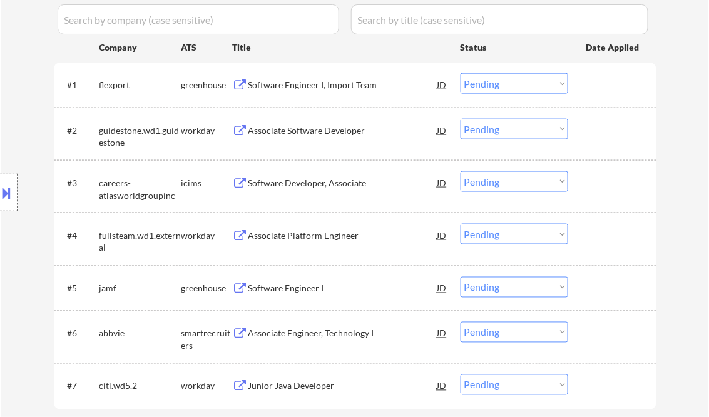
click at [325, 86] on div "Software Engineer I, Import Team" at bounding box center [342, 85] width 189 height 13
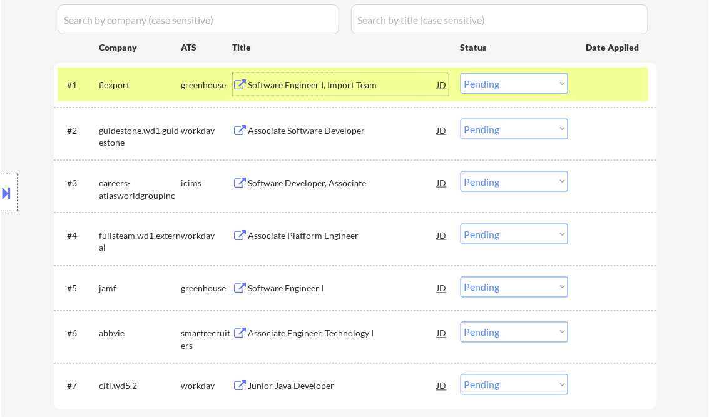
drag, startPoint x: 518, startPoint y: 86, endPoint x: 532, endPoint y: 91, distance: 14.6
click at [519, 85] on select "Choose an option... Pending Applied Excluded (Questions) Excluded (Expired) Exc…" at bounding box center [514, 83] width 108 height 21
click at [460, 73] on select "Choose an option... Pending Applied Excluded (Questions) Excluded (Expired) Exc…" at bounding box center [514, 83] width 108 height 21
click at [319, 130] on div "Associate Software Developer" at bounding box center [342, 131] width 189 height 13
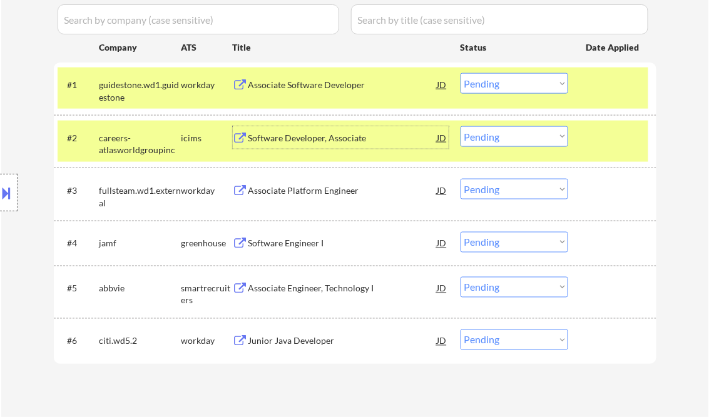
drag, startPoint x: 506, startPoint y: 85, endPoint x: 519, endPoint y: 95, distance: 16.5
click at [506, 85] on select "Choose an option... Pending Applied Excluded (Questions) Excluded (Expired) Exc…" at bounding box center [514, 83] width 108 height 21
click at [460, 73] on select "Choose an option... Pending Applied Excluded (Questions) Excluded (Expired) Exc…" at bounding box center [514, 83] width 108 height 21
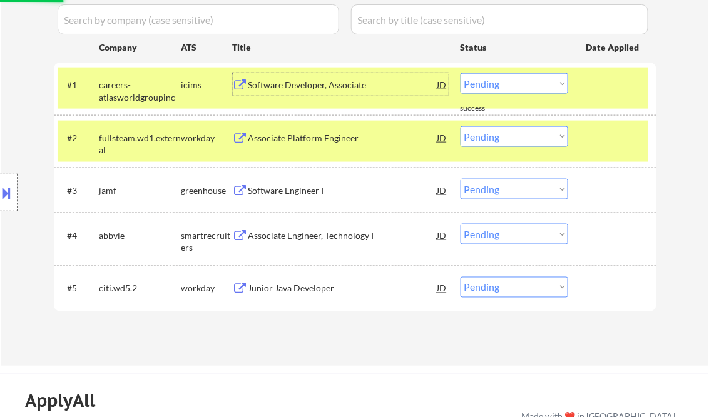
click at [310, 87] on div "Software Developer, Associate" at bounding box center [342, 85] width 189 height 13
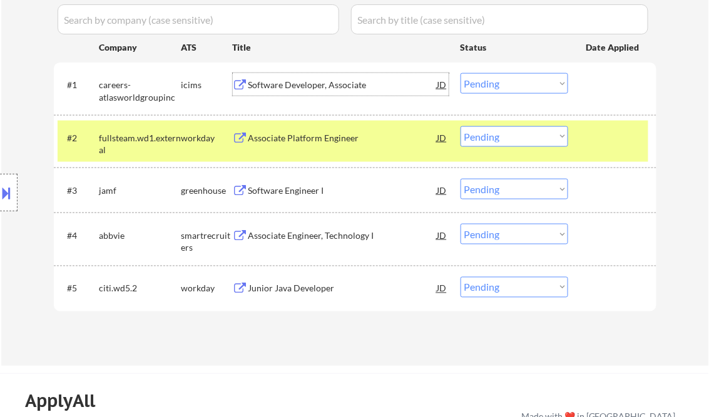
click at [489, 77] on select "Choose an option... Pending Applied Excluded (Questions) Excluded (Expired) Exc…" at bounding box center [514, 83] width 108 height 21
click at [460, 73] on select "Choose an option... Pending Applied Excluded (Questions) Excluded (Expired) Exc…" at bounding box center [514, 83] width 108 height 21
click at [286, 133] on div "Associate Platform Engineer" at bounding box center [342, 138] width 189 height 13
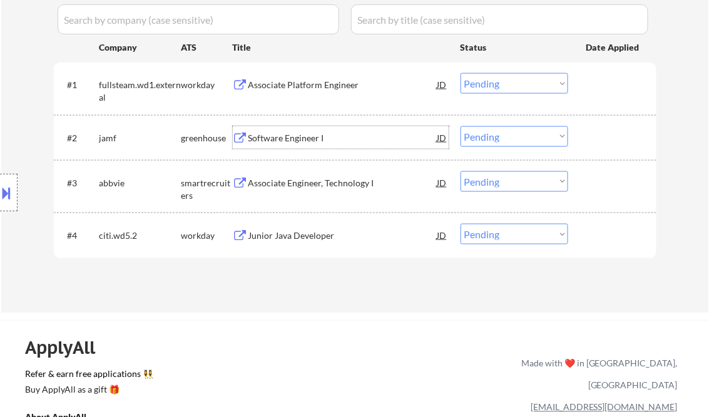
click at [301, 87] on div "Associate Platform Engineer" at bounding box center [342, 85] width 189 height 13
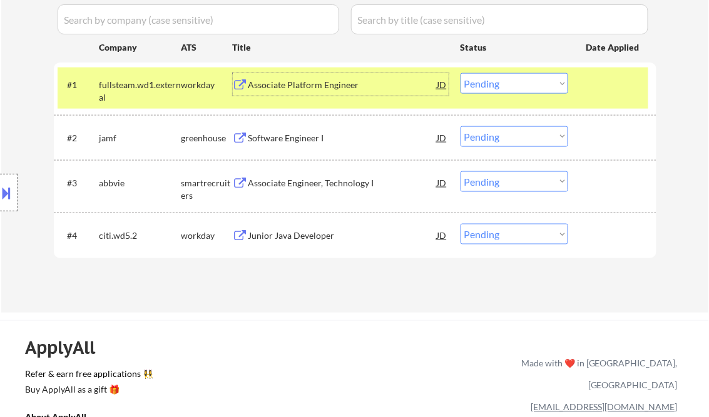
drag, startPoint x: 478, startPoint y: 84, endPoint x: 486, endPoint y: 94, distance: 12.4
click at [478, 84] on select "Choose an option... Pending Applied Excluded (Questions) Excluded (Expired) Exc…" at bounding box center [514, 83] width 108 height 21
click at [460, 73] on select "Choose an option... Pending Applied Excluded (Questions) Excluded (Expired) Exc…" at bounding box center [514, 83] width 108 height 21
click at [320, 140] on div "Software Engineer I" at bounding box center [342, 138] width 189 height 13
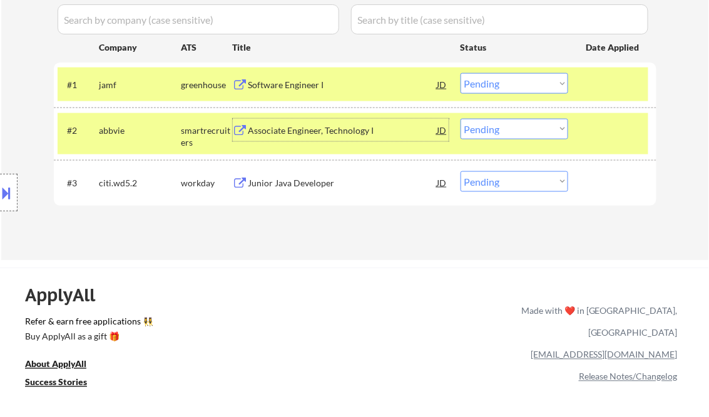
drag, startPoint x: 485, startPoint y: 80, endPoint x: 497, endPoint y: 94, distance: 18.2
click at [486, 80] on select "Choose an option... Pending Applied Excluded (Questions) Excluded (Expired) Exc…" at bounding box center [514, 83] width 108 height 21
click at [460, 73] on select "Choose an option... Pending Applied Excluded (Questions) Excluded (Expired) Exc…" at bounding box center [514, 83] width 108 height 21
click at [342, 133] on div "Associate Engineer, Technology I" at bounding box center [342, 131] width 189 height 13
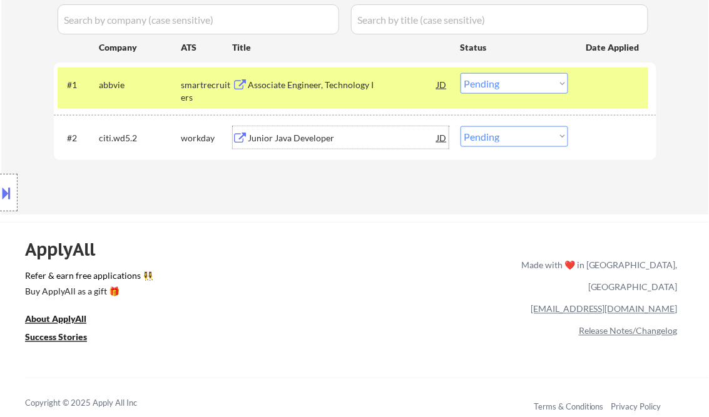
click at [505, 76] on select "Choose an option... Pending Applied Excluded (Questions) Excluded (Expired) Exc…" at bounding box center [514, 83] width 108 height 21
click at [460, 73] on select "Choose an option... Pending Applied Excluded (Questions) Excluded (Expired) Exc…" at bounding box center [514, 83] width 108 height 21
click at [288, 143] on div "Junior Java Developer" at bounding box center [342, 138] width 189 height 13
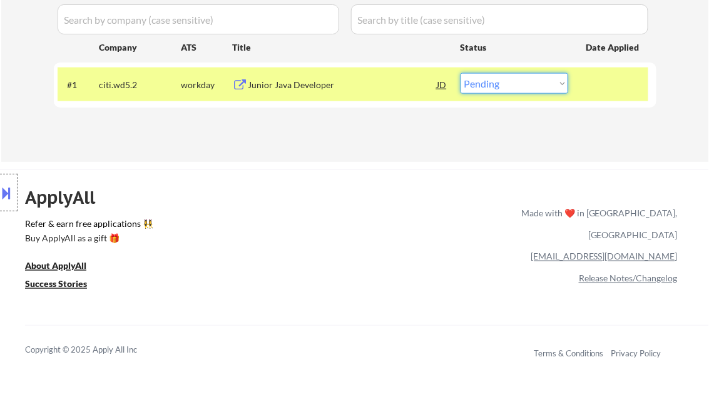
drag, startPoint x: 486, startPoint y: 83, endPoint x: 493, endPoint y: 94, distance: 13.0
click at [486, 83] on select "Choose an option... Pending Applied Excluded (Questions) Excluded (Expired) Exc…" at bounding box center [514, 83] width 108 height 21
select select ""applied""
click at [460, 73] on select "Choose an option... Pending Applied Excluded (Questions) Excluded (Expired) Exc…" at bounding box center [514, 83] width 108 height 21
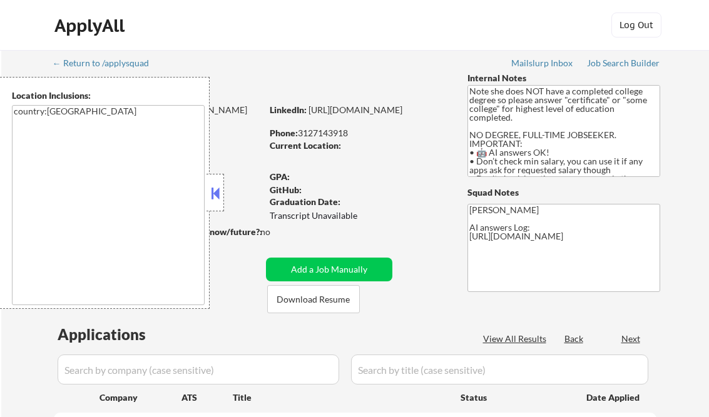
select select ""pending""
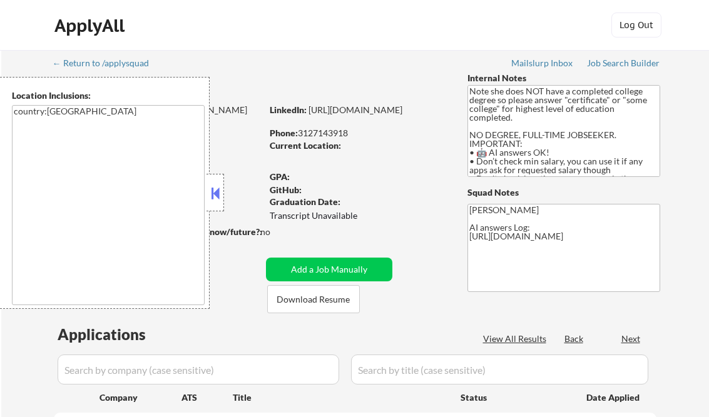
select select ""pending""
click at [212, 196] on button at bounding box center [215, 193] width 14 height 19
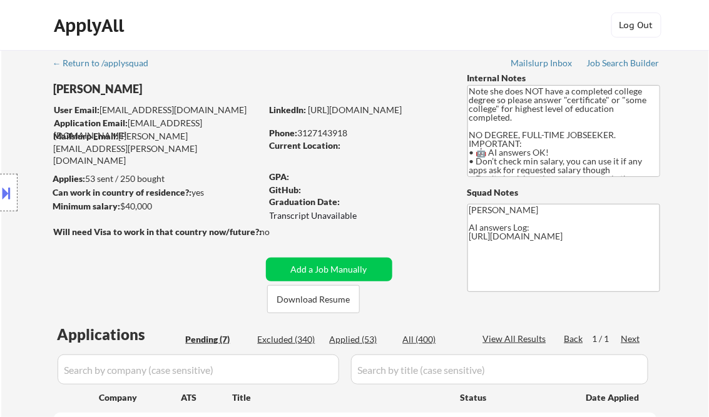
click at [369, 336] on div "Applied (53)" at bounding box center [361, 339] width 63 height 13
select select ""applied""
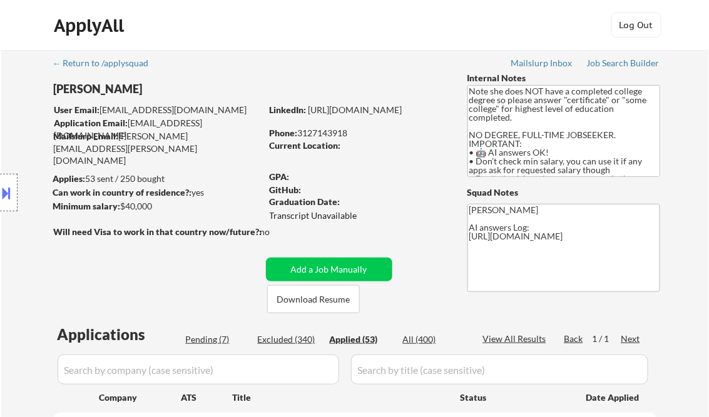
select select ""applied""
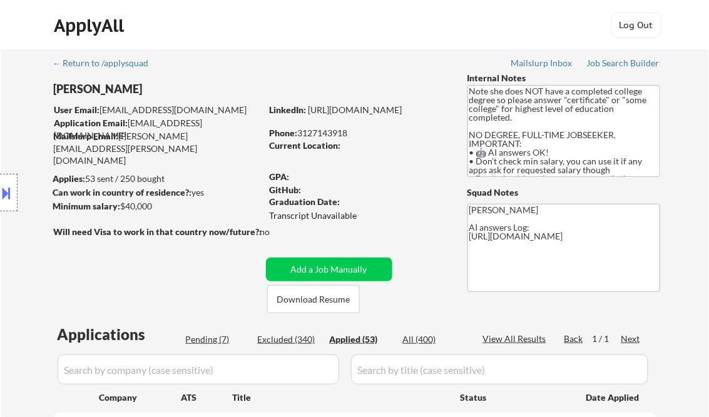
select select ""applied""
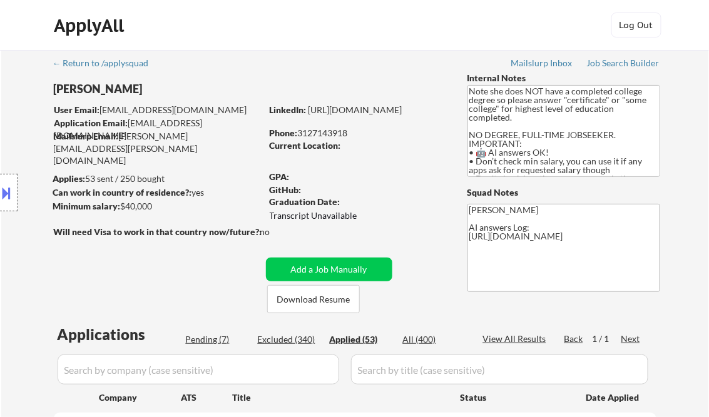
select select ""applied""
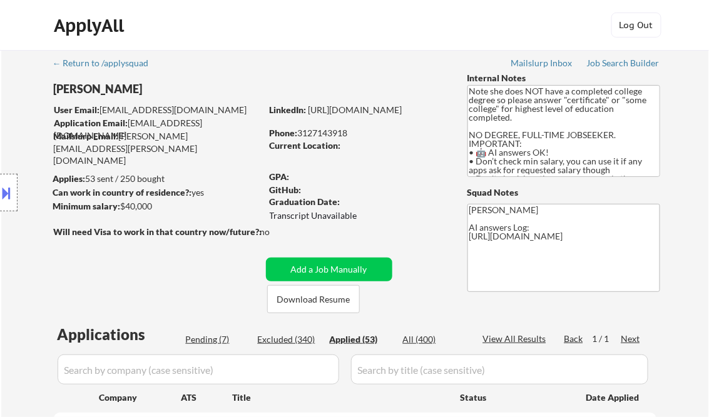
select select ""applied""
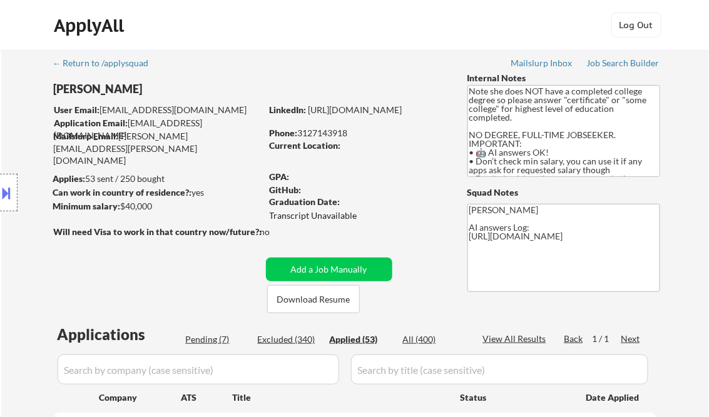
select select ""applied""
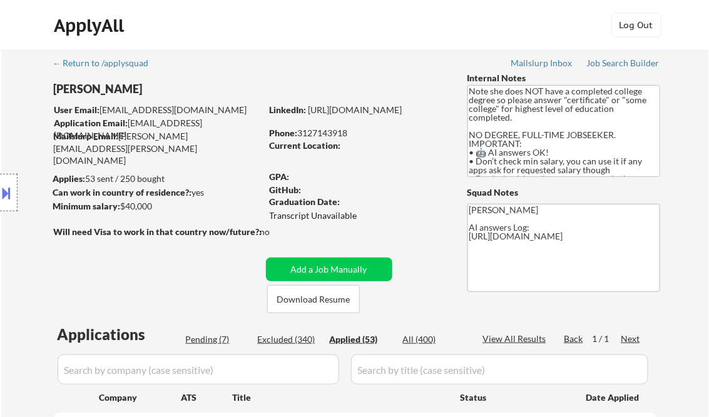
select select ""applied""
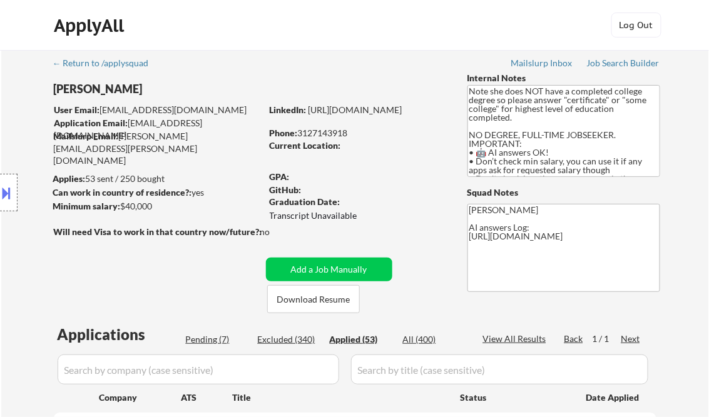
select select ""applied""
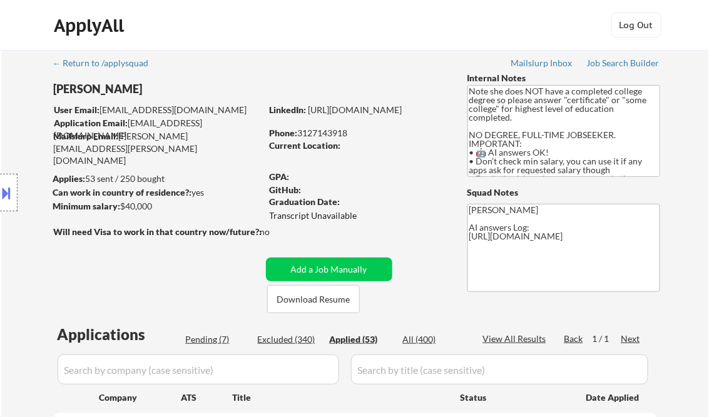
select select ""applied""
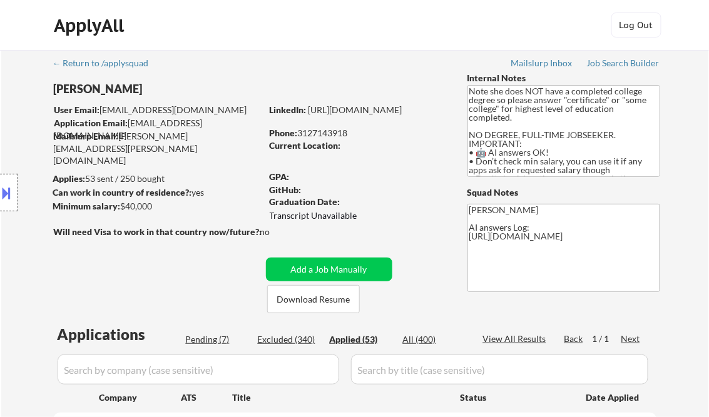
select select ""applied""
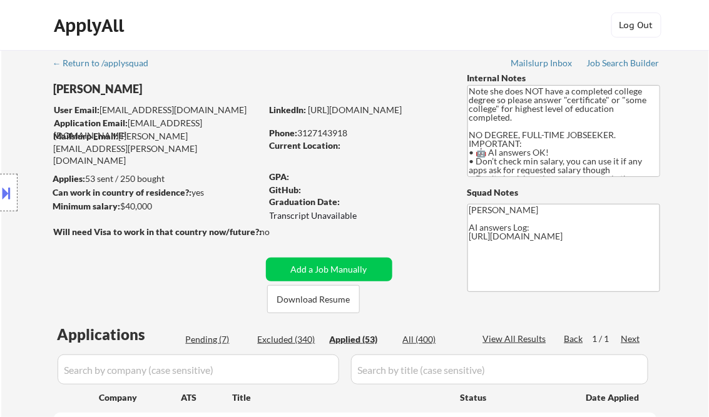
select select ""applied""
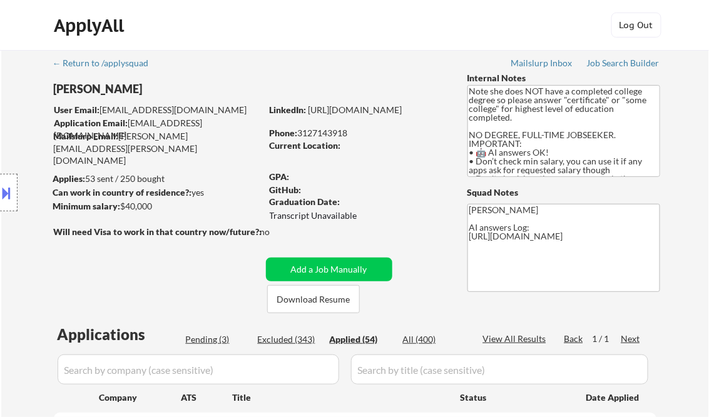
select select ""applied""
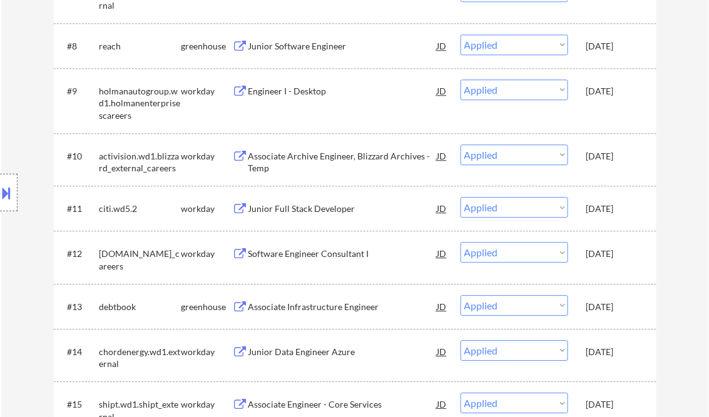
select select ""applied""
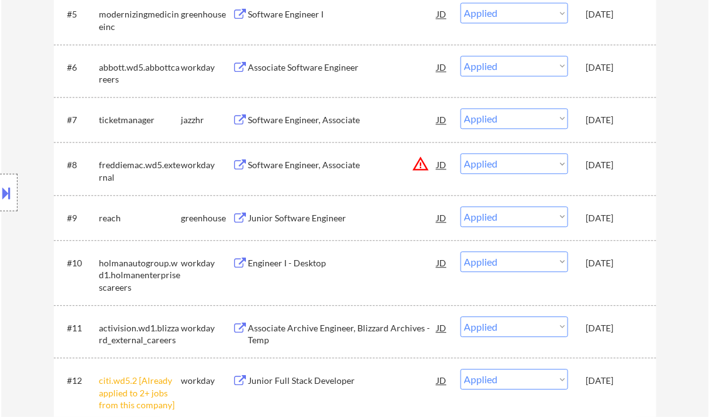
scroll to position [586, 0]
